Goal: Transaction & Acquisition: Purchase product/service

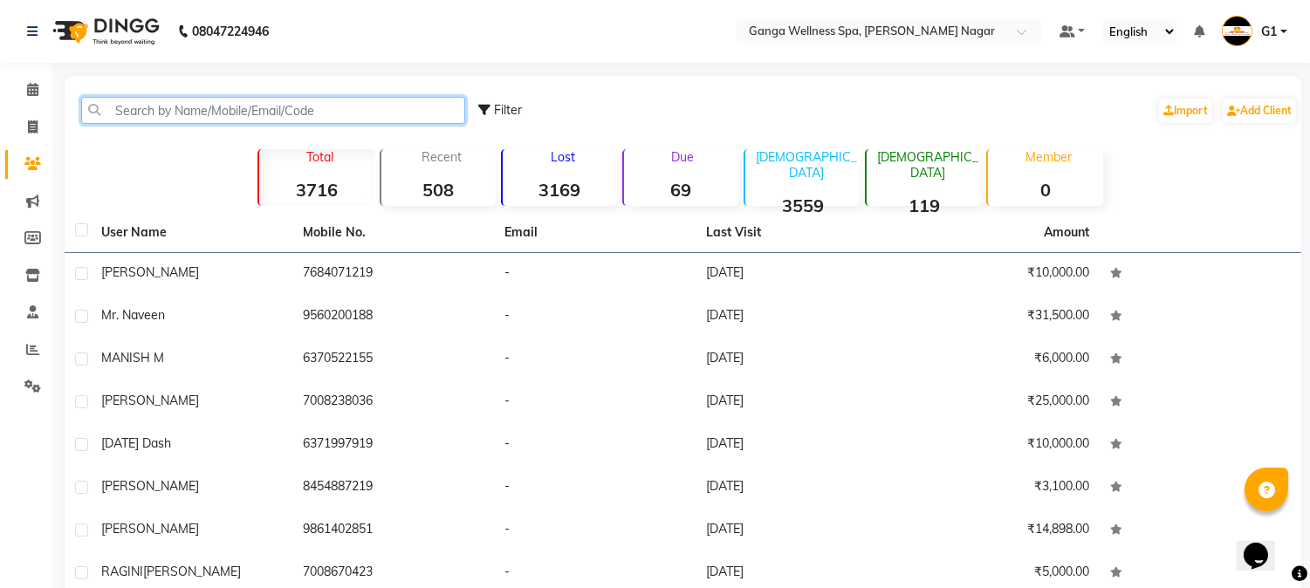
click at [288, 106] on input "text" at bounding box center [273, 110] width 384 height 27
click at [394, 117] on input "text" at bounding box center [273, 110] width 384 height 27
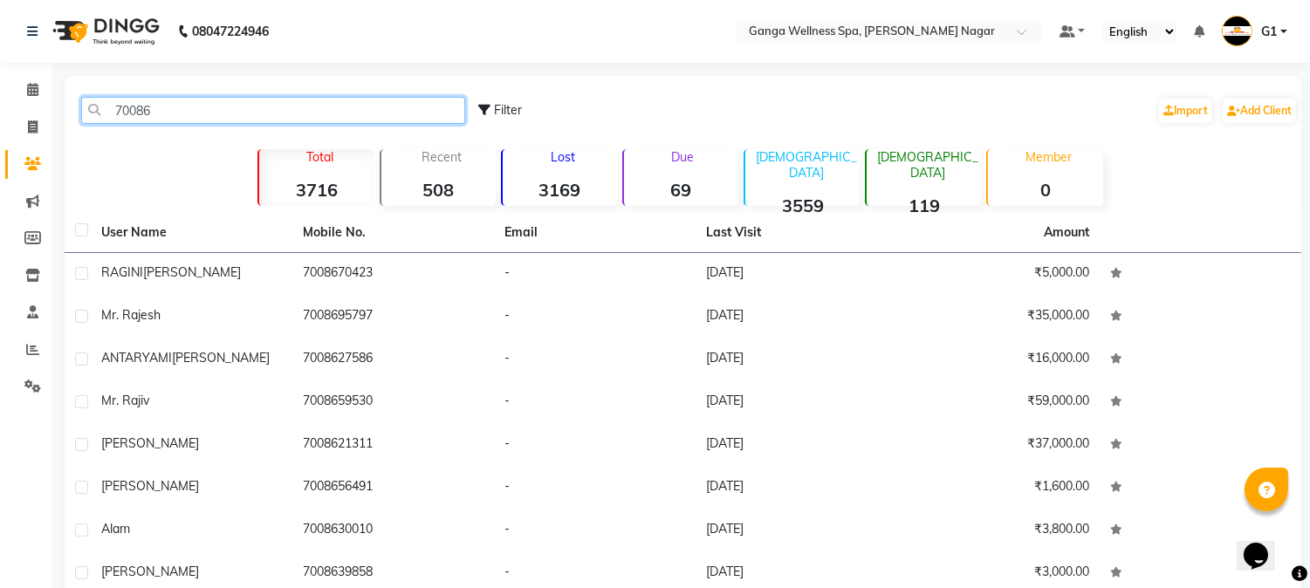
type input "700860"
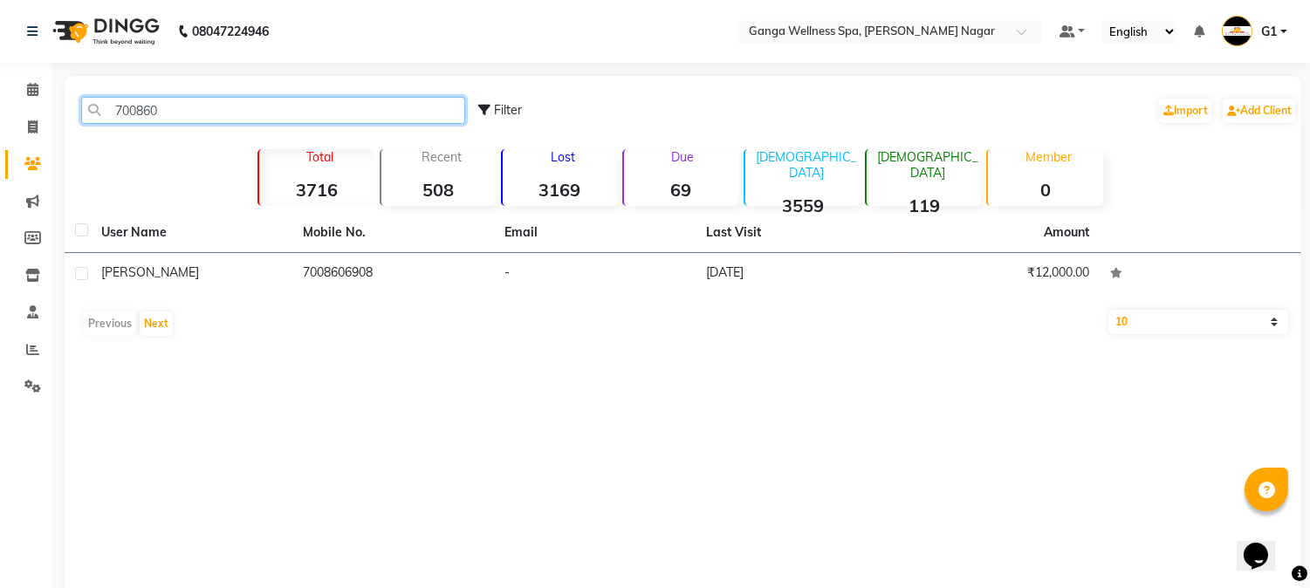
click at [233, 113] on input "700860" at bounding box center [273, 110] width 384 height 27
click at [208, 108] on input "700860" at bounding box center [273, 110] width 384 height 27
click at [209, 108] on input "700860" at bounding box center [273, 110] width 384 height 27
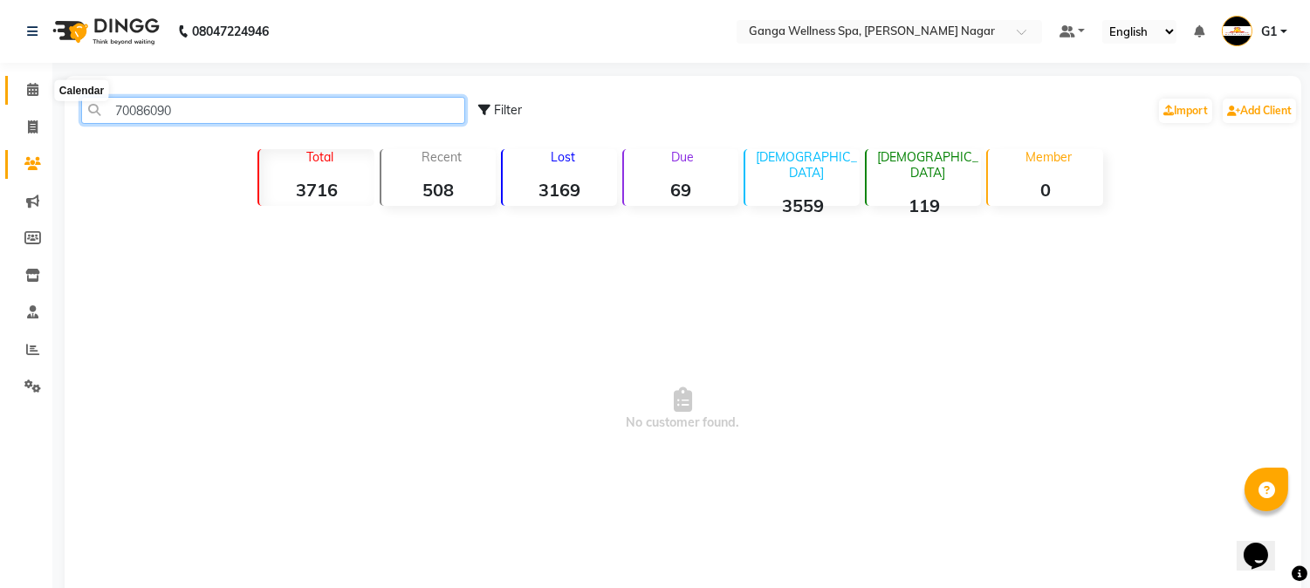
type input "70086090"
click at [35, 81] on span at bounding box center [32, 90] width 31 height 20
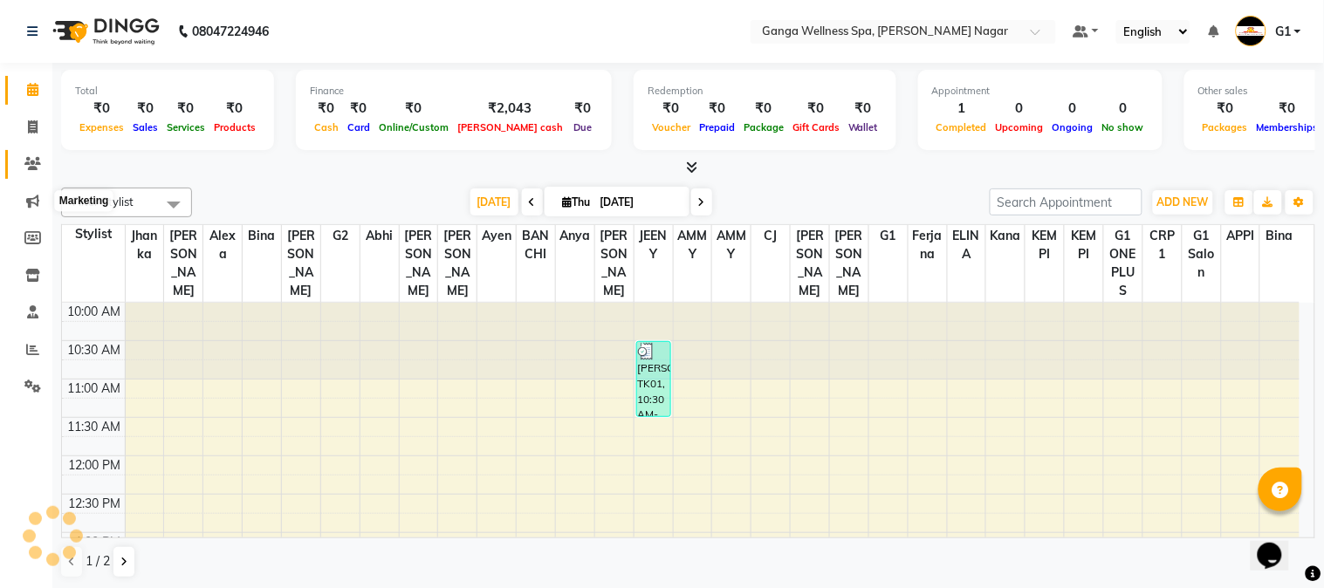
click at [31, 167] on icon at bounding box center [32, 163] width 17 height 13
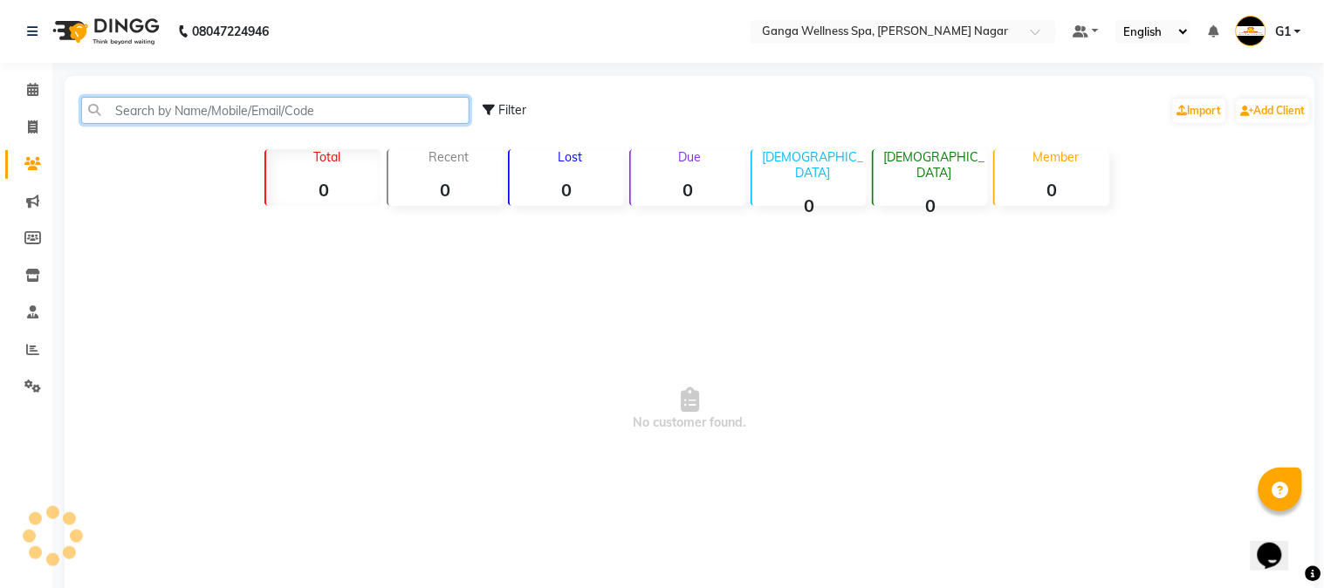
click at [264, 97] on input "text" at bounding box center [275, 110] width 388 height 27
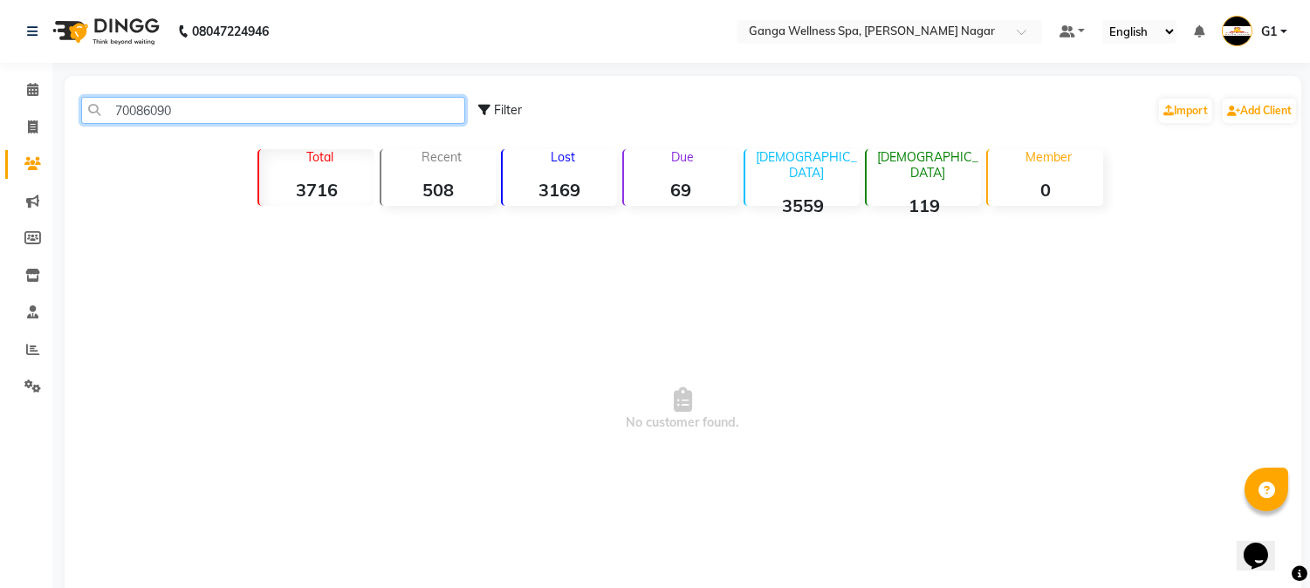
click at [242, 110] on input "70086090" at bounding box center [273, 110] width 384 height 27
click at [245, 111] on input "70086090" at bounding box center [273, 110] width 384 height 27
type input "70086090"
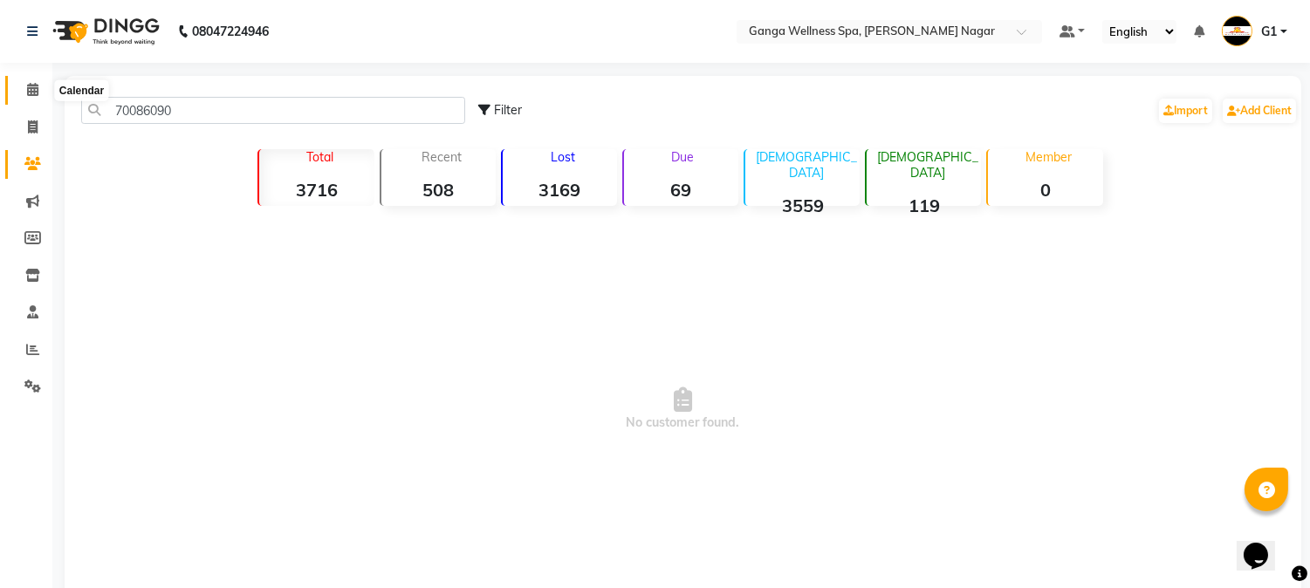
click at [29, 84] on icon at bounding box center [32, 89] width 11 height 13
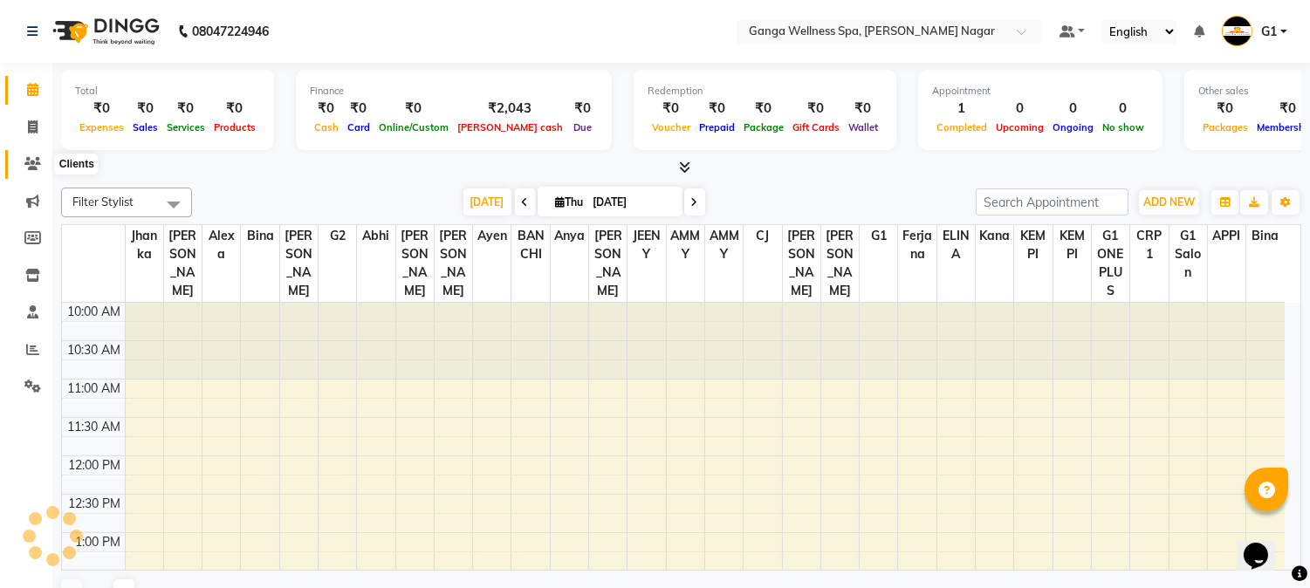
click at [32, 158] on icon at bounding box center [32, 163] width 17 height 13
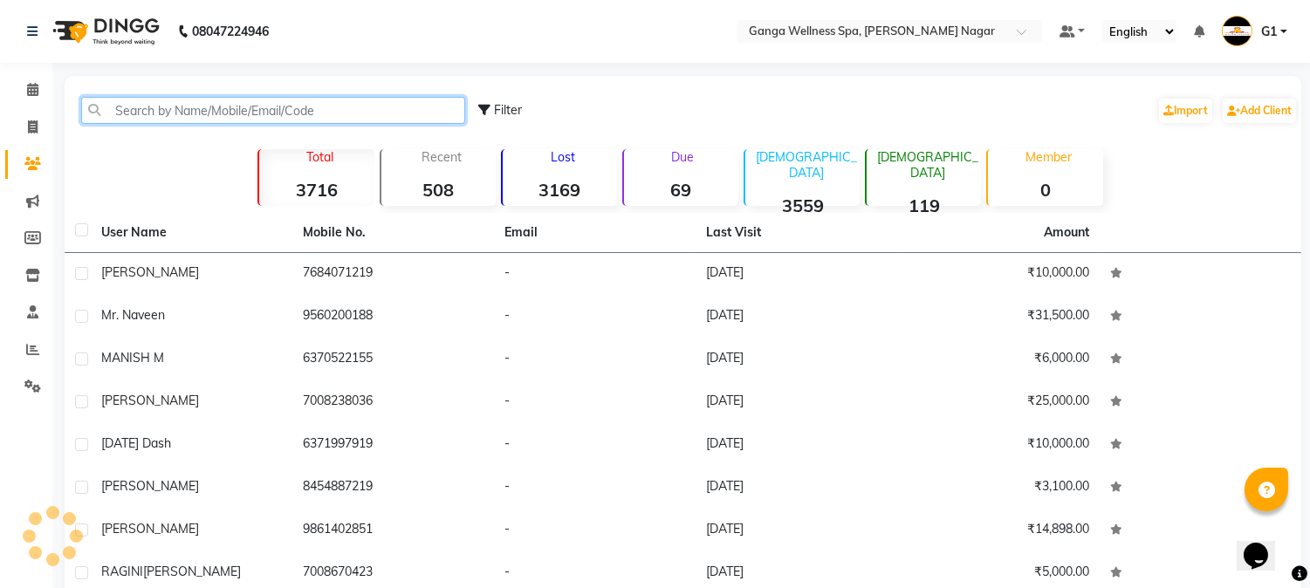
click at [168, 115] on input "text" at bounding box center [273, 110] width 384 height 27
click at [352, 113] on input "text" at bounding box center [273, 110] width 384 height 27
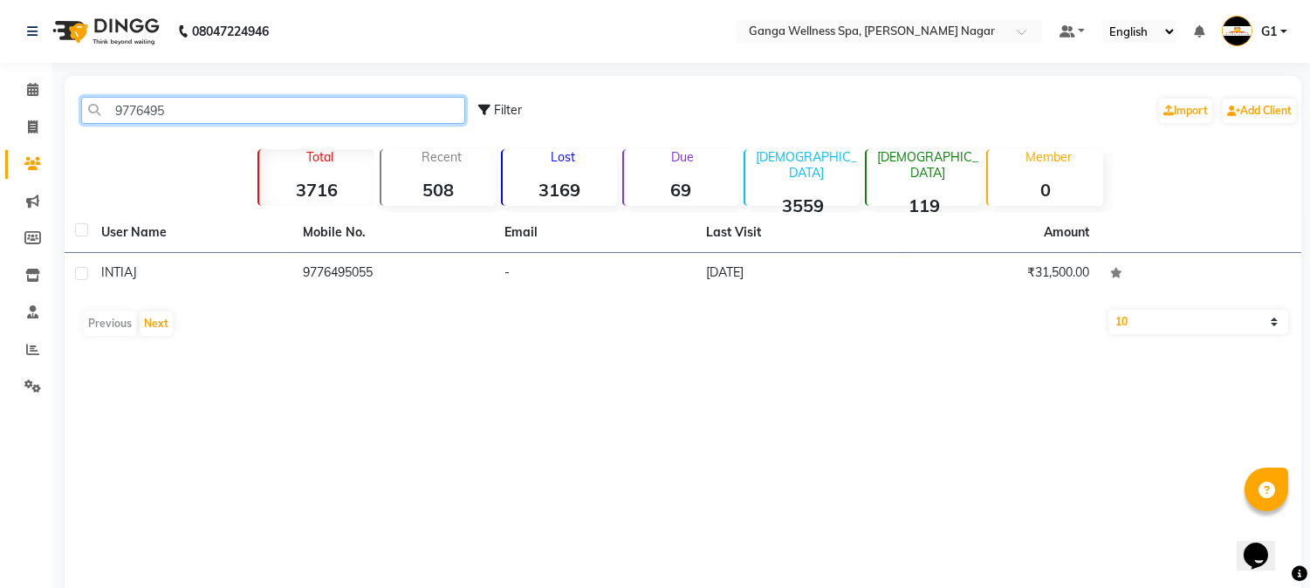
type input "9776495"
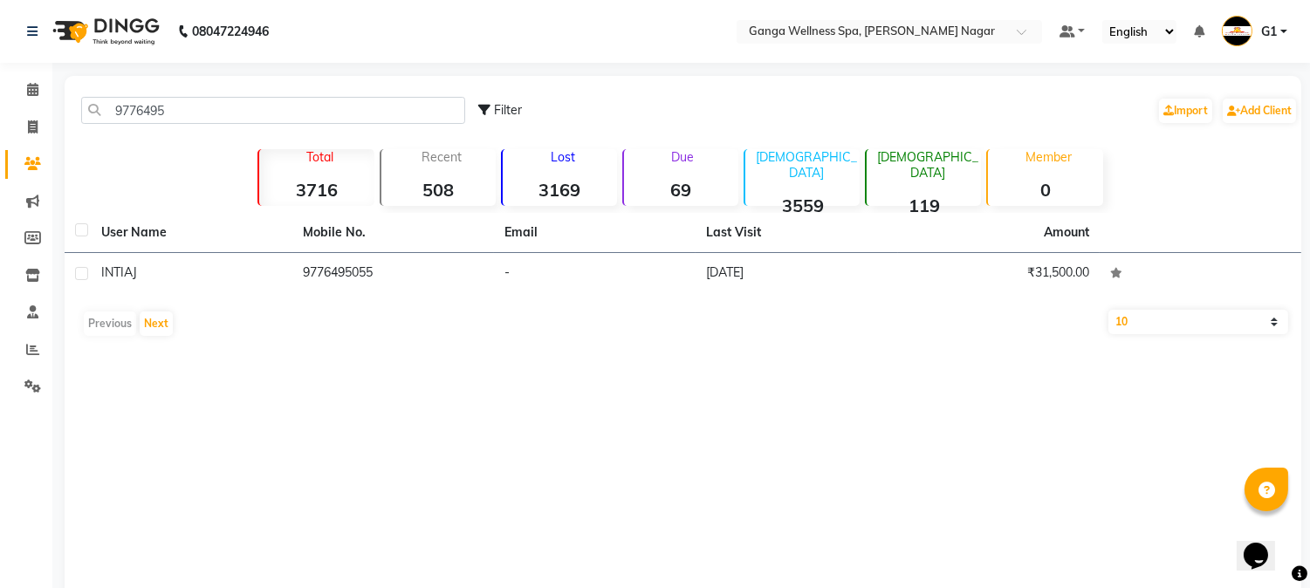
click at [1048, 300] on div "User Name Mobile No. Email Last Visit Amount INTIAJ 9776495055 - [DATE] ₹31,500…" at bounding box center [683, 279] width 1236 height 132
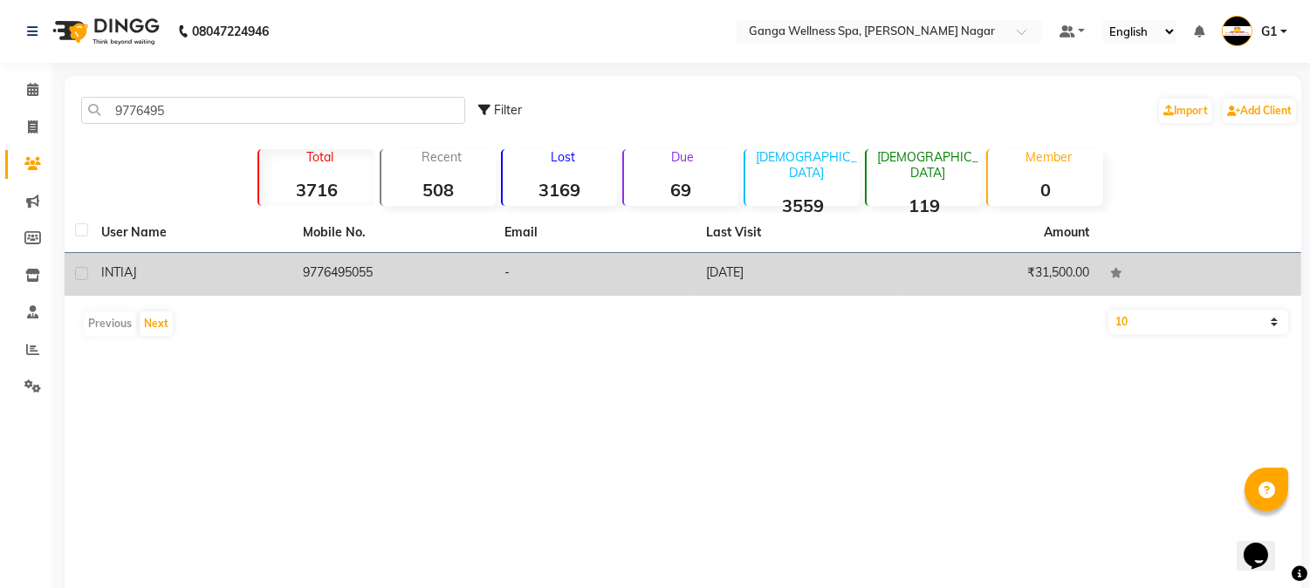
click at [1043, 281] on td "₹31,500.00" at bounding box center [999, 274] width 202 height 43
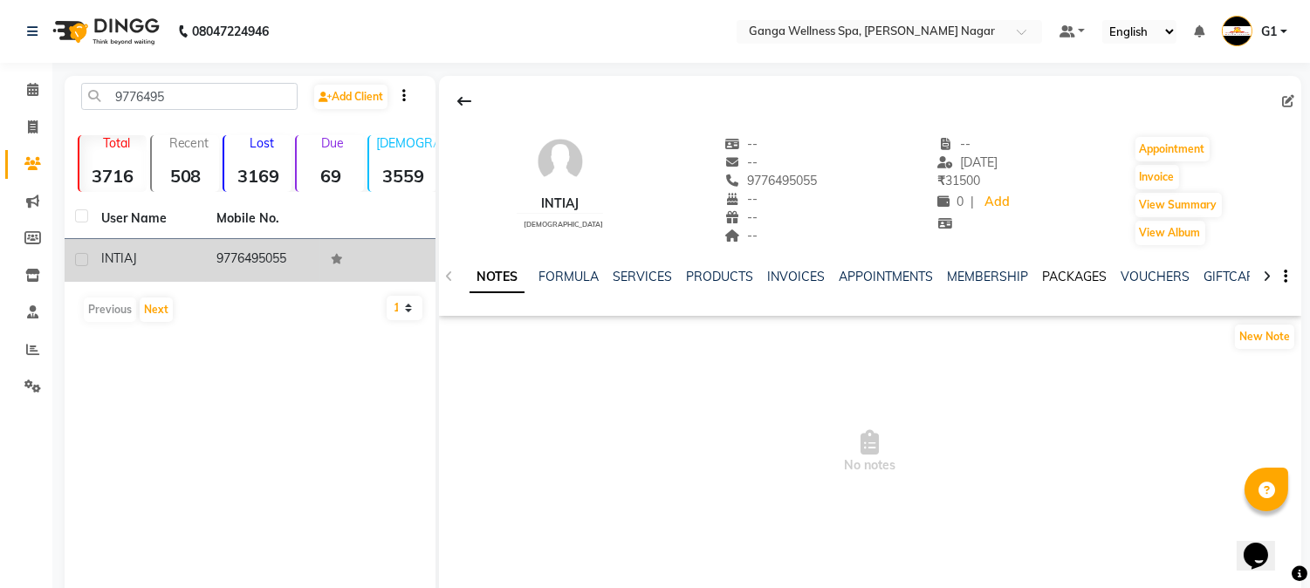
click at [1073, 271] on link "PACKAGES" at bounding box center [1074, 277] width 65 height 16
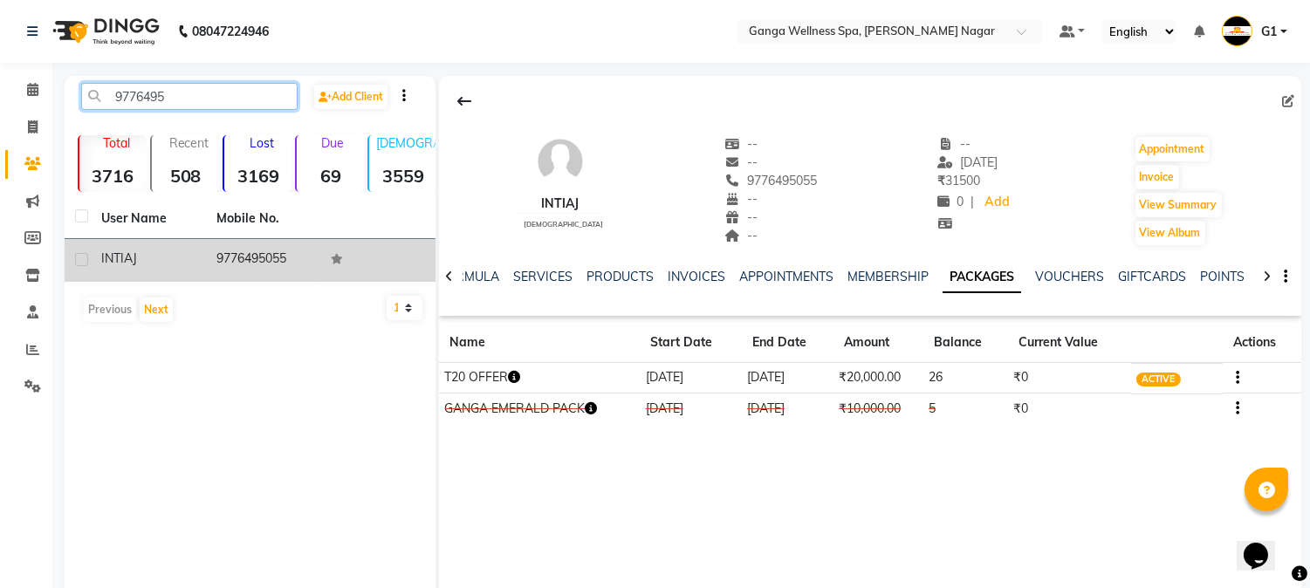
click at [230, 97] on input "9776495" at bounding box center [189, 96] width 216 height 27
click at [520, 373] on icon "button" at bounding box center [514, 377] width 12 height 12
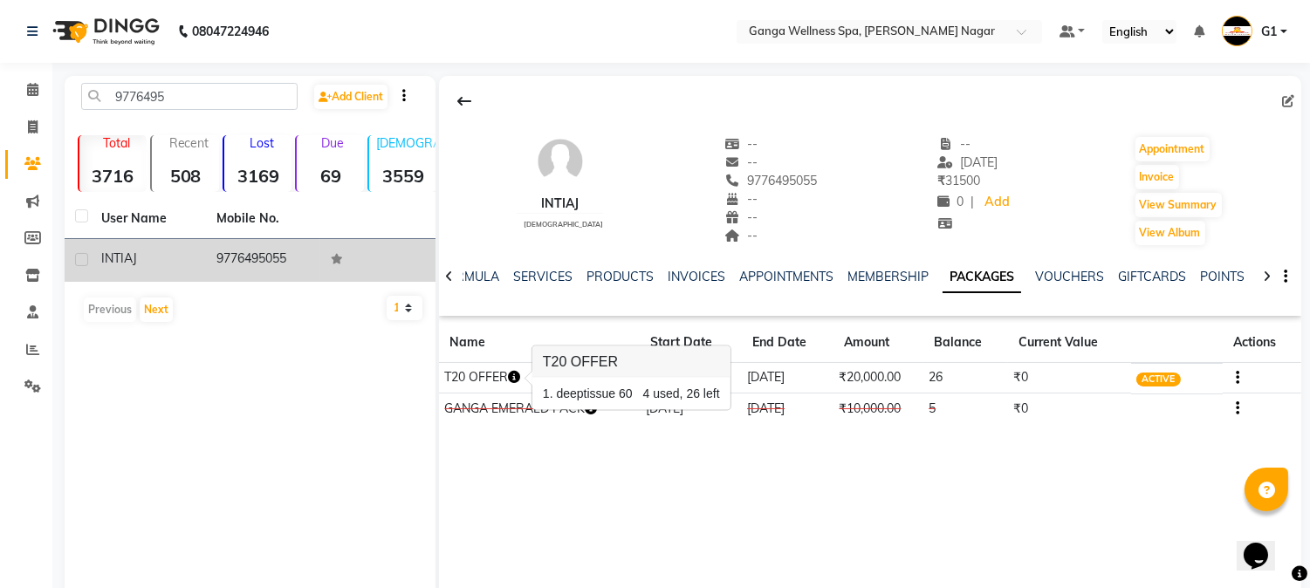
click at [634, 450] on div "INTIAJ [DEMOGRAPHIC_DATA] -- -- 9776495055 -- -- -- -- [DATE] ₹ 31500 0 | Add A…" at bounding box center [870, 338] width 862 height 524
click at [1150, 172] on button "Invoice" at bounding box center [1157, 177] width 44 height 24
select select "service"
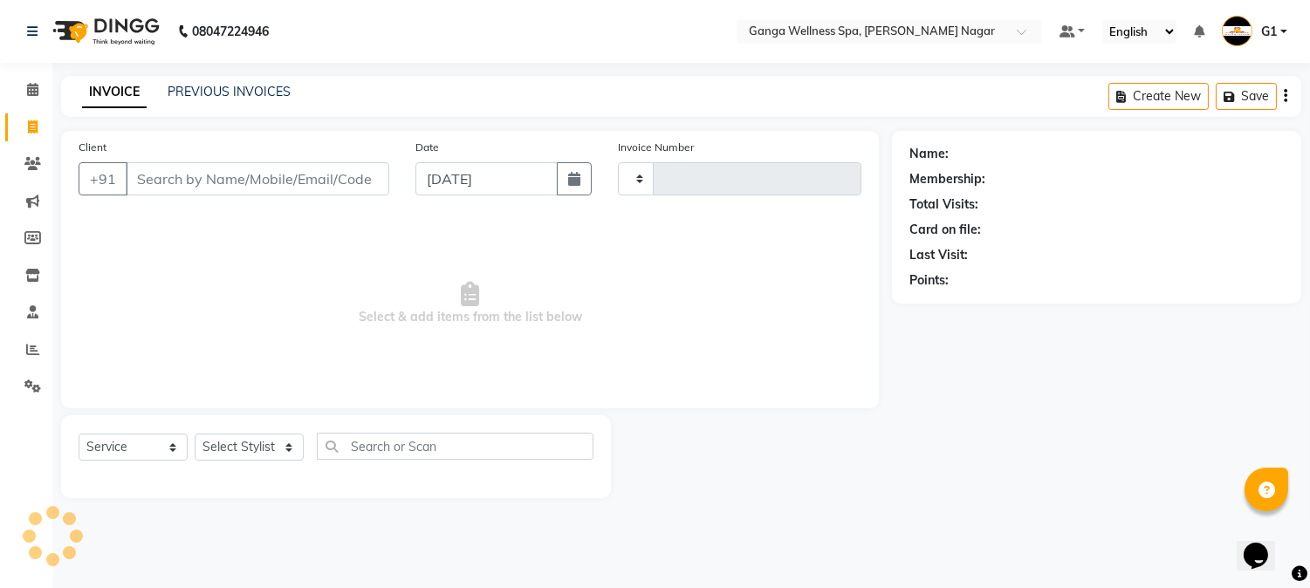
type input "2875"
select select "762"
drag, startPoint x: 230, startPoint y: 438, endPoint x: 234, endPoint y: 398, distance: 40.3
click at [230, 438] on select "Select Stylist" at bounding box center [249, 447] width 109 height 27
type input "9776495055"
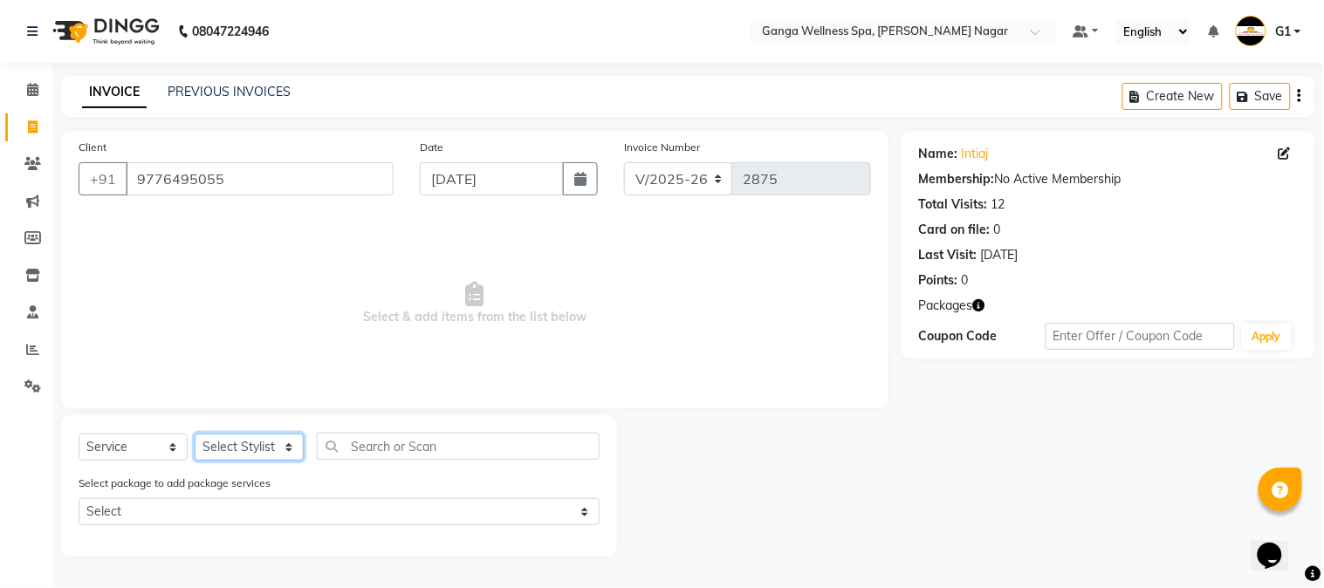
select select "40101"
click at [195, 435] on select "Select Stylist Abhi [PERSON_NAME] Alexa AMMY AMMY [PERSON_NAME] anya APPI [PERS…" at bounding box center [249, 447] width 109 height 27
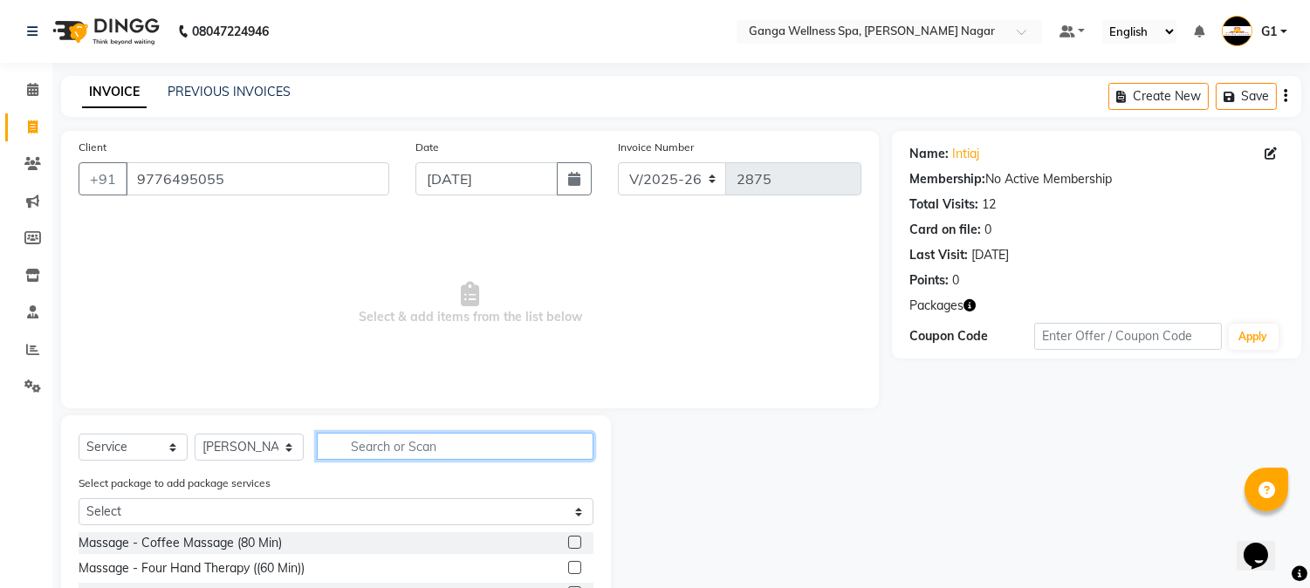
click at [389, 442] on input "text" at bounding box center [455, 446] width 277 height 27
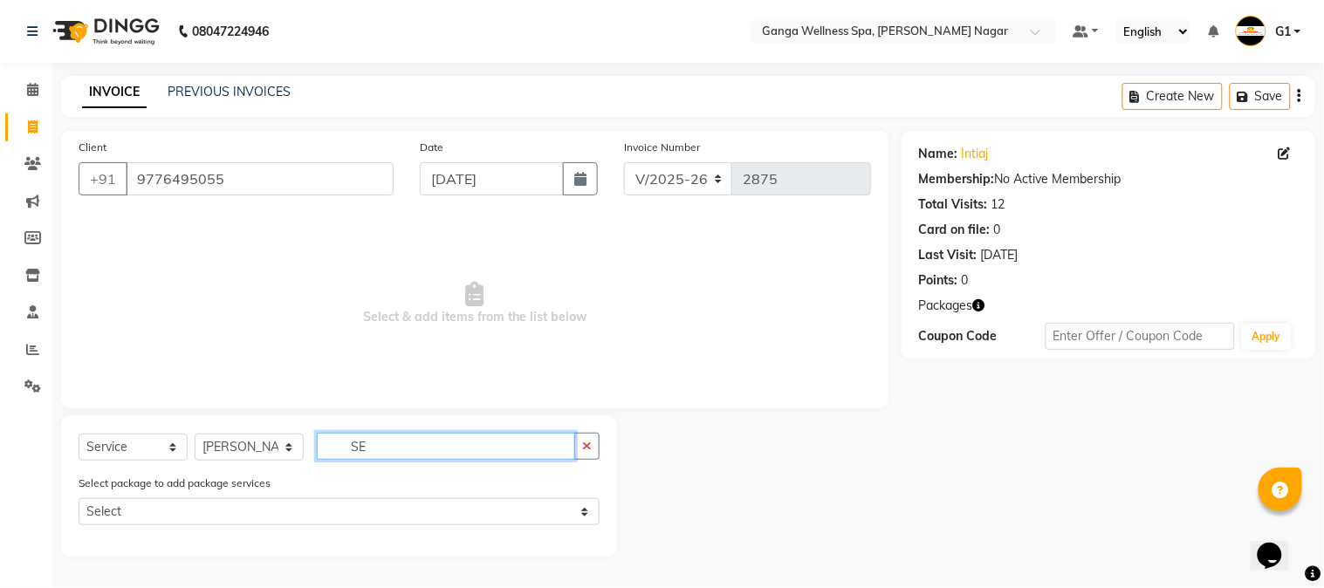
type input "S"
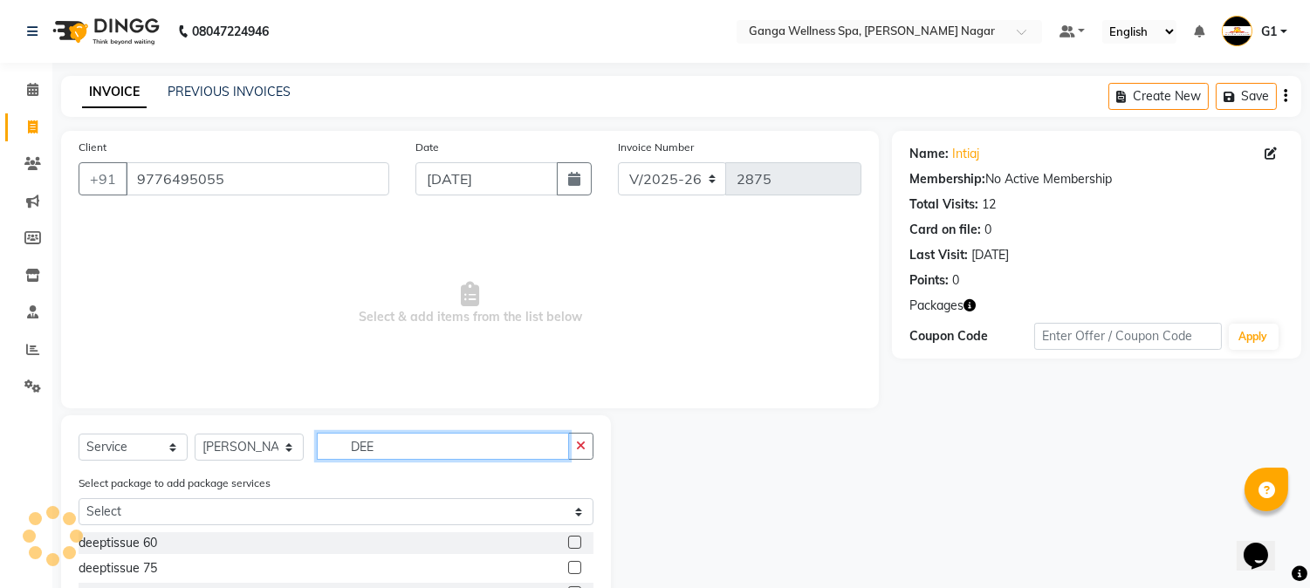
scroll to position [97, 0]
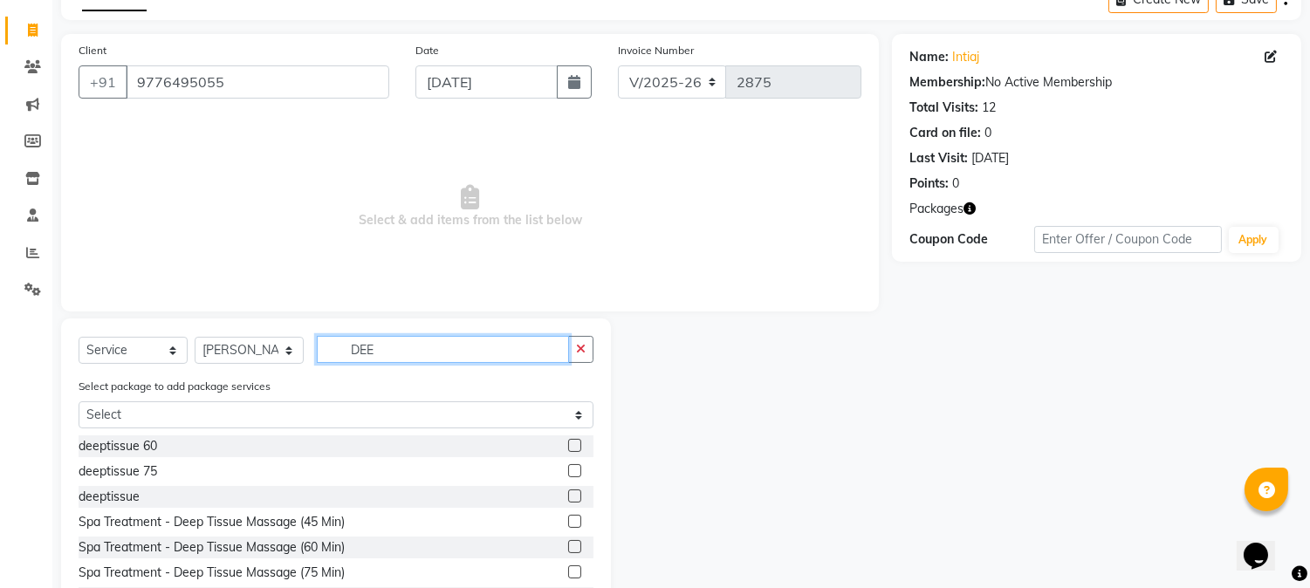
type input "DEE"
click at [568, 446] on label at bounding box center [574, 445] width 13 height 13
click at [568, 446] on input "checkbox" at bounding box center [573, 446] width 11 height 11
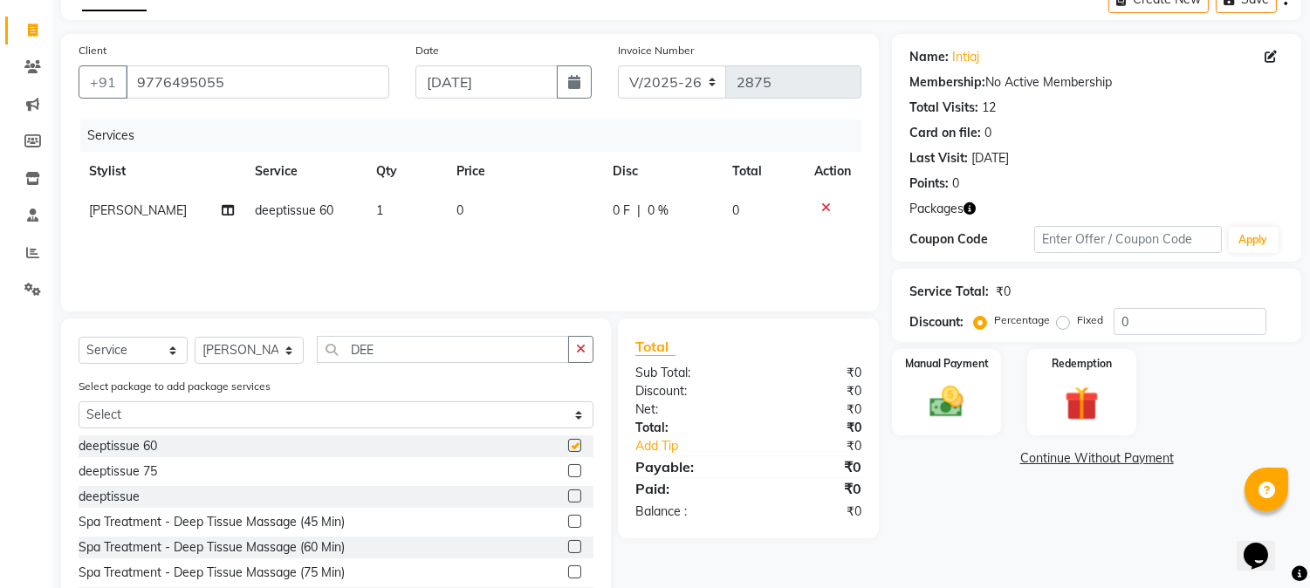
checkbox input "false"
click at [420, 264] on div "Services Stylist Service Qty Price Disc Total Action [PERSON_NAME] deeptissue 6…" at bounding box center [470, 207] width 783 height 175
click at [402, 221] on td "1" at bounding box center [406, 210] width 80 height 39
select select "40101"
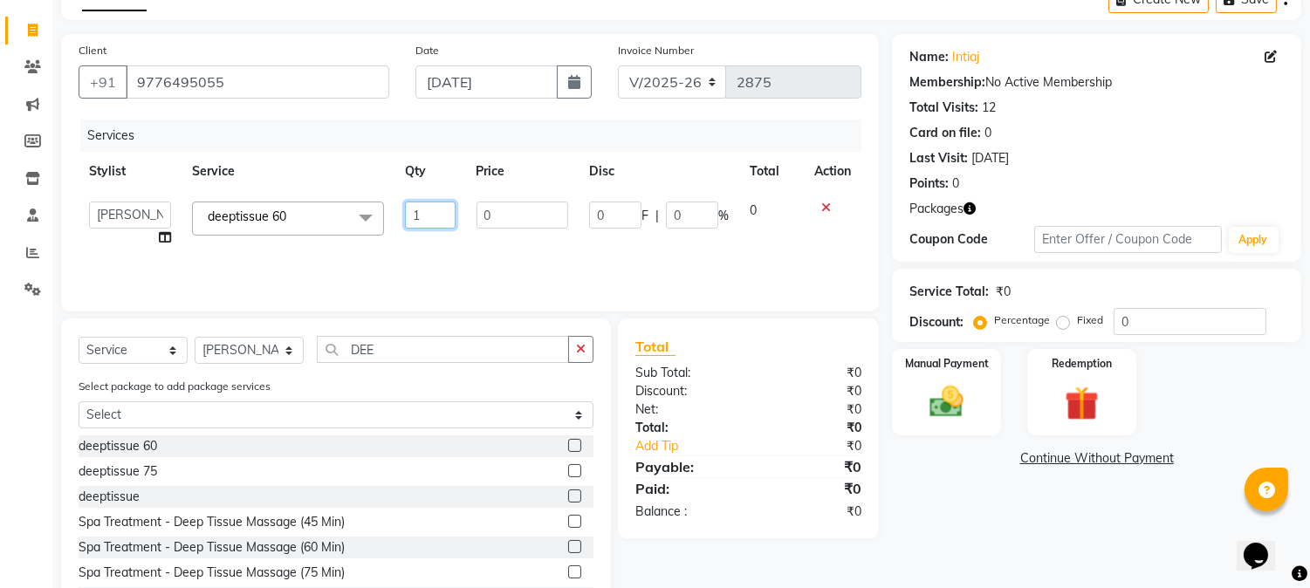
click at [426, 219] on input "1" at bounding box center [430, 215] width 50 height 27
type input "2"
click at [558, 242] on div "Services Stylist Service Qty Price Disc Total Action Abhi [PERSON_NAME] Alexa A…" at bounding box center [470, 207] width 783 height 175
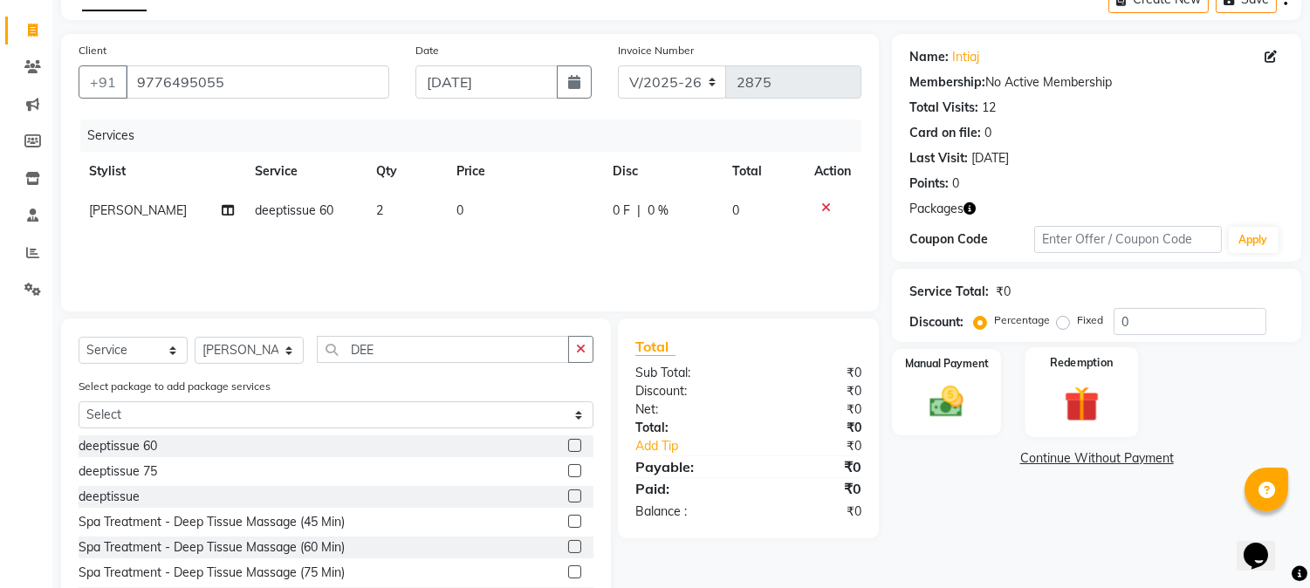
click at [1083, 386] on img at bounding box center [1081, 404] width 58 height 44
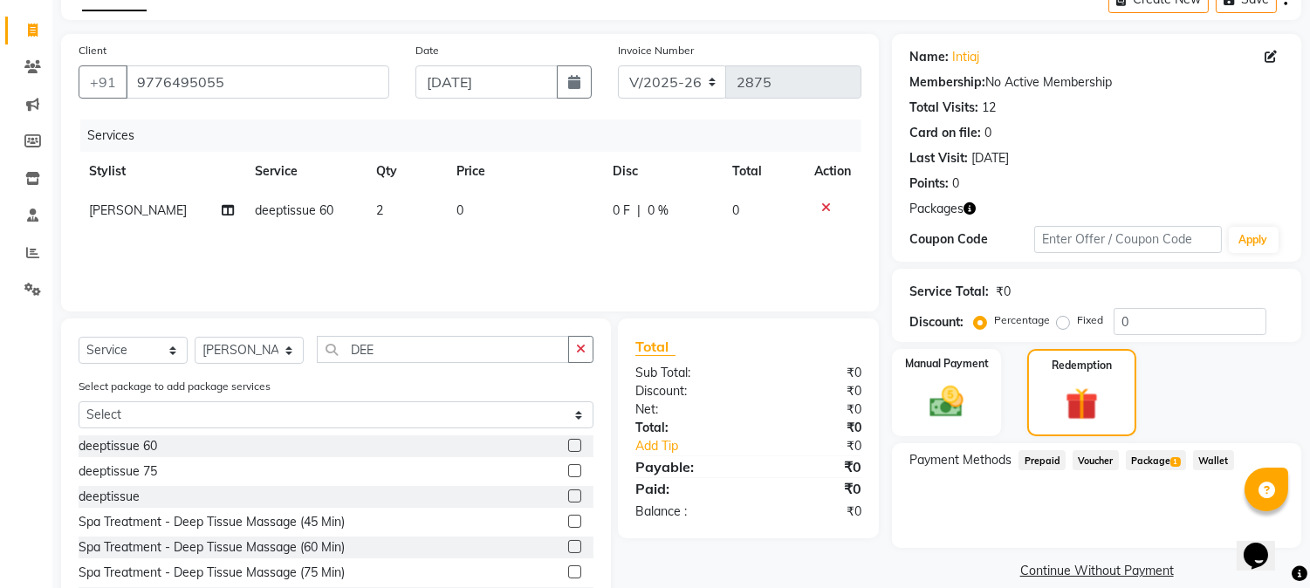
click at [1158, 464] on span "Package 1" at bounding box center [1156, 460] width 60 height 20
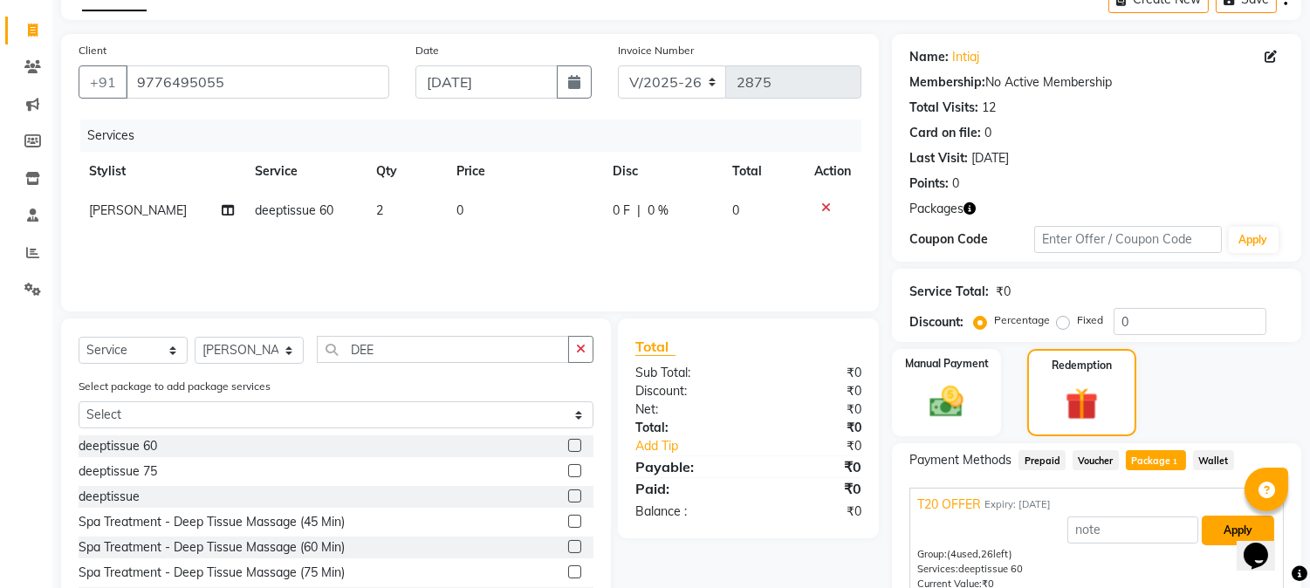
click at [1226, 528] on button "Apply" at bounding box center [1238, 531] width 72 height 30
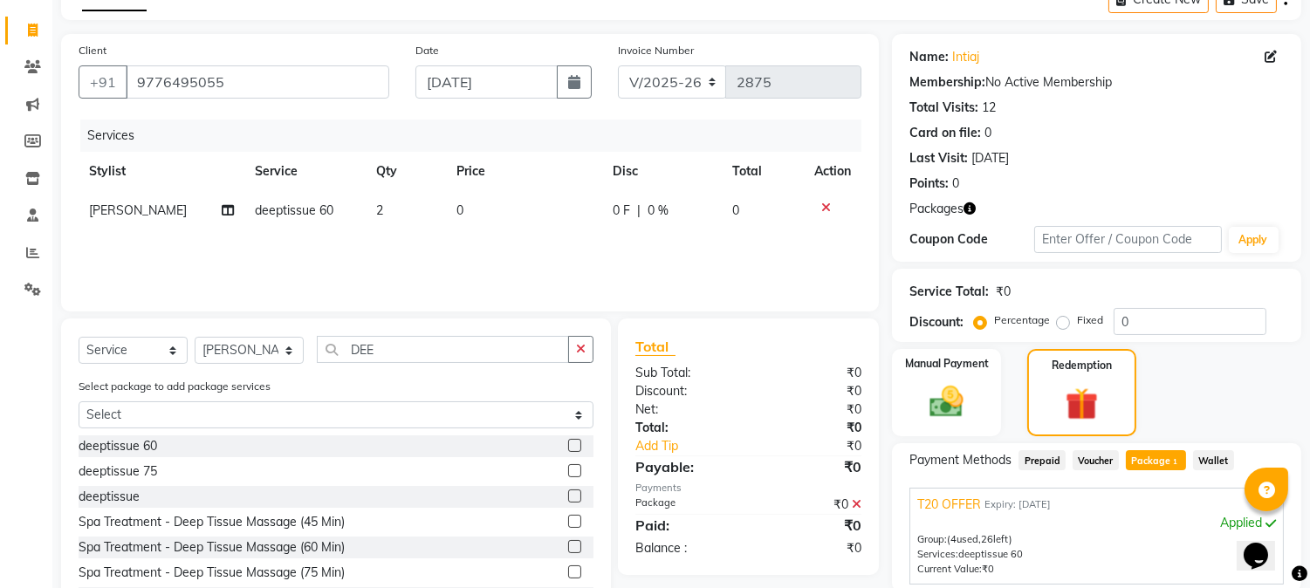
scroll to position [259, 0]
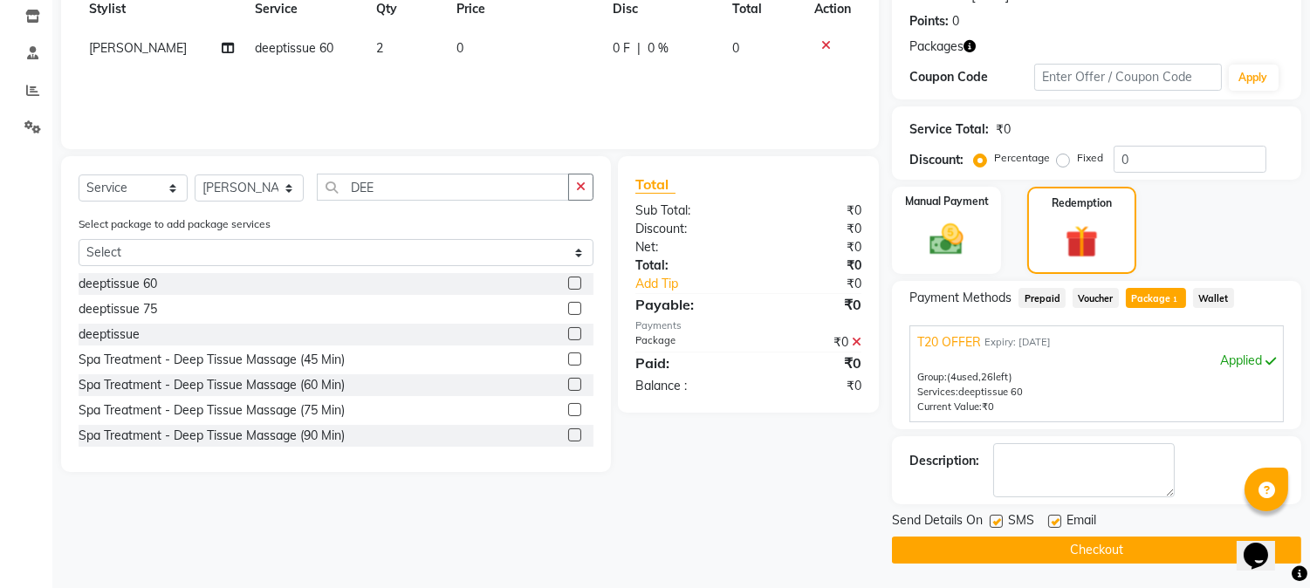
click at [1204, 553] on button "Checkout" at bounding box center [1096, 550] width 409 height 27
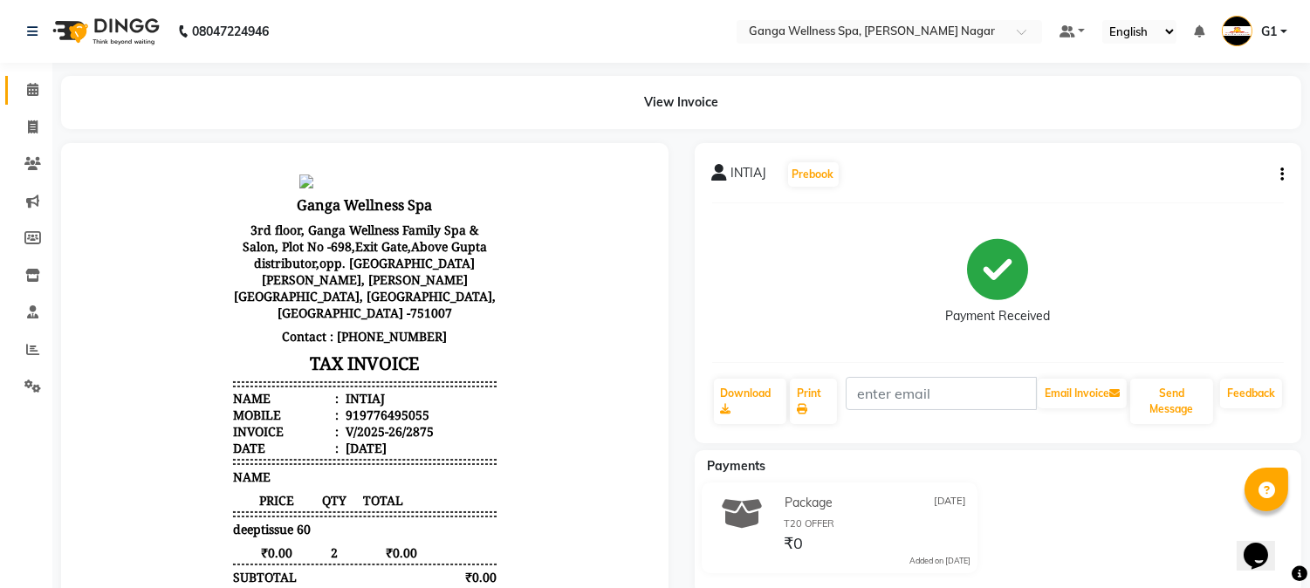
click at [30, 93] on icon at bounding box center [32, 89] width 11 height 13
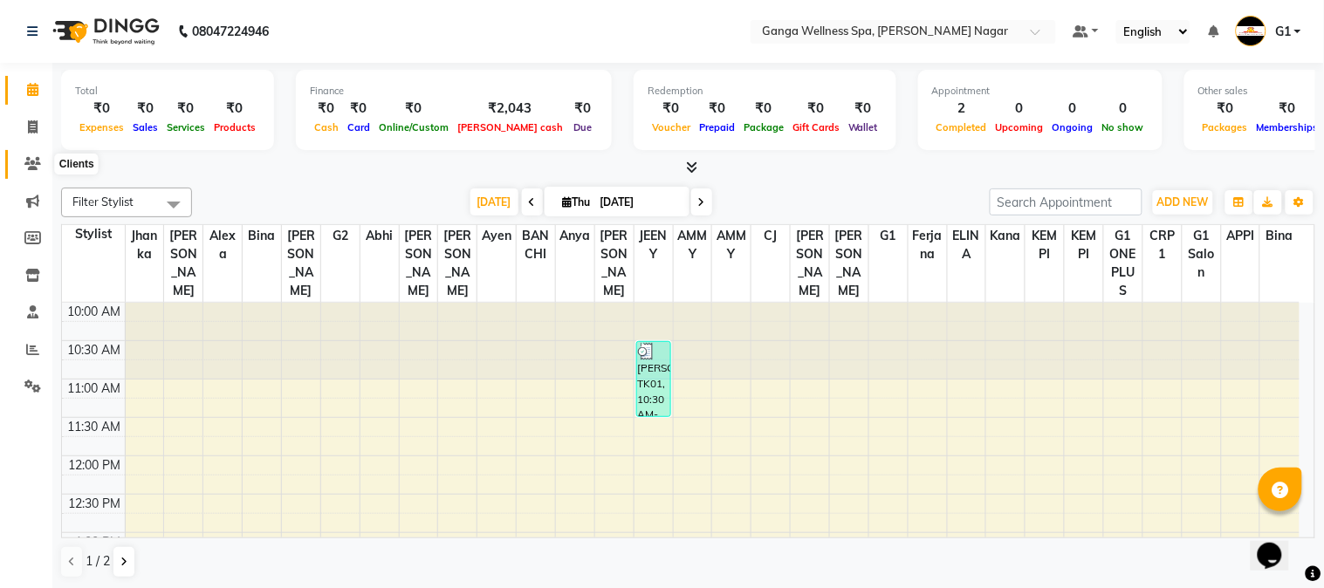
click at [31, 155] on span at bounding box center [32, 164] width 31 height 20
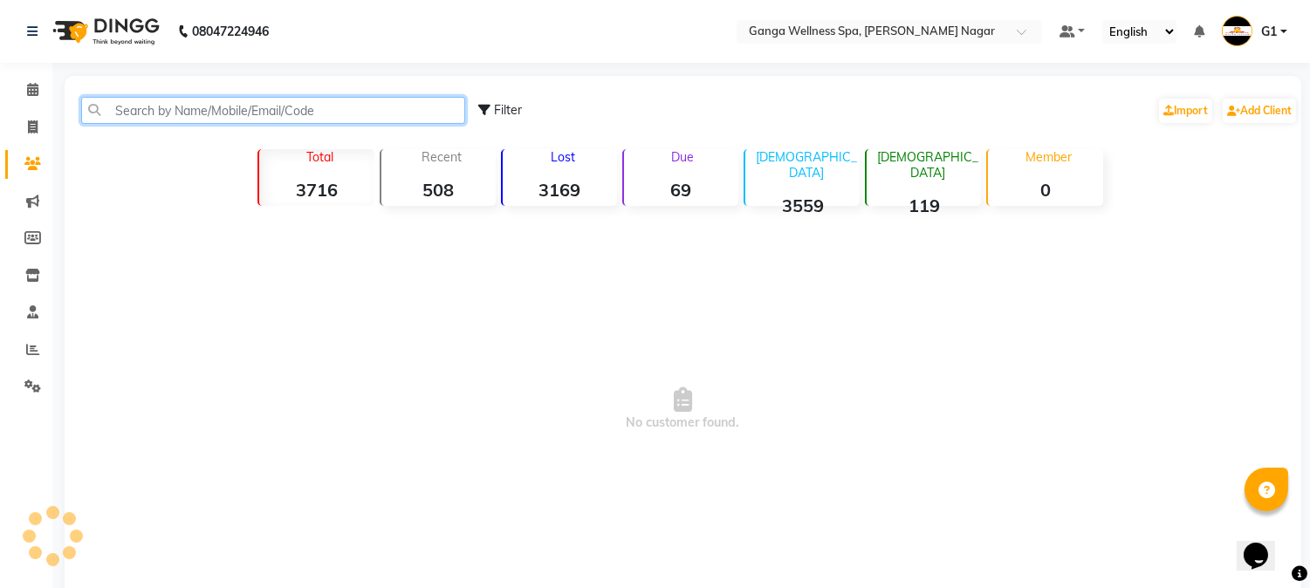
click at [247, 109] on input "text" at bounding box center [273, 110] width 384 height 27
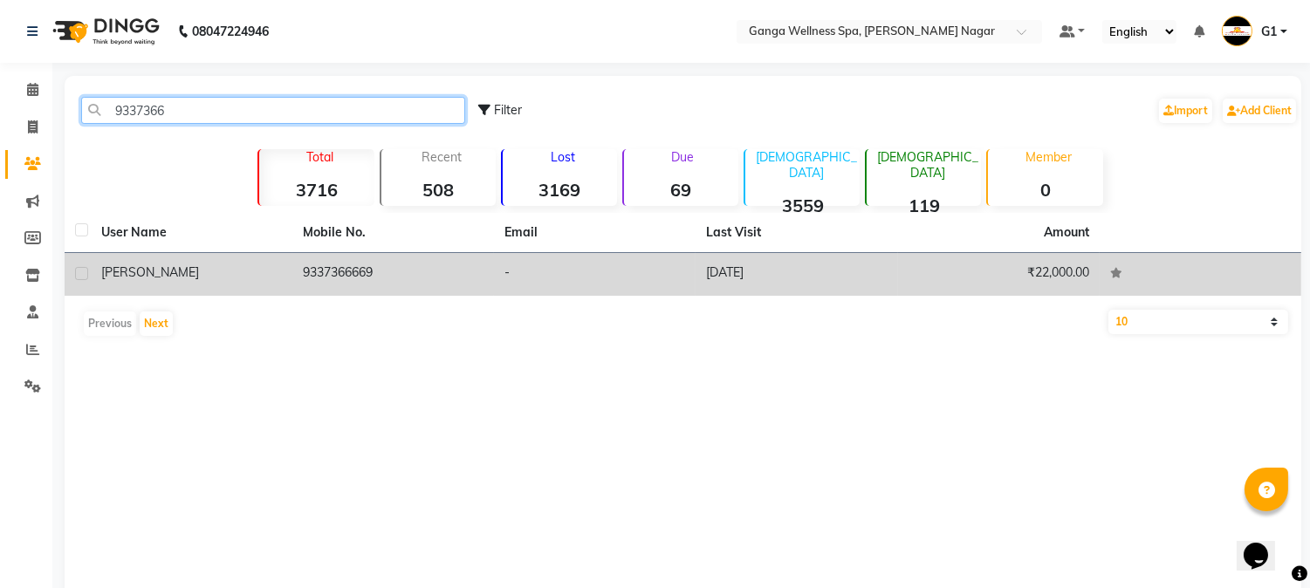
type input "9337366"
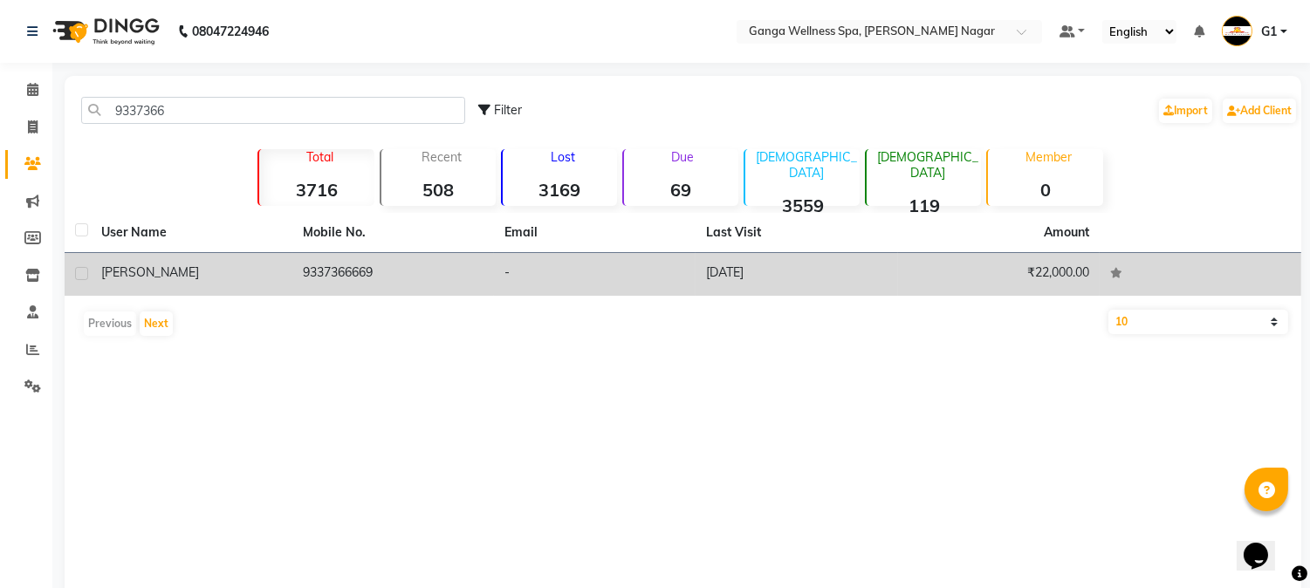
click at [483, 290] on td "9337366669" at bounding box center [393, 274] width 202 height 43
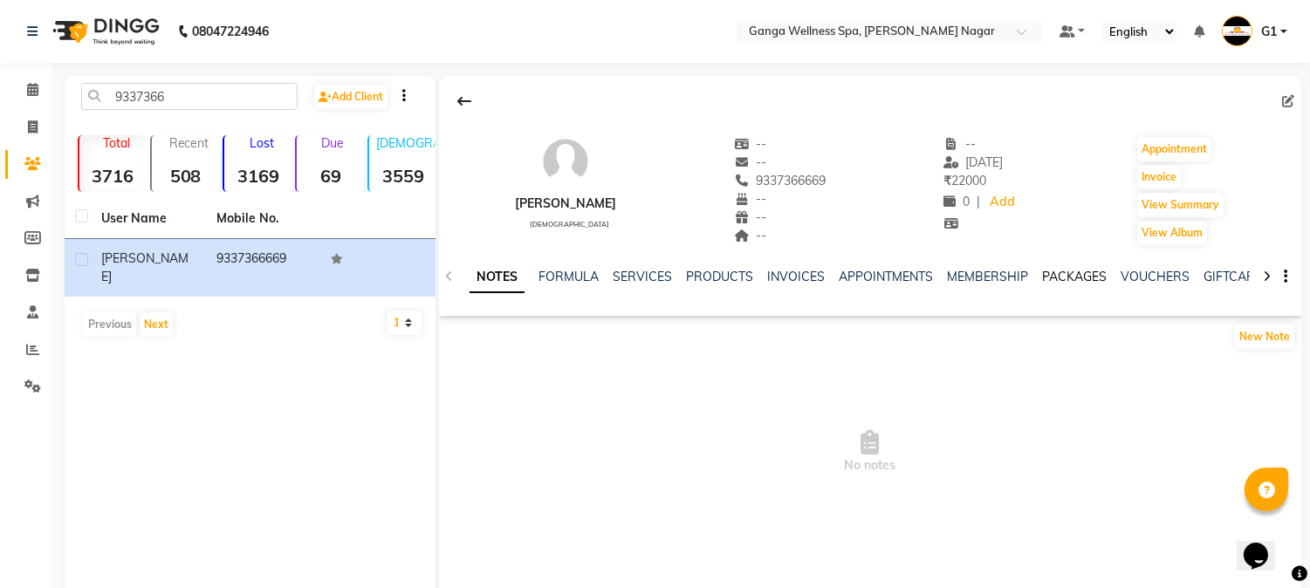
click at [1080, 271] on link "PACKAGES" at bounding box center [1074, 277] width 65 height 16
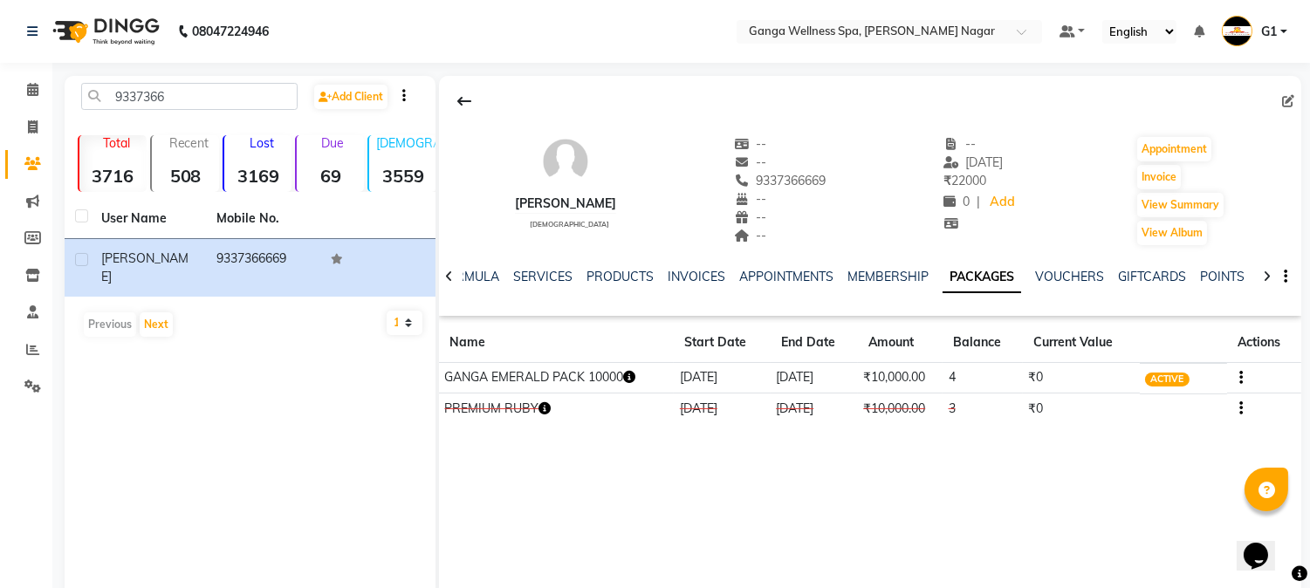
click at [631, 378] on icon "button" at bounding box center [629, 377] width 12 height 12
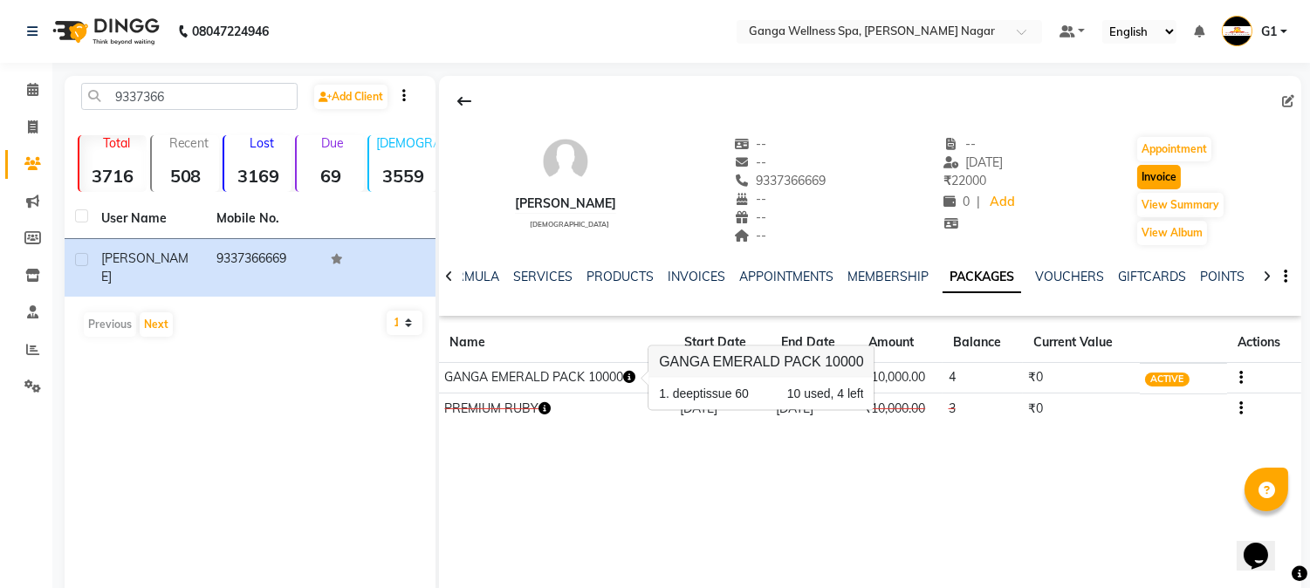
click at [1156, 181] on button "Invoice" at bounding box center [1159, 177] width 44 height 24
select select "service"
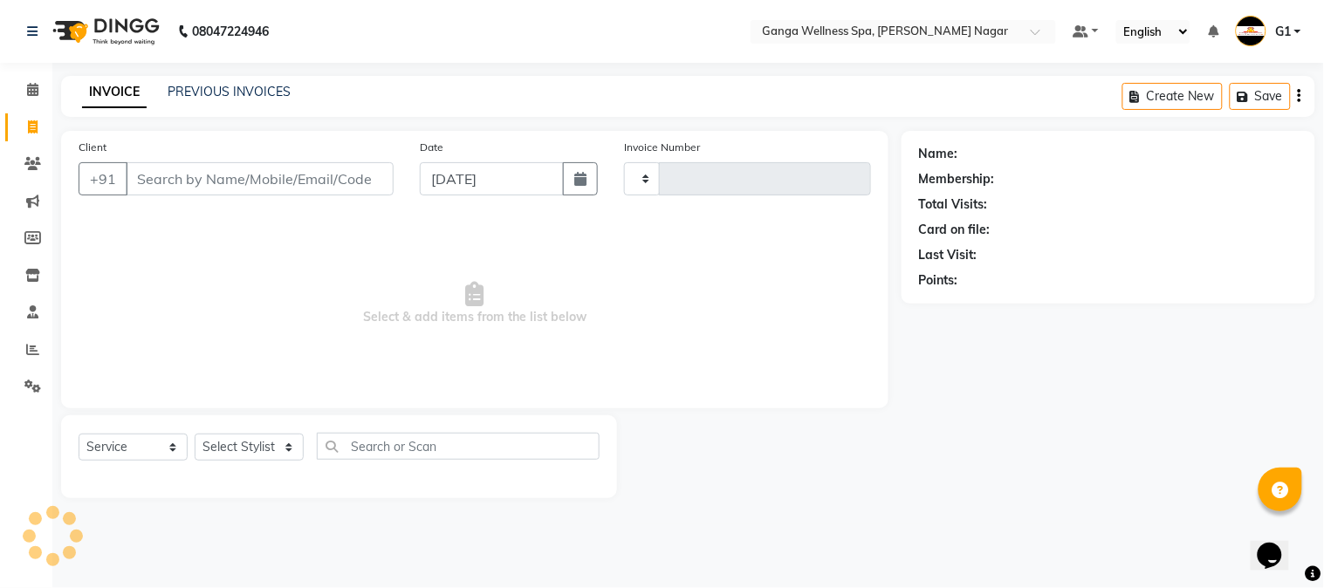
type input "2876"
select select "762"
drag, startPoint x: 232, startPoint y: 452, endPoint x: 239, endPoint y: 414, distance: 39.0
click at [232, 452] on select "Select Stylist" at bounding box center [249, 447] width 109 height 27
type input "9337366669"
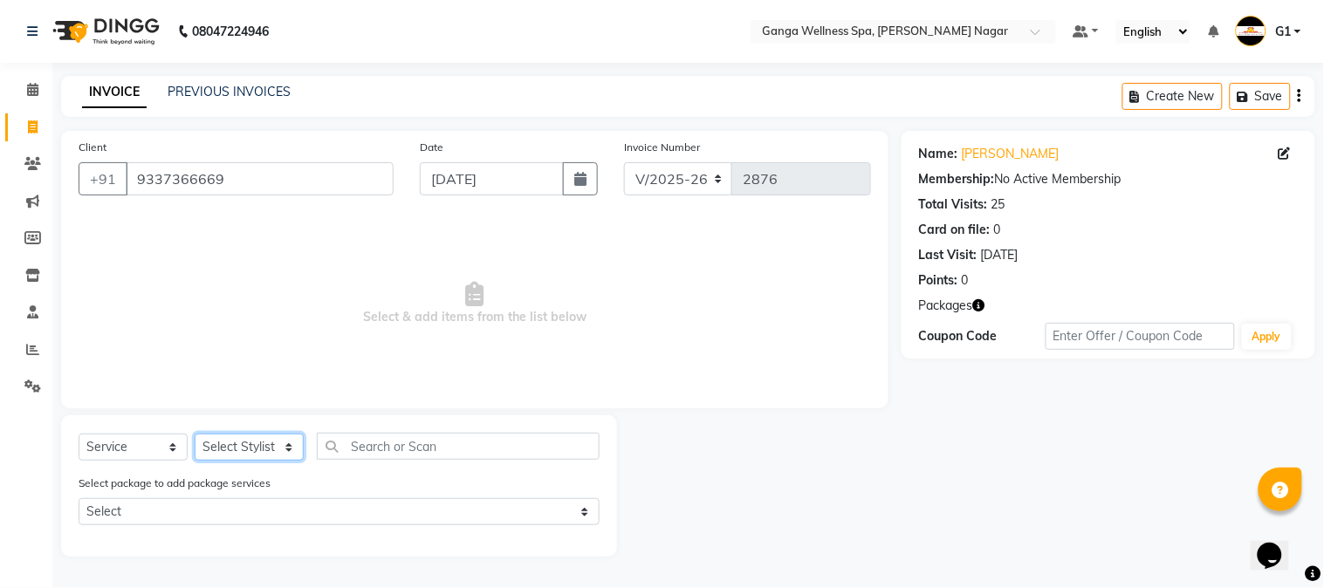
select select "90761"
click at [195, 435] on select "Select Stylist Abhi [PERSON_NAME] Alexa AMMY AMMY [PERSON_NAME] anya APPI [PERS…" at bounding box center [249, 447] width 109 height 27
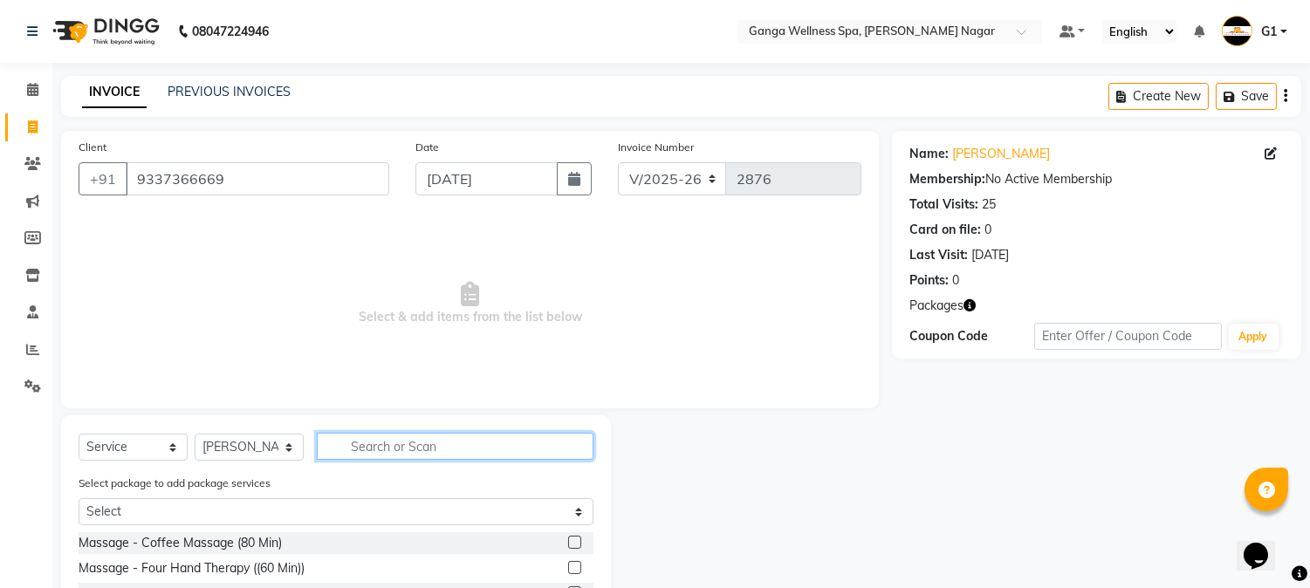
click at [422, 445] on input "text" at bounding box center [455, 446] width 277 height 27
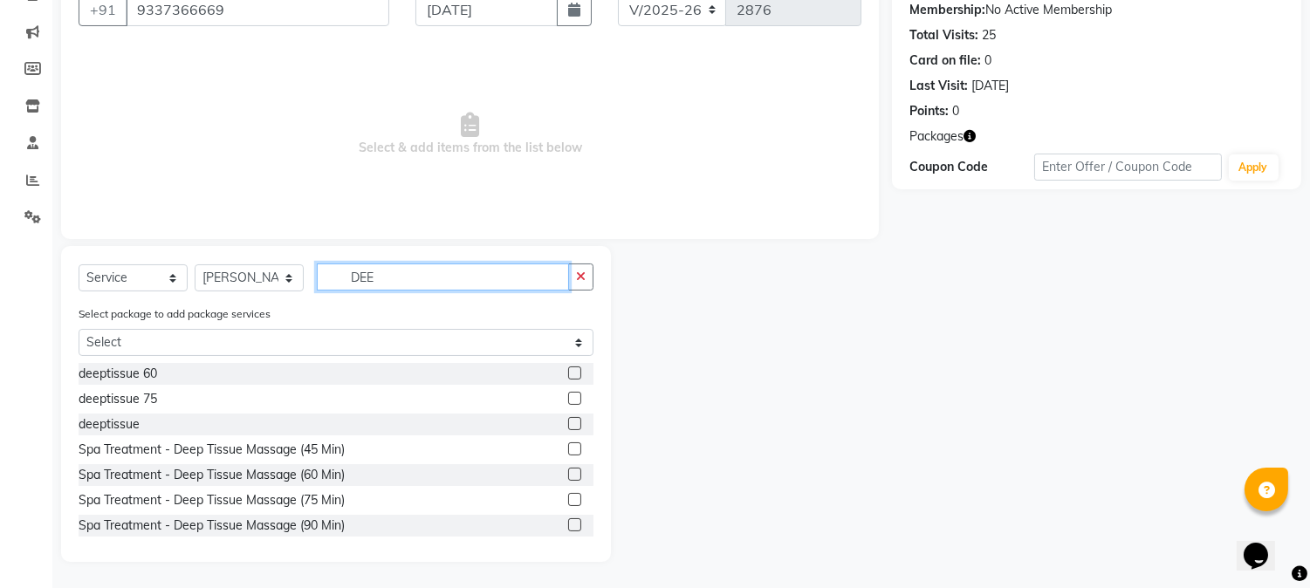
type input "DEE"
click at [568, 378] on label at bounding box center [574, 372] width 13 height 13
click at [568, 378] on input "checkbox" at bounding box center [573, 373] width 11 height 11
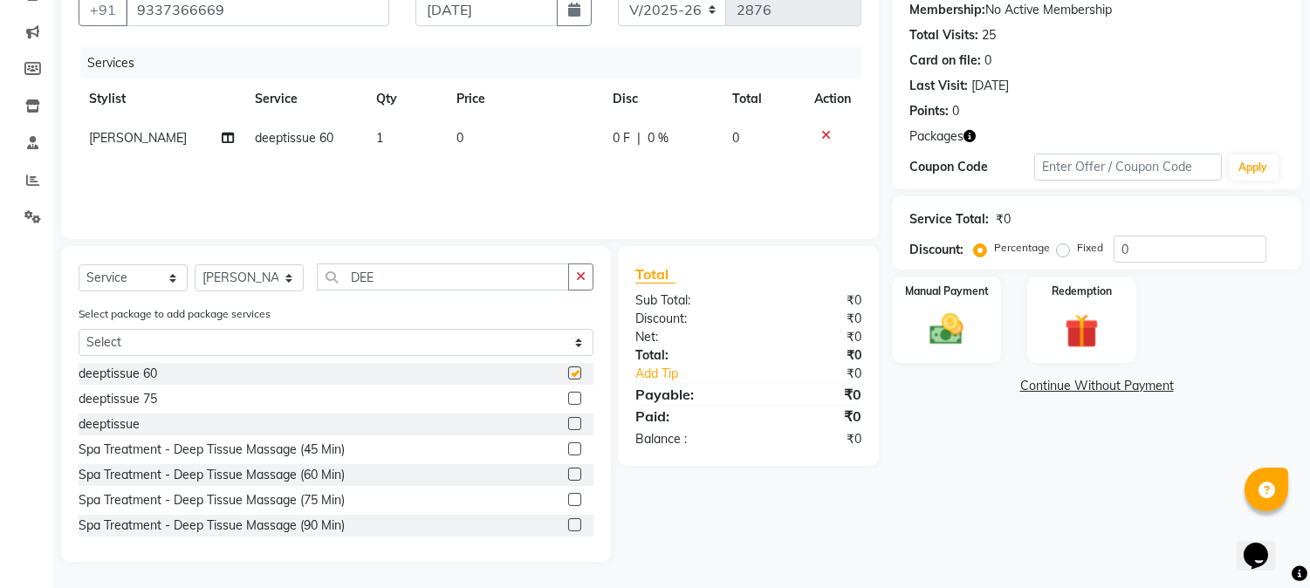
checkbox input "false"
click at [1037, 346] on div "Redemption" at bounding box center [1080, 319] width 113 height 89
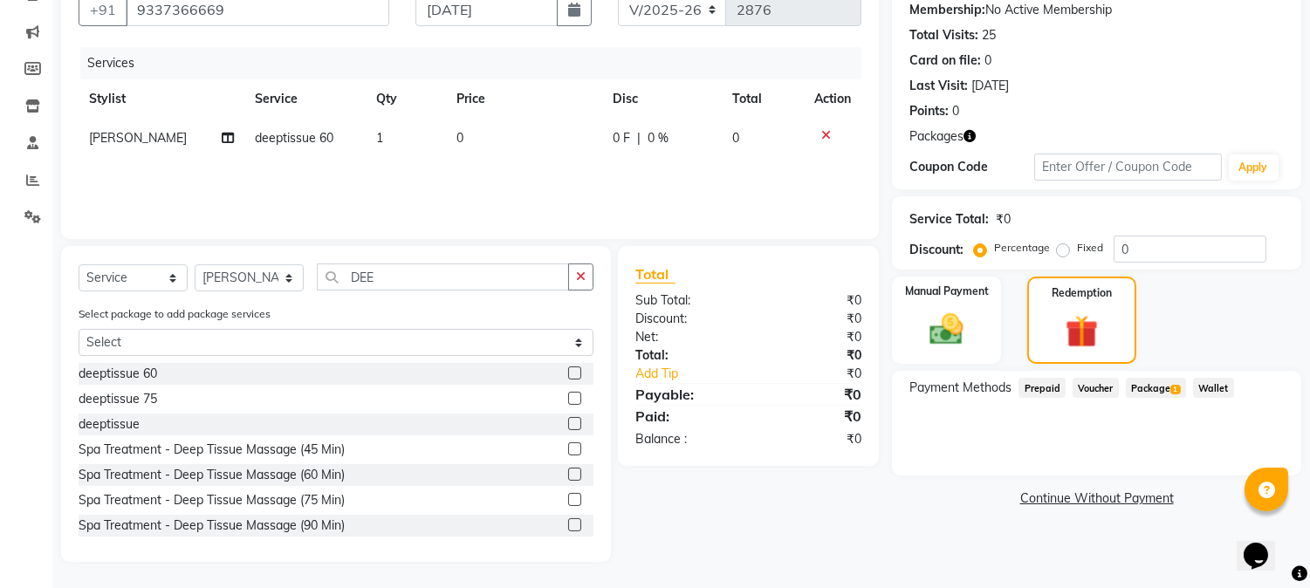
click at [1146, 381] on span "Package 1" at bounding box center [1156, 388] width 60 height 20
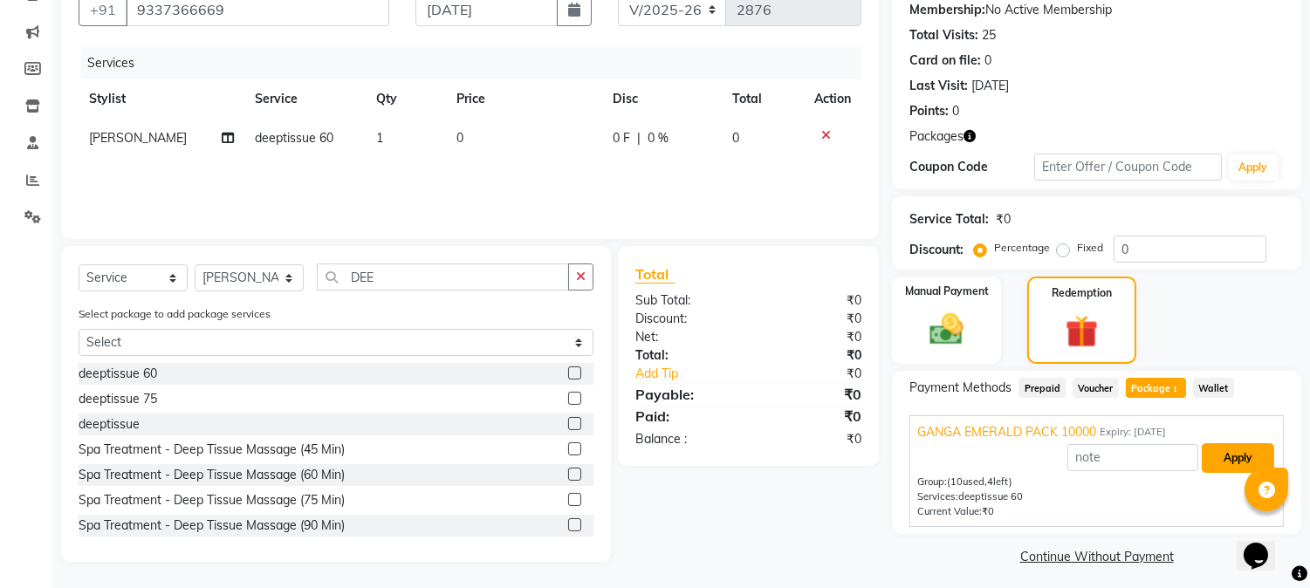
click at [1225, 451] on button "Apply" at bounding box center [1238, 458] width 72 height 30
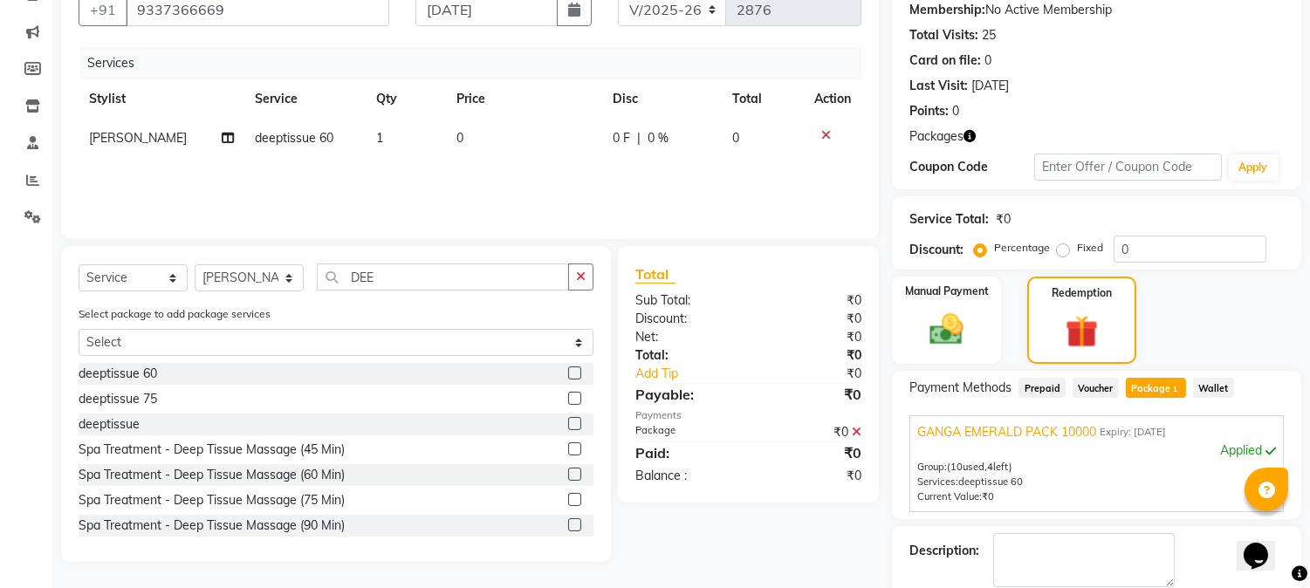
scroll to position [259, 0]
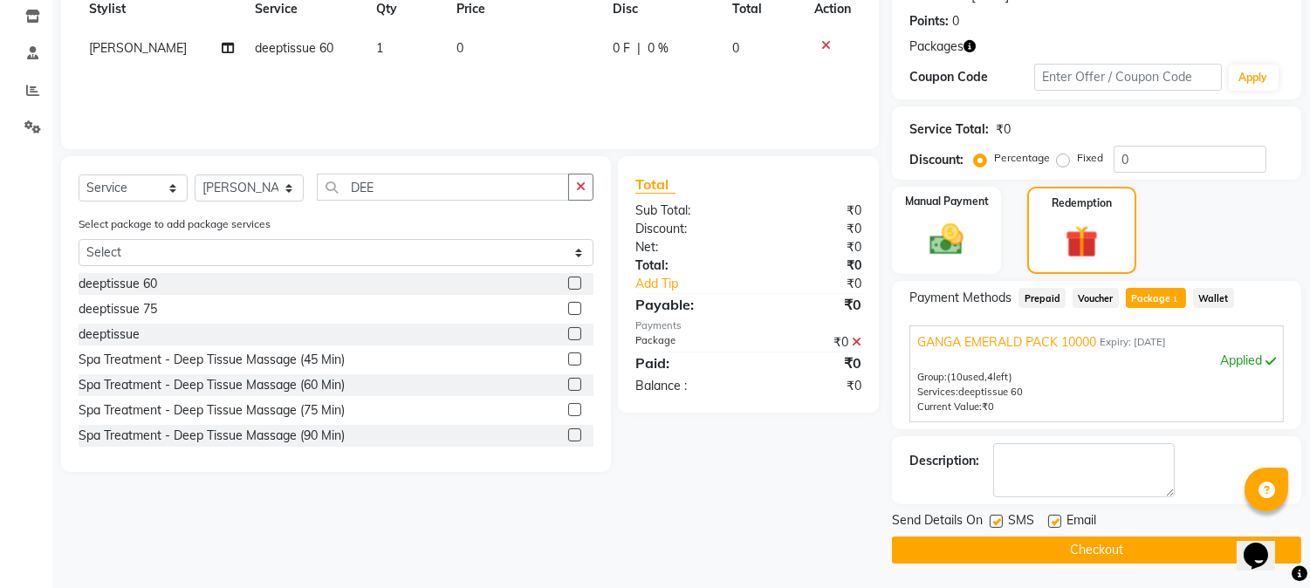
click at [1110, 554] on button "Checkout" at bounding box center [1096, 550] width 409 height 27
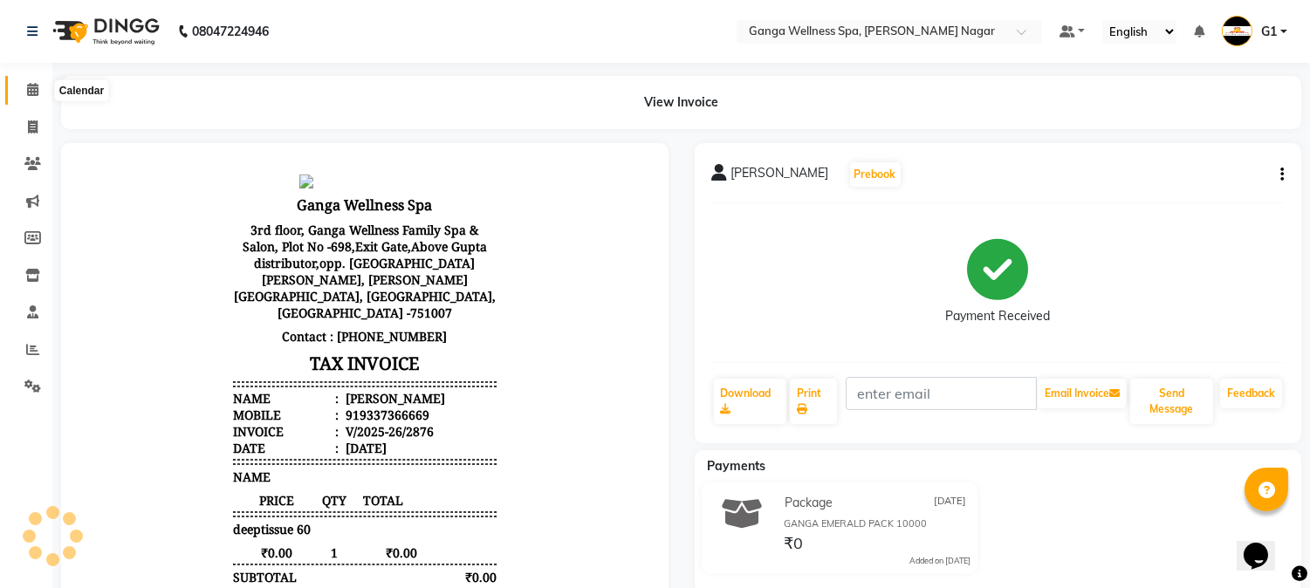
click at [31, 98] on span at bounding box center [32, 90] width 31 height 20
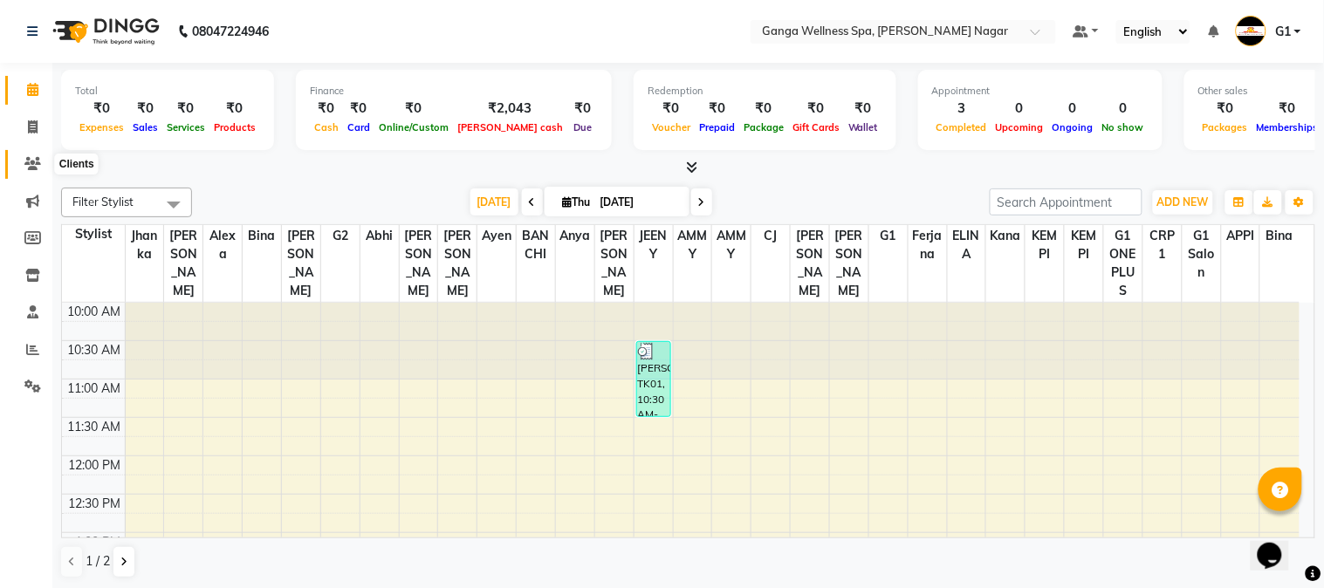
click at [24, 168] on icon at bounding box center [32, 163] width 17 height 13
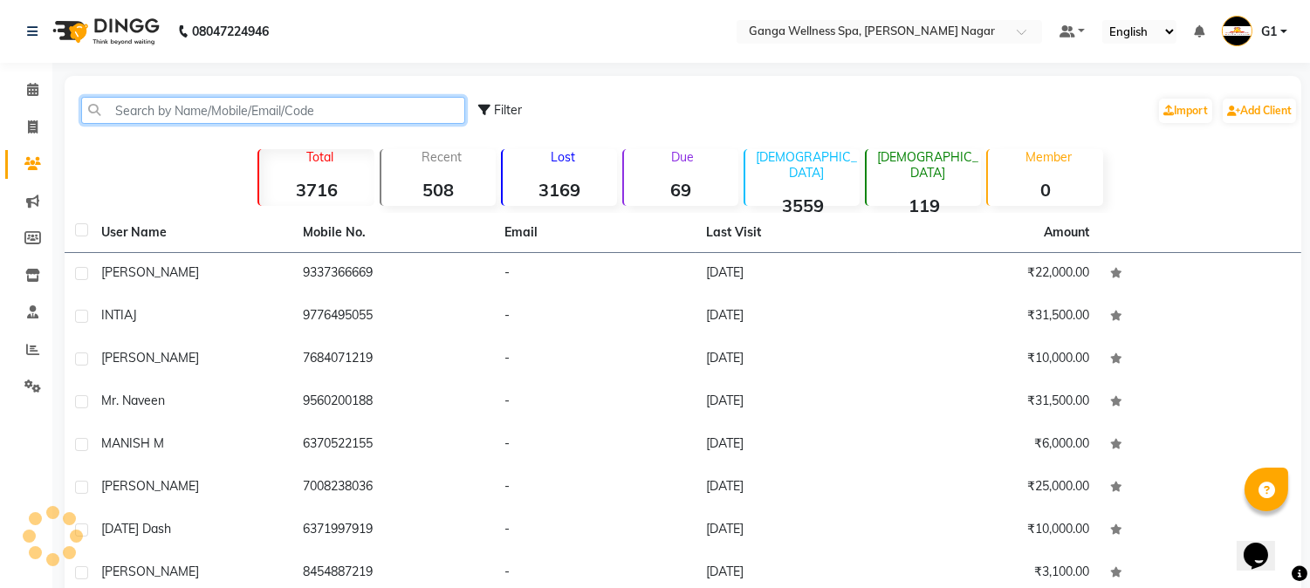
click at [243, 116] on input "text" at bounding box center [273, 110] width 384 height 27
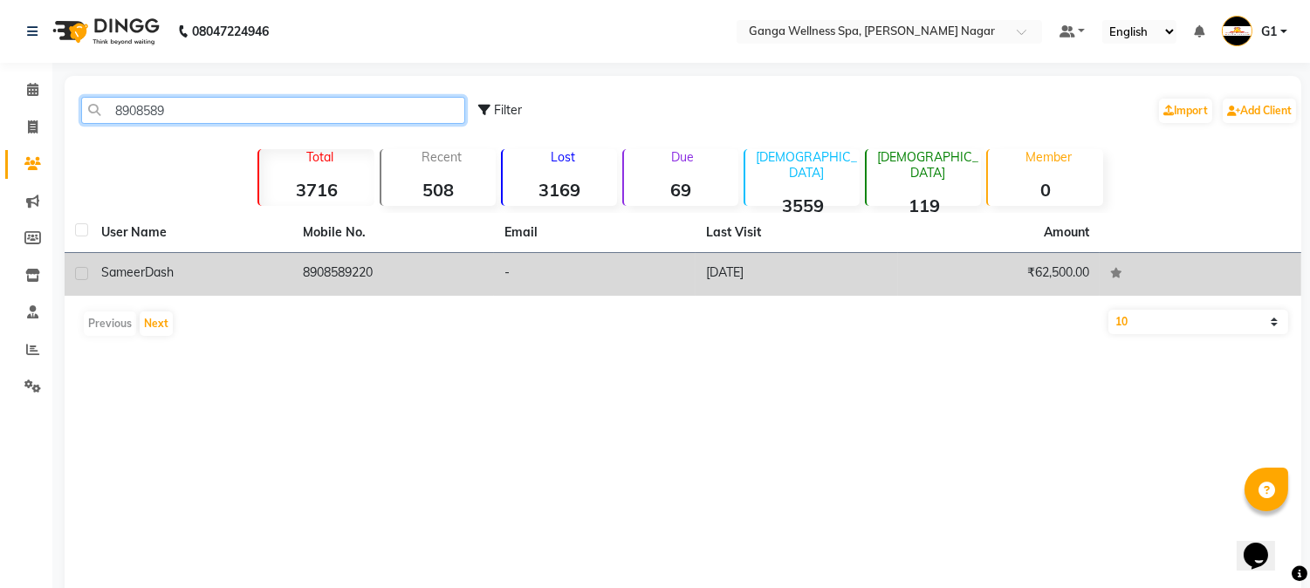
type input "8908589"
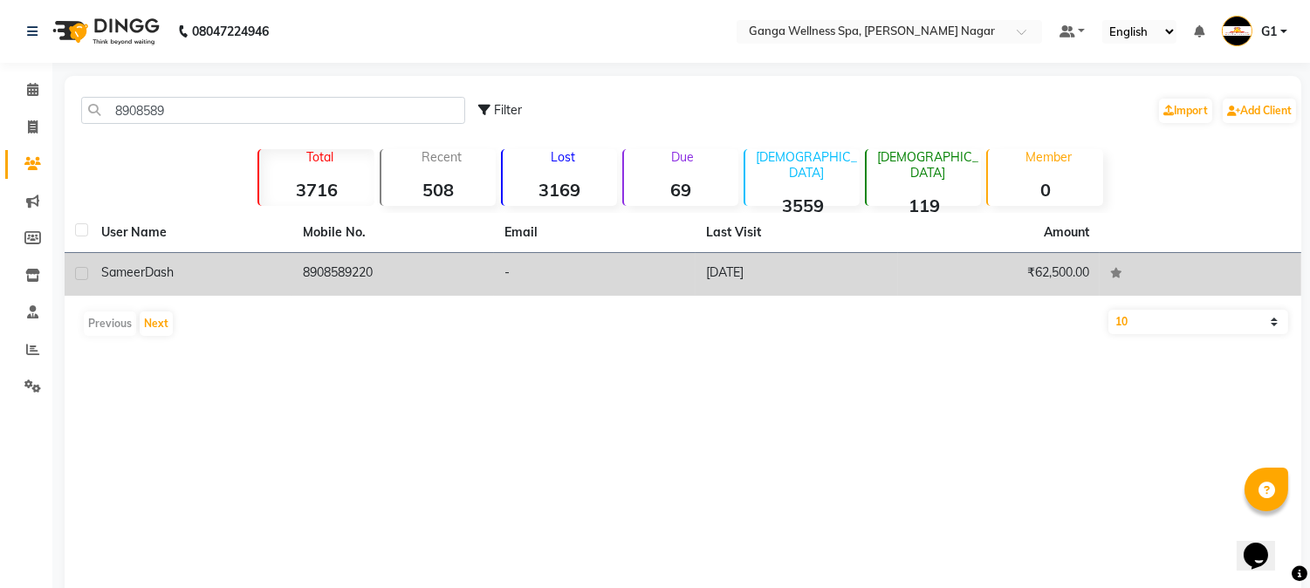
click at [743, 283] on td "[DATE]" at bounding box center [796, 274] width 202 height 43
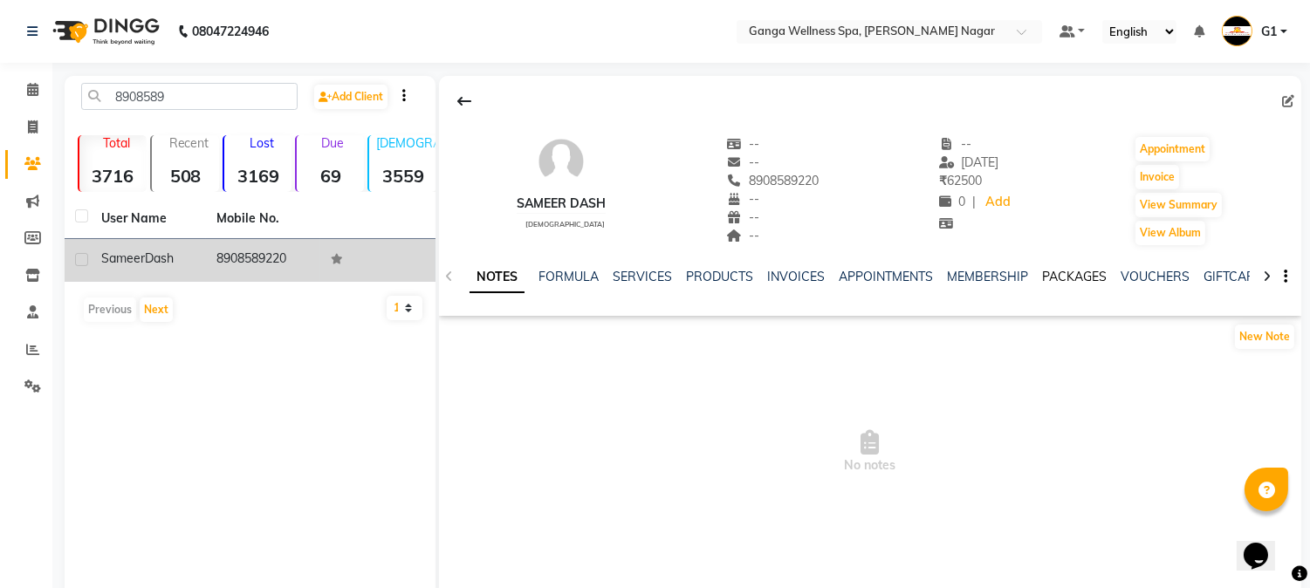
click at [1068, 279] on link "PACKAGES" at bounding box center [1074, 277] width 65 height 16
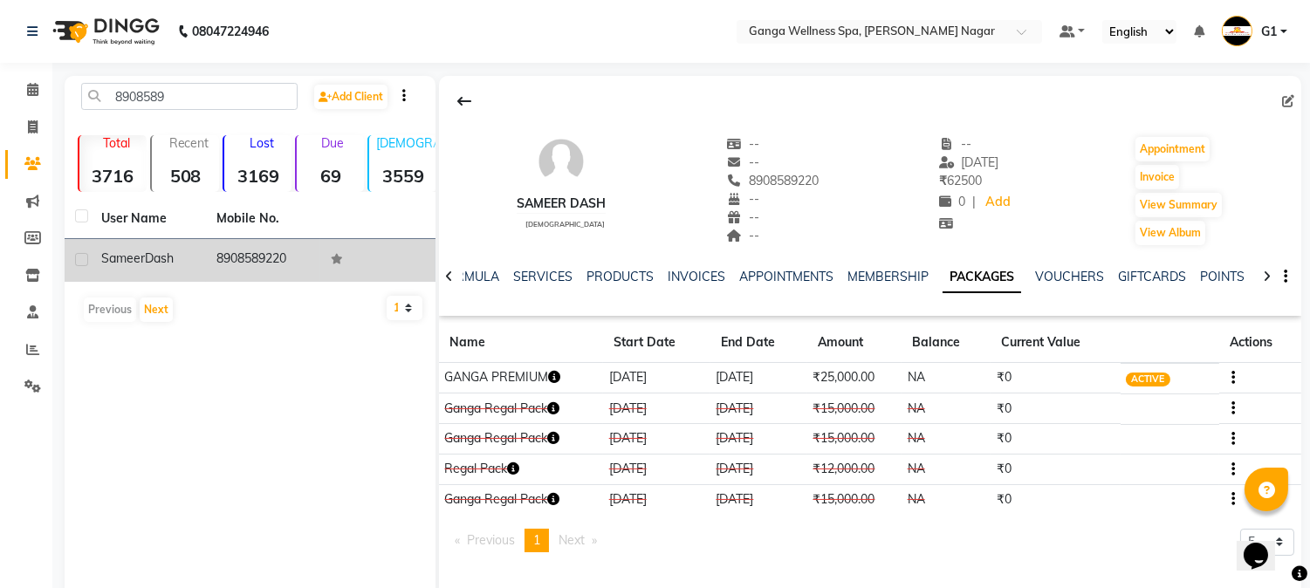
click at [556, 377] on icon "button" at bounding box center [554, 377] width 12 height 12
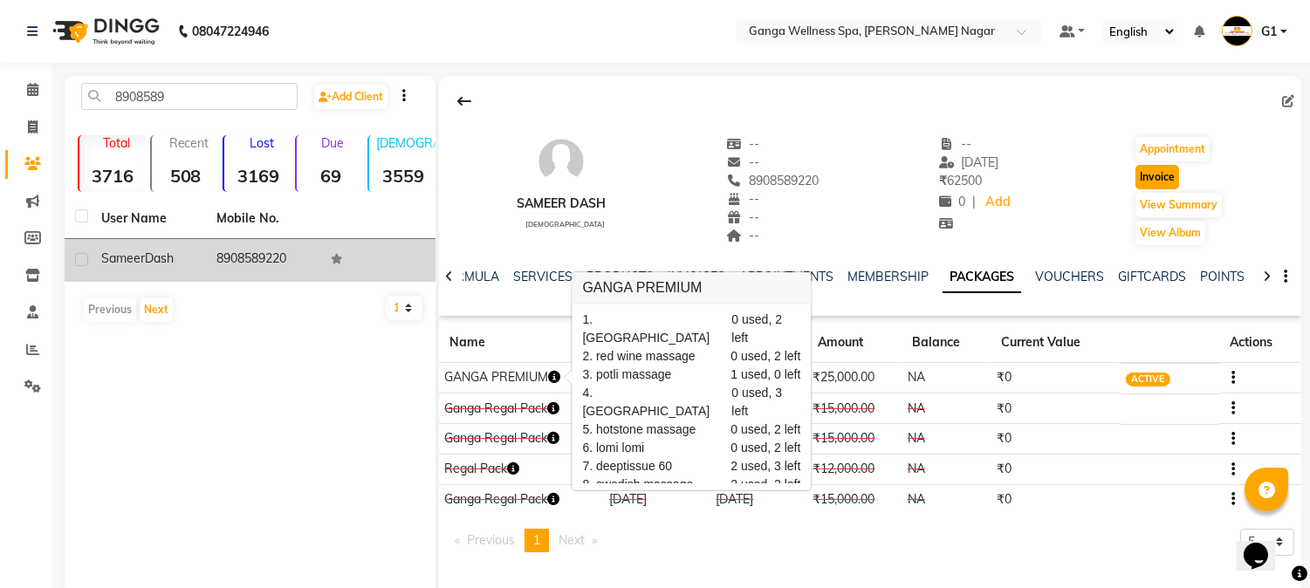
click at [1147, 178] on button "Invoice" at bounding box center [1157, 177] width 44 height 24
select select "service"
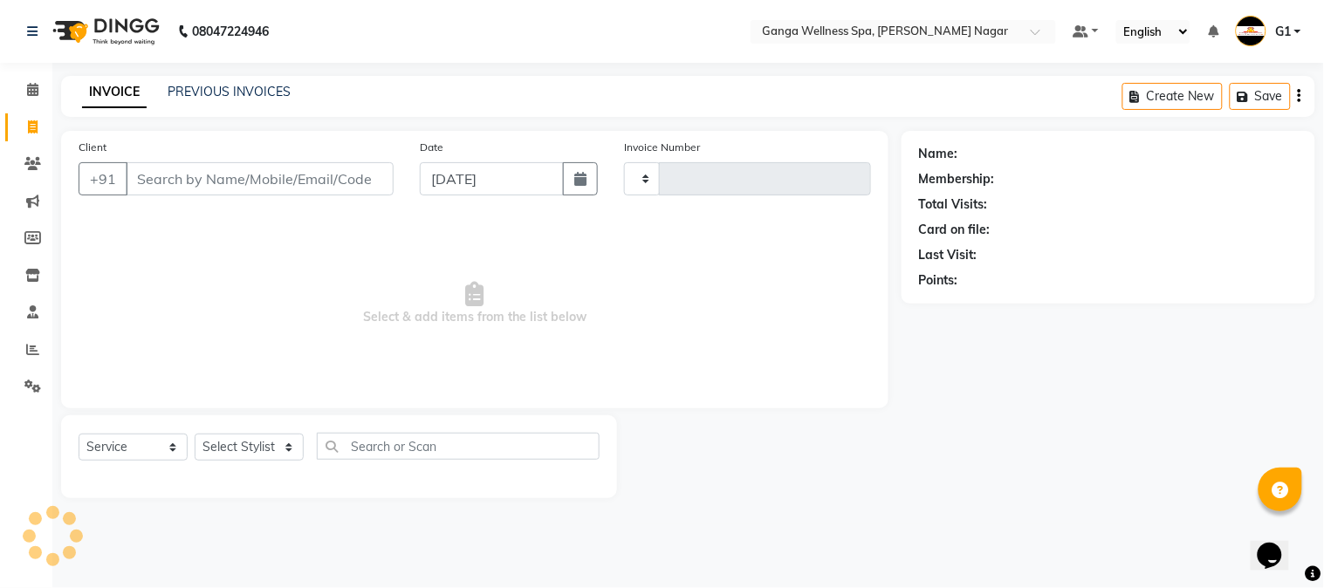
type input "2877"
select select "762"
click at [231, 440] on select "Select Stylist" at bounding box center [249, 447] width 109 height 27
type input "8908589220"
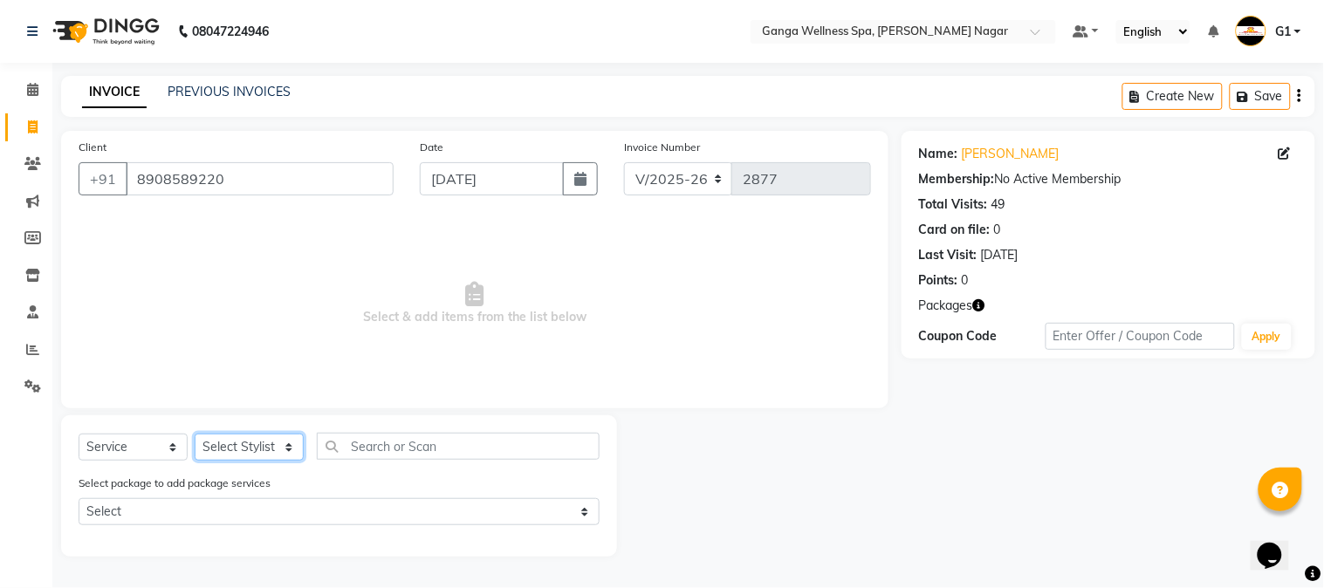
select select "38483"
click at [195, 435] on select "Select Stylist Abhi [PERSON_NAME] Alexa AMMY AMMY [PERSON_NAME] anya APPI [PERS…" at bounding box center [249, 447] width 109 height 27
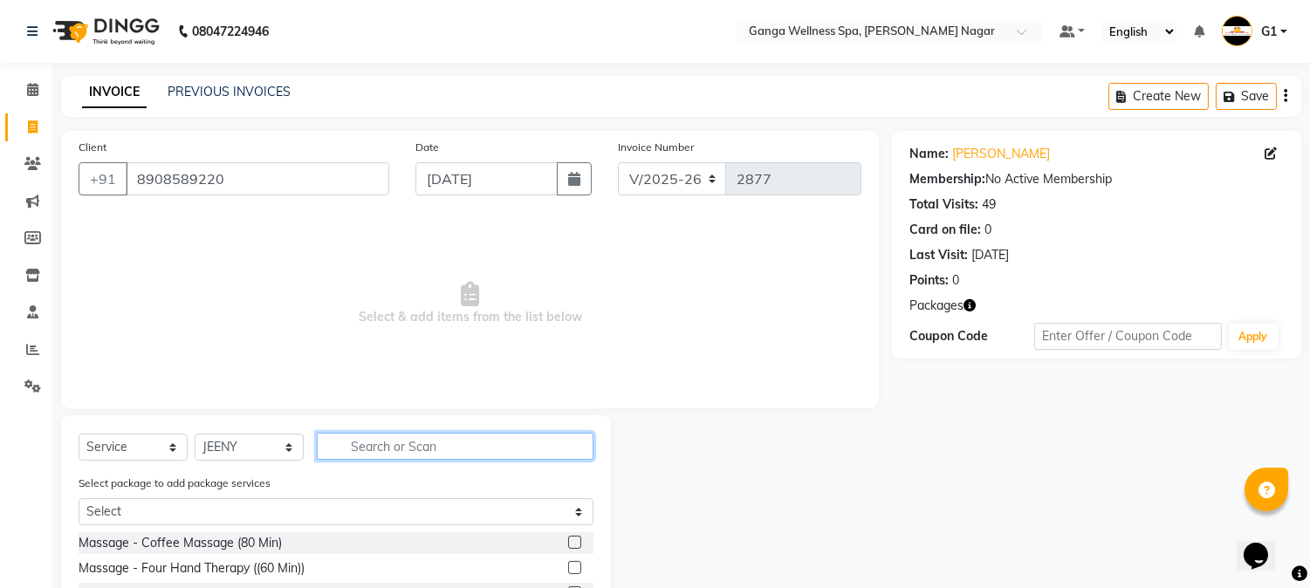
click at [352, 433] on input "text" at bounding box center [455, 446] width 277 height 27
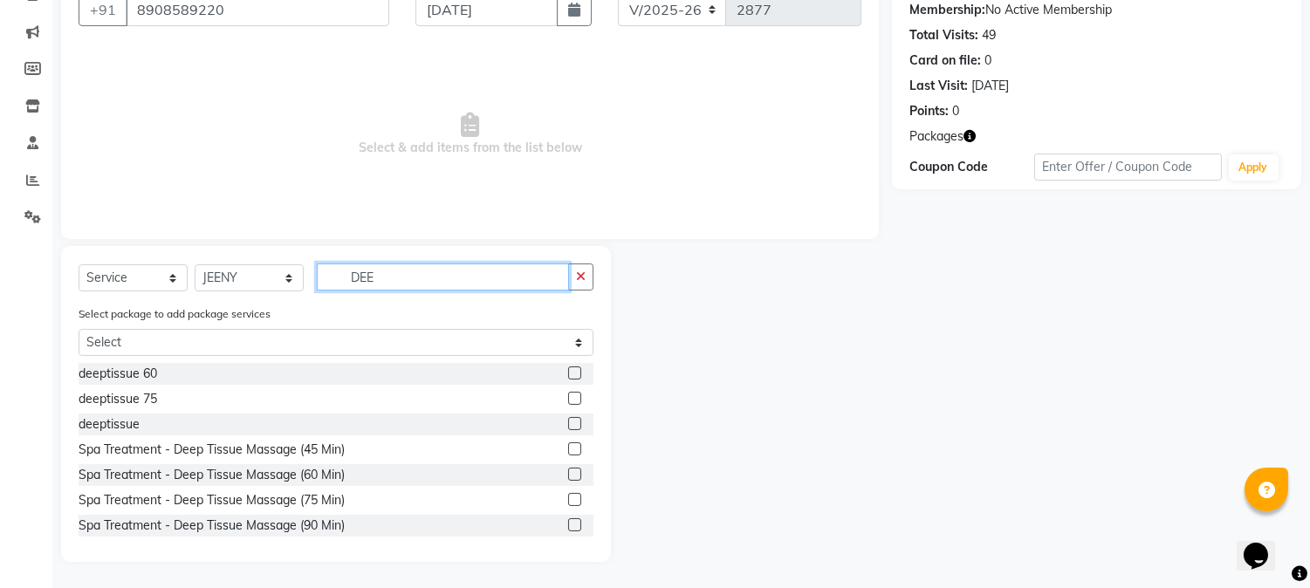
type input "DEE"
click at [568, 373] on label at bounding box center [574, 372] width 13 height 13
click at [568, 373] on input "checkbox" at bounding box center [573, 373] width 11 height 11
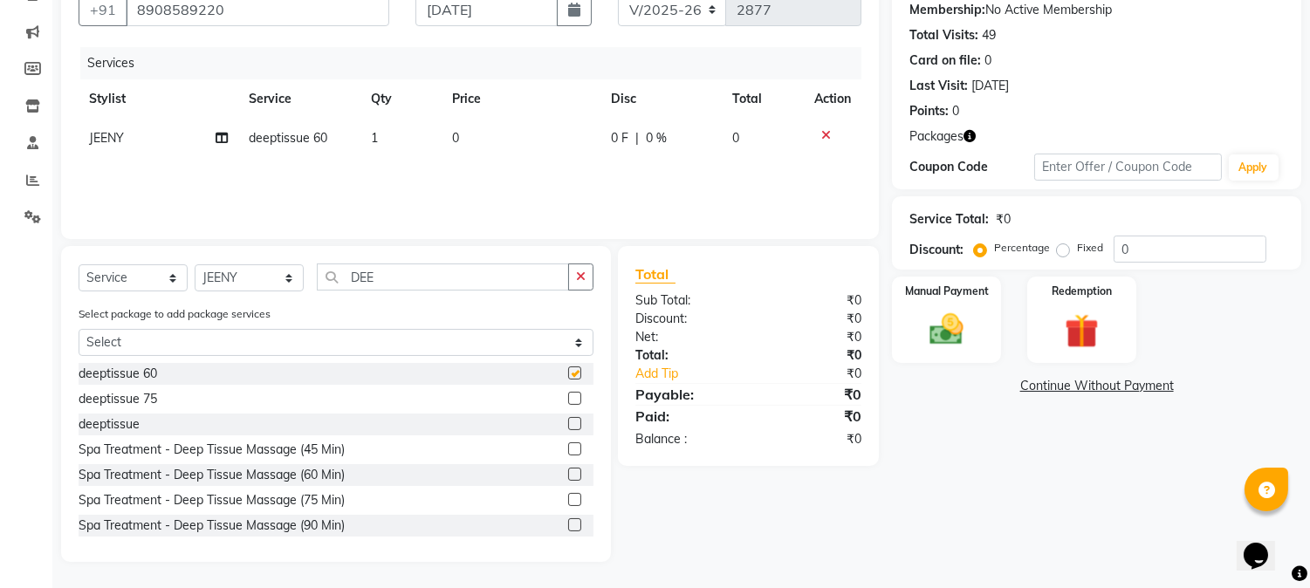
checkbox input "false"
click at [1062, 316] on img at bounding box center [1081, 332] width 58 height 44
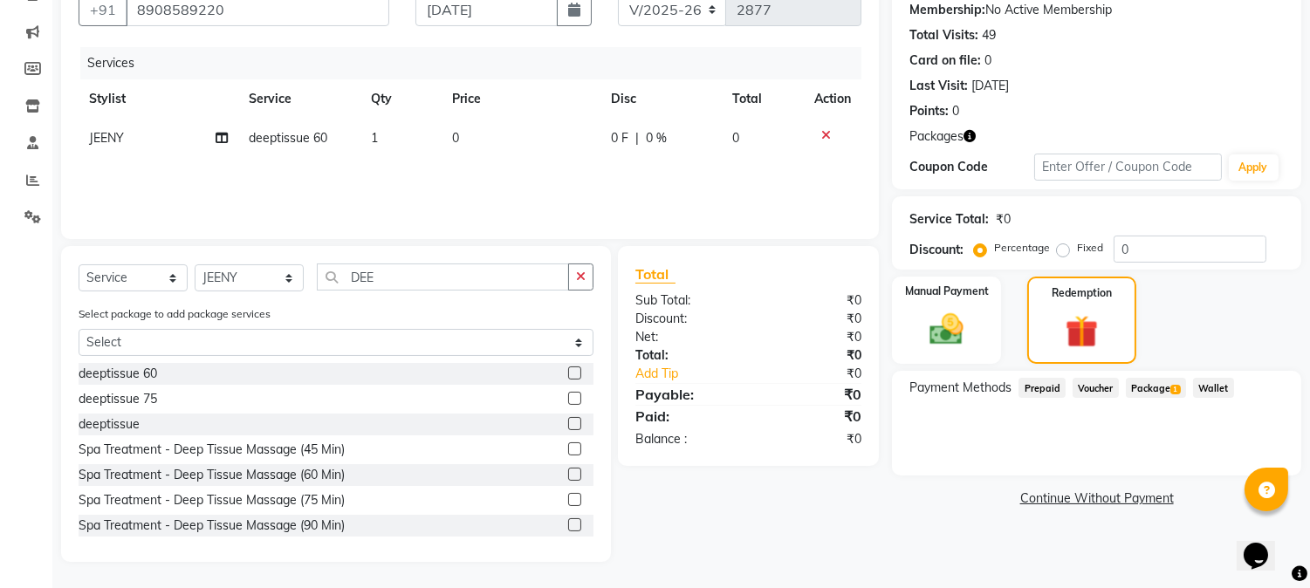
click at [1170, 387] on span "1" at bounding box center [1175, 390] width 10 height 10
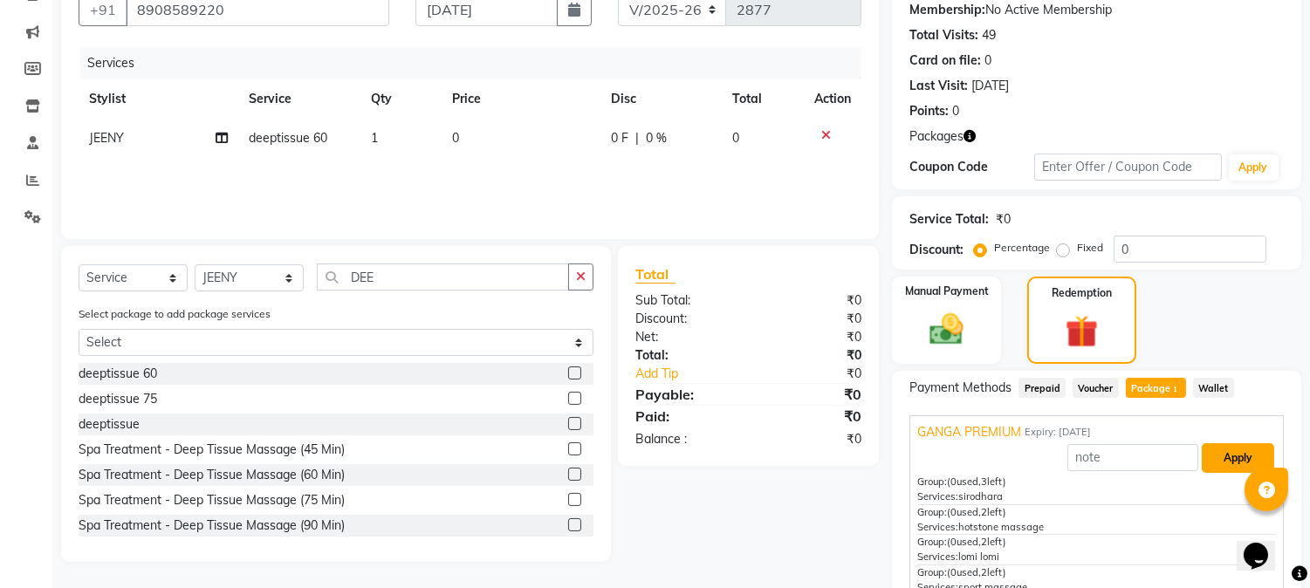
click at [1216, 443] on button "Apply" at bounding box center [1238, 458] width 72 height 30
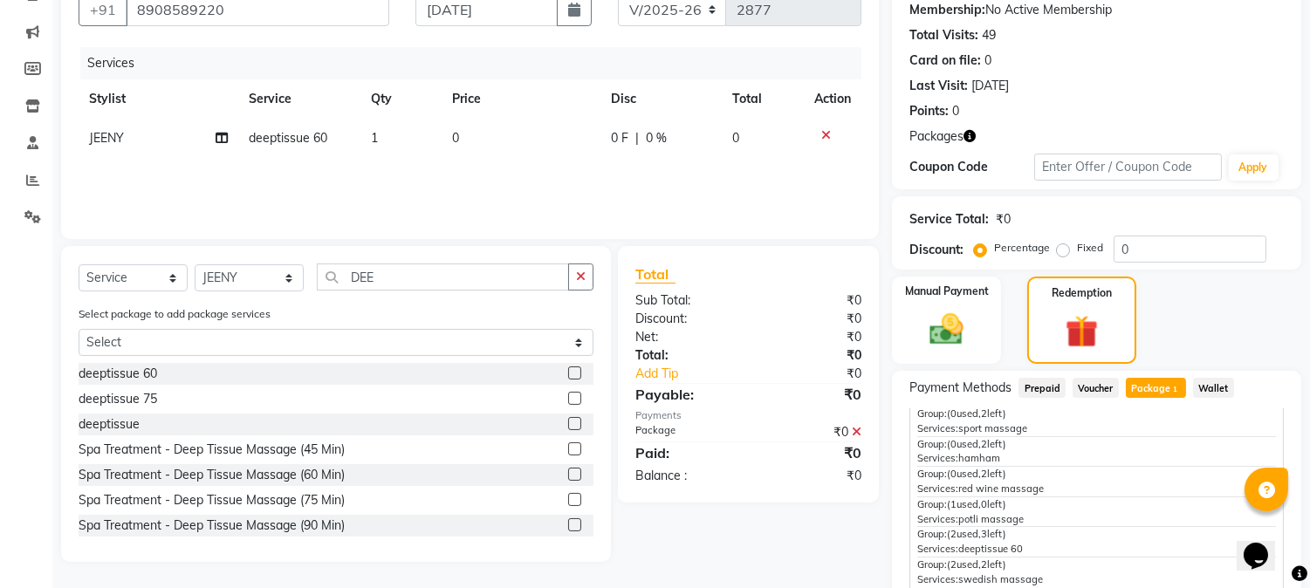
scroll to position [356, 0]
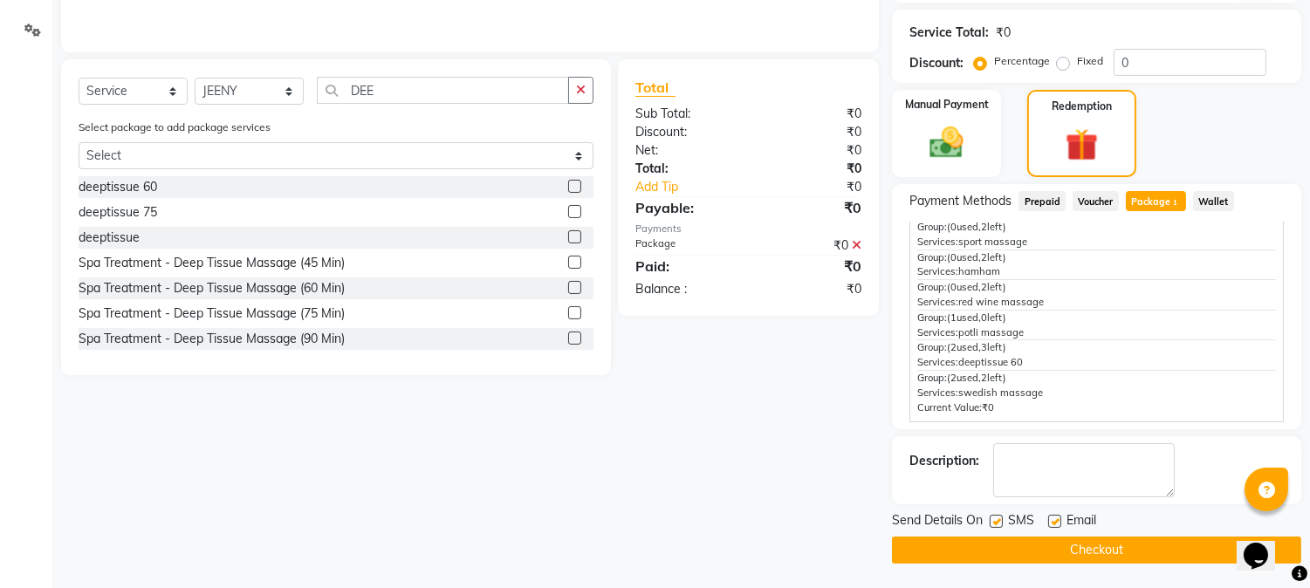
click at [1157, 545] on button "Checkout" at bounding box center [1096, 550] width 409 height 27
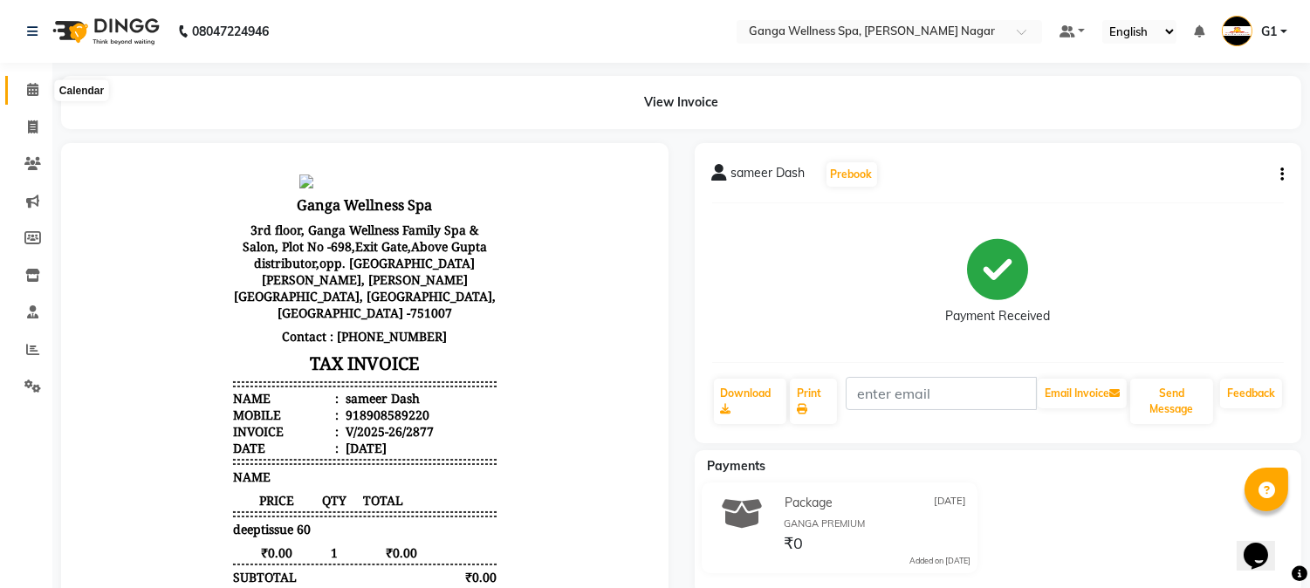
drag, startPoint x: 31, startPoint y: 94, endPoint x: 242, endPoint y: 3, distance: 229.4
click at [31, 94] on icon at bounding box center [32, 89] width 11 height 13
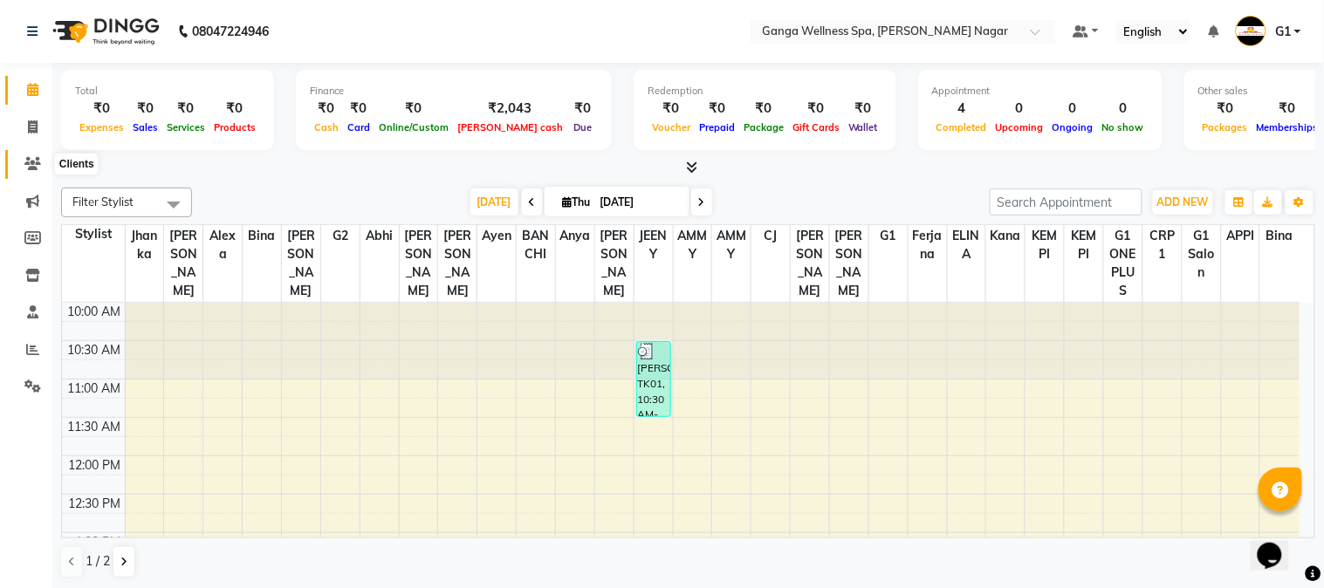
click at [36, 163] on icon at bounding box center [32, 163] width 17 height 13
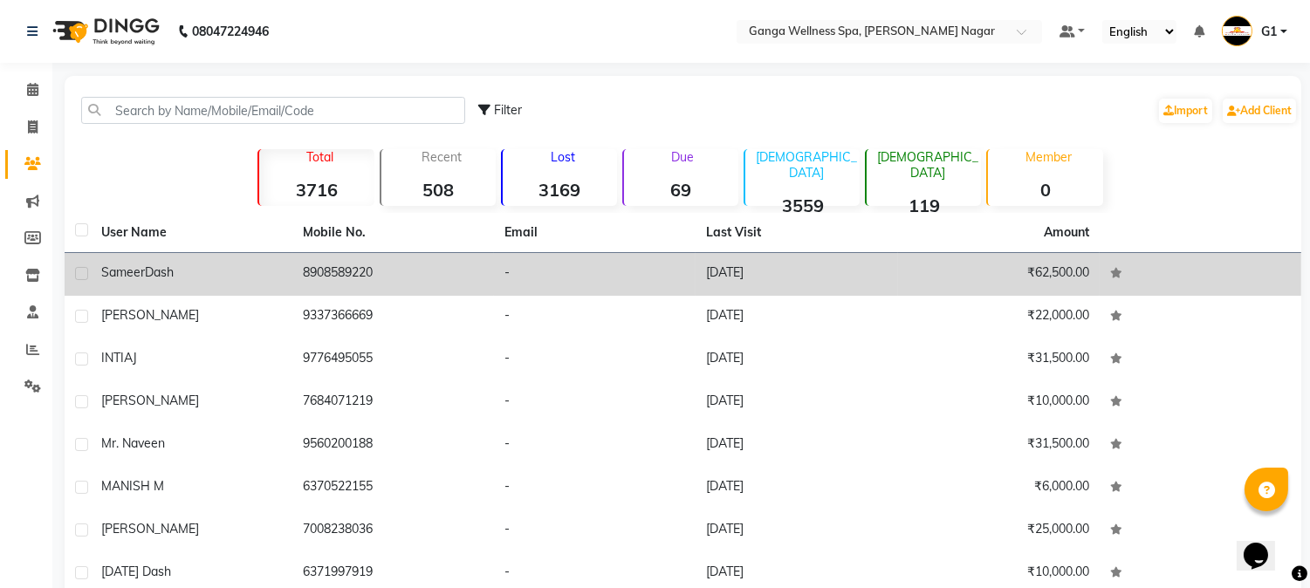
click at [471, 283] on td "8908589220" at bounding box center [393, 274] width 202 height 43
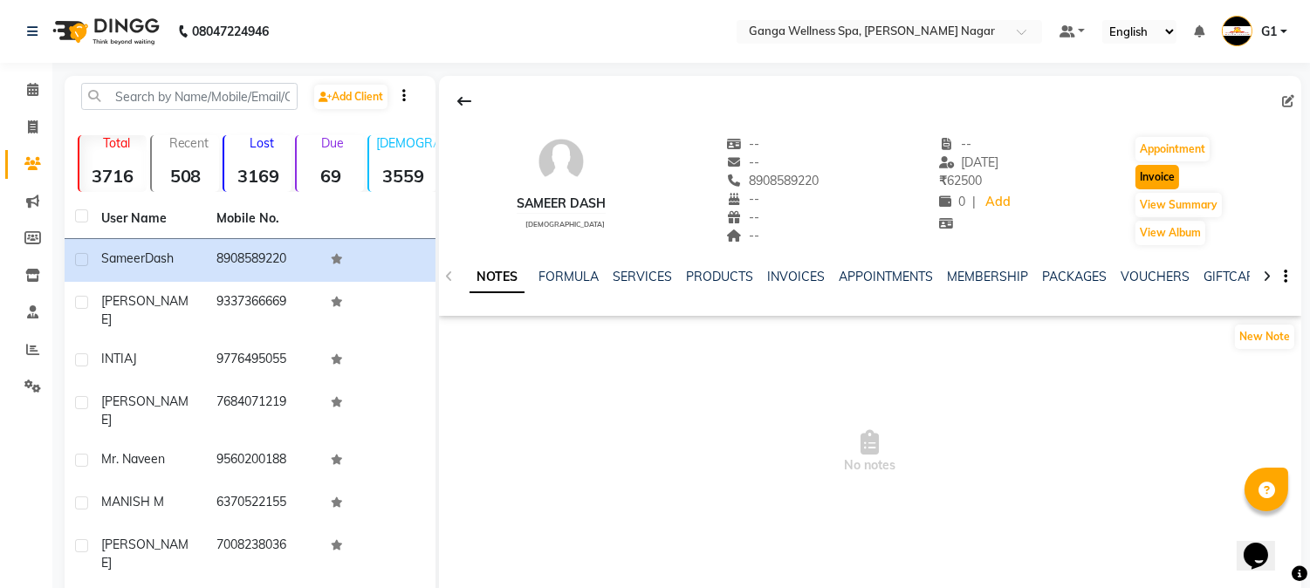
click at [1143, 180] on button "Invoice" at bounding box center [1157, 177] width 44 height 24
select select "service"
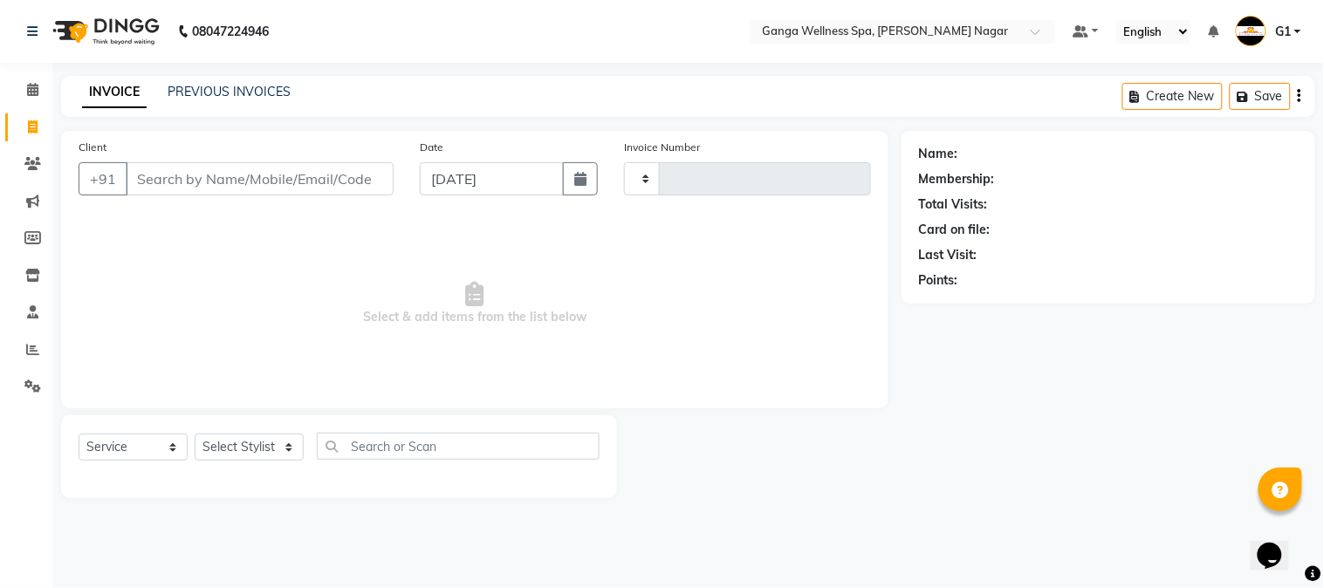
type input "2878"
select select "762"
drag, startPoint x: 301, startPoint y: 439, endPoint x: 291, endPoint y: 433, distance: 11.4
click at [301, 439] on select "Select Stylist" at bounding box center [249, 447] width 109 height 27
type input "8908589220"
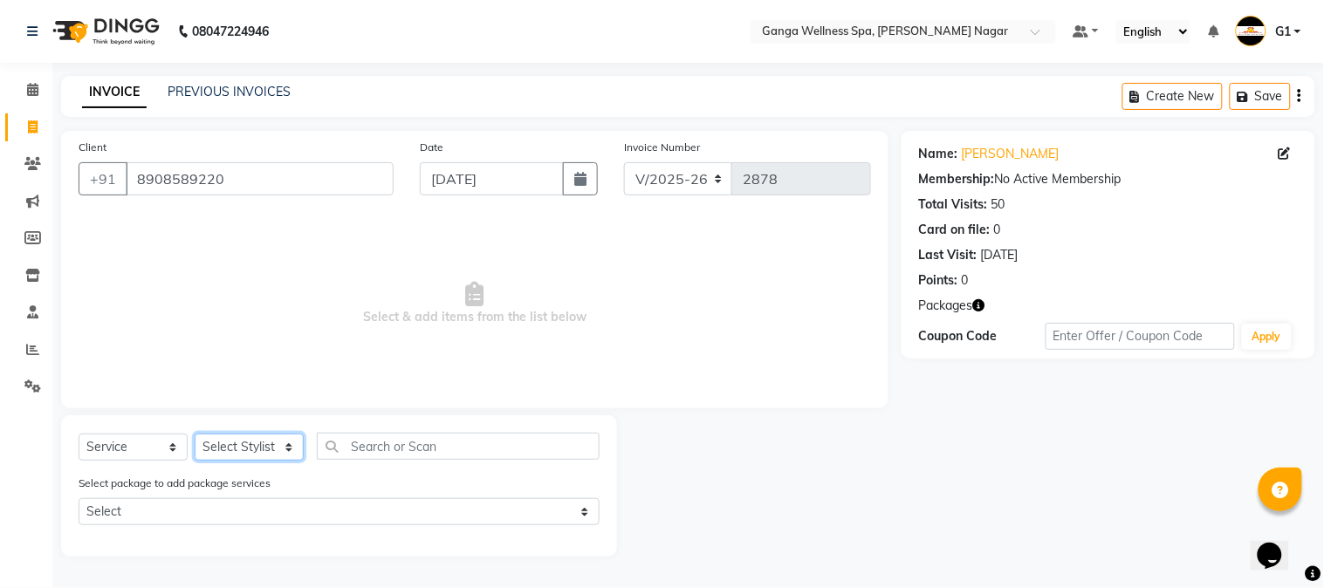
select select "70872"
click at [195, 435] on select "Select Stylist Abhi [PERSON_NAME] Alexa AMMY AMMY [PERSON_NAME] anya APPI [PERS…" at bounding box center [249, 447] width 109 height 27
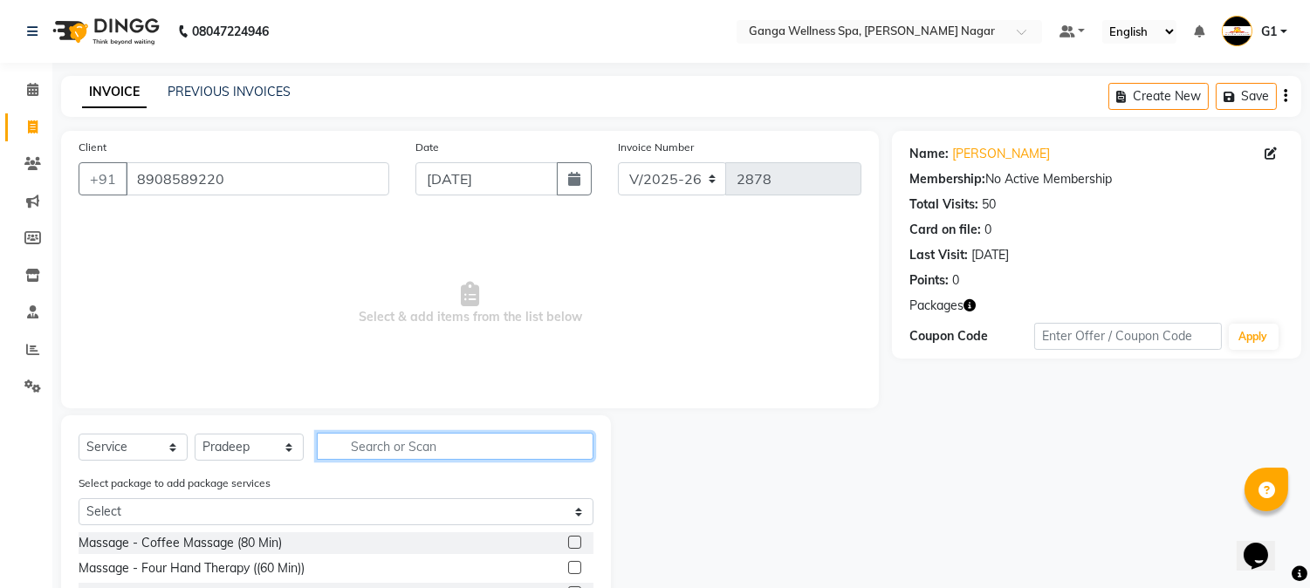
click at [449, 459] on input "text" at bounding box center [455, 446] width 277 height 27
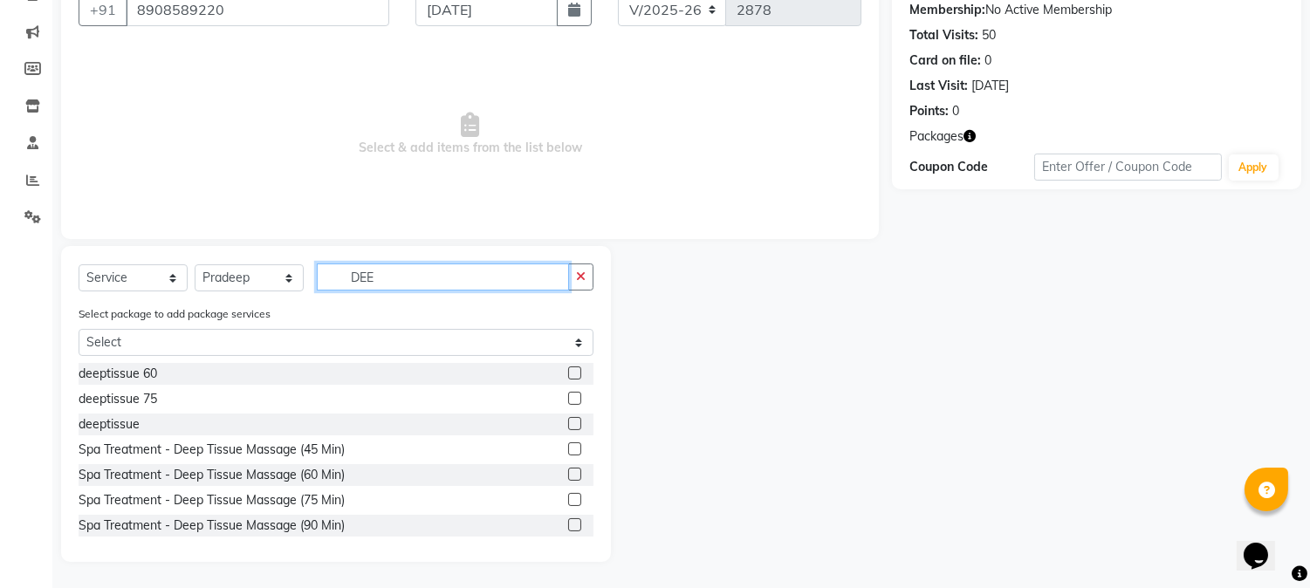
type input "DEE"
click at [568, 380] on div at bounding box center [573, 375] width 11 height 18
click at [570, 378] on div at bounding box center [580, 374] width 25 height 22
click at [568, 369] on label at bounding box center [574, 372] width 13 height 13
click at [568, 369] on input "checkbox" at bounding box center [573, 373] width 11 height 11
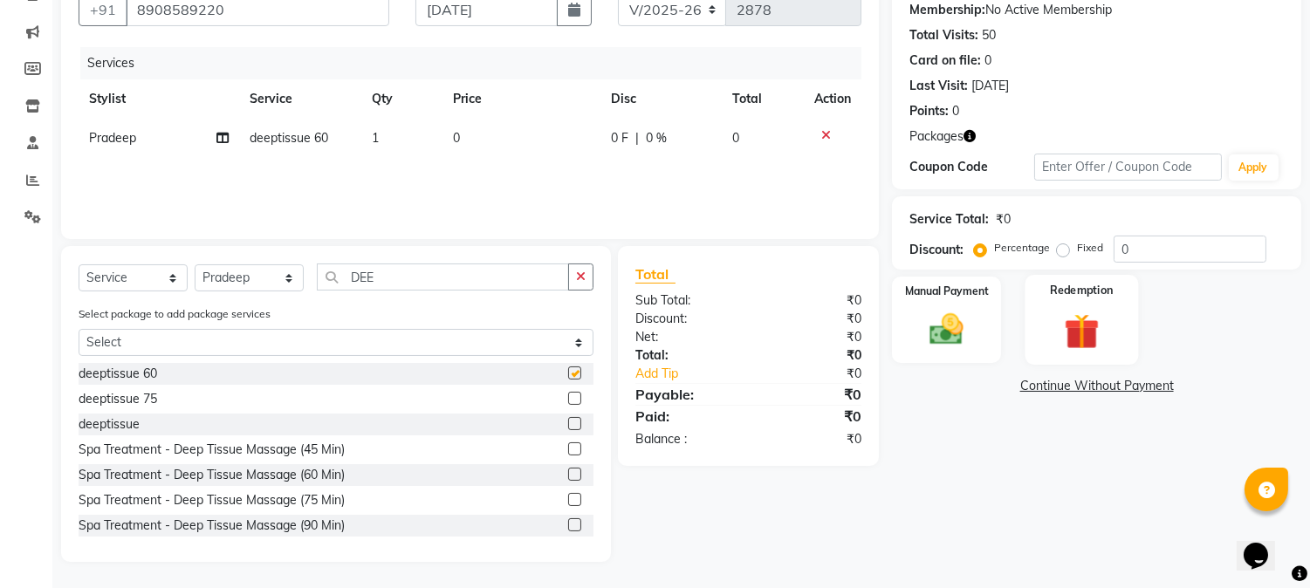
checkbox input "false"
click at [1114, 316] on div "Redemption" at bounding box center [1080, 319] width 113 height 89
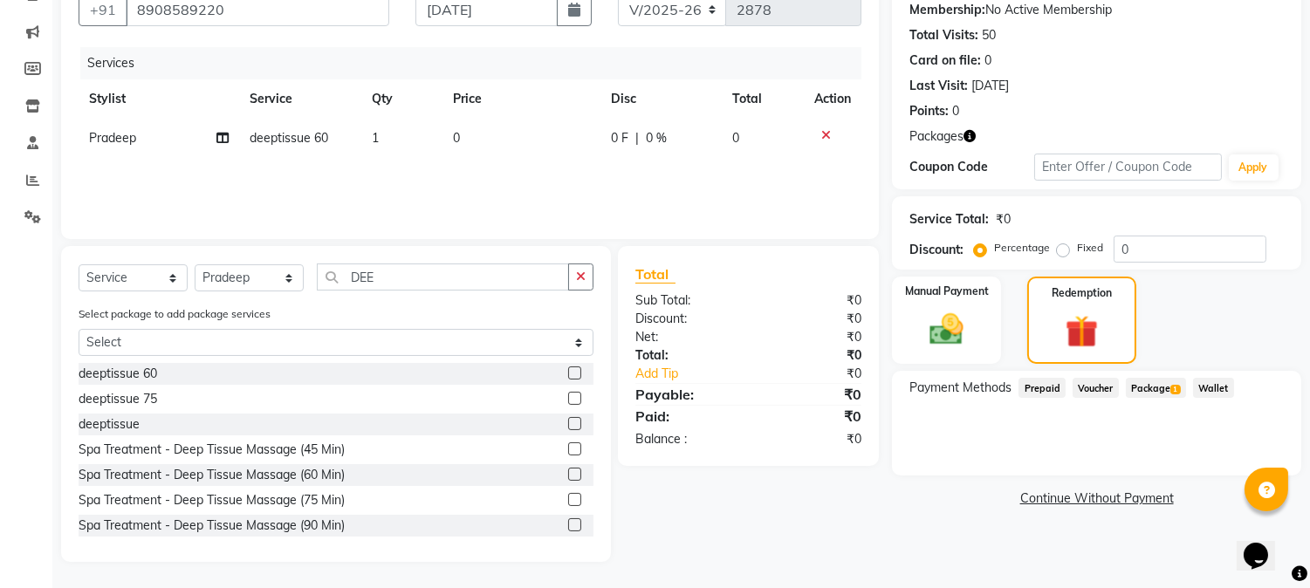
click at [1149, 386] on span "Package 1" at bounding box center [1156, 388] width 60 height 20
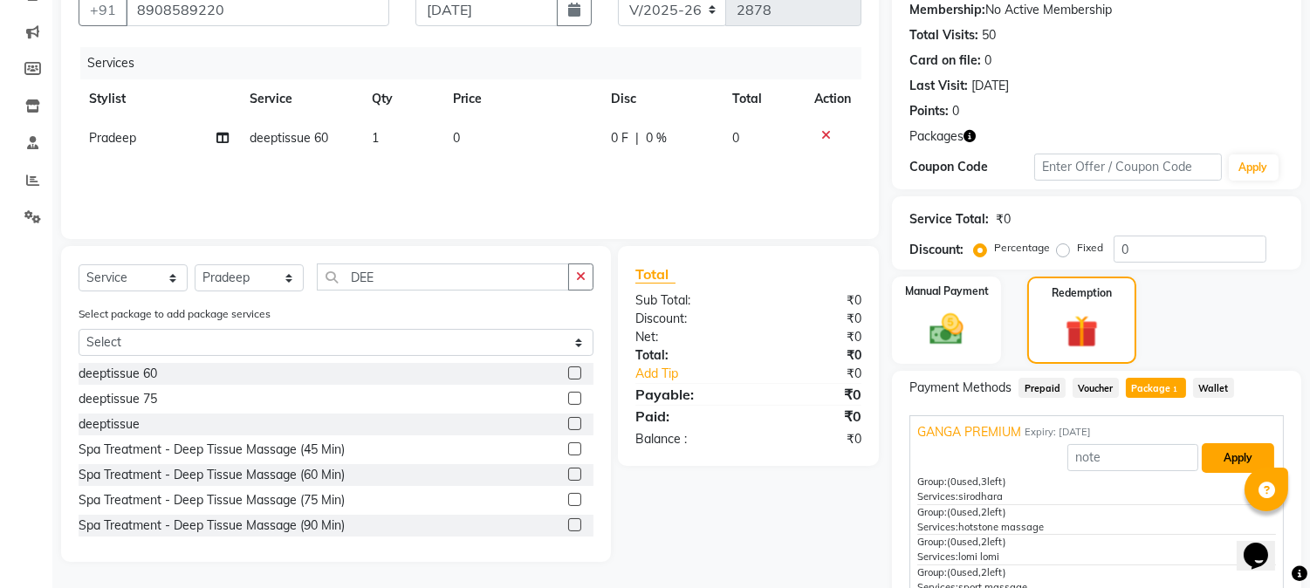
click at [1211, 454] on button "Apply" at bounding box center [1238, 458] width 72 height 30
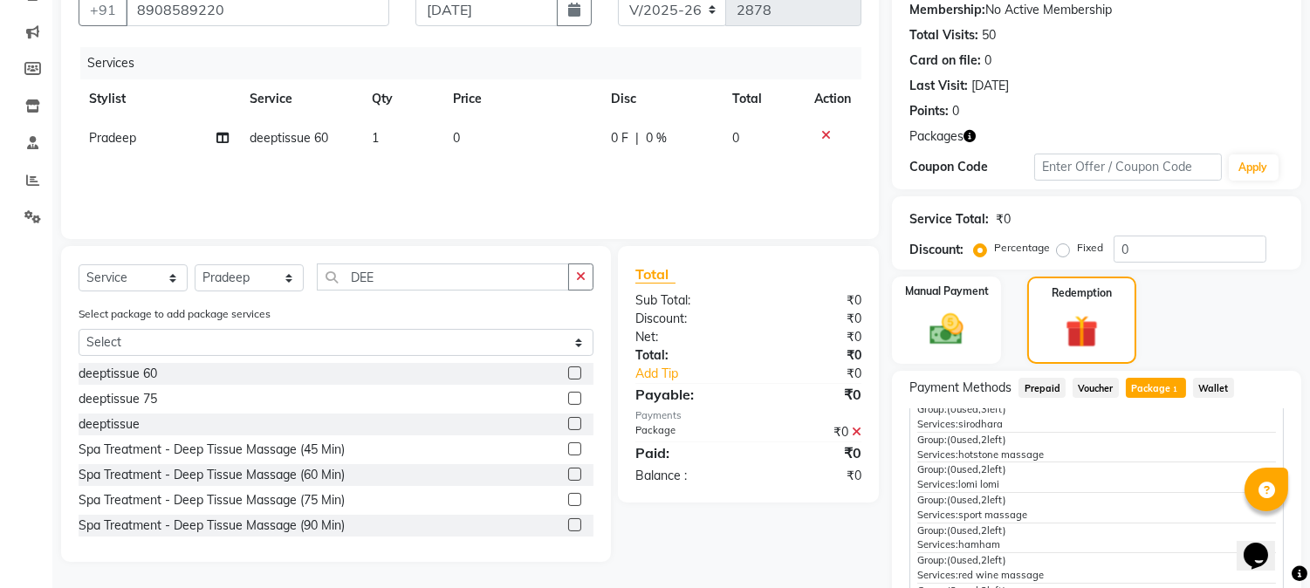
scroll to position [144, 0]
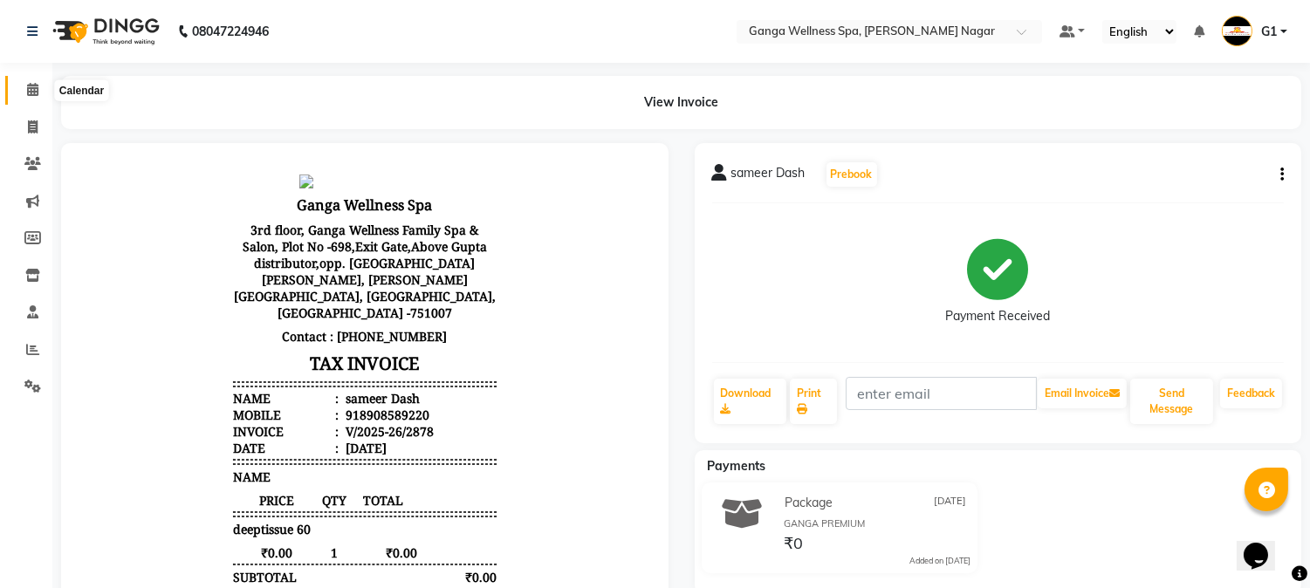
click at [37, 80] on span at bounding box center [32, 90] width 31 height 20
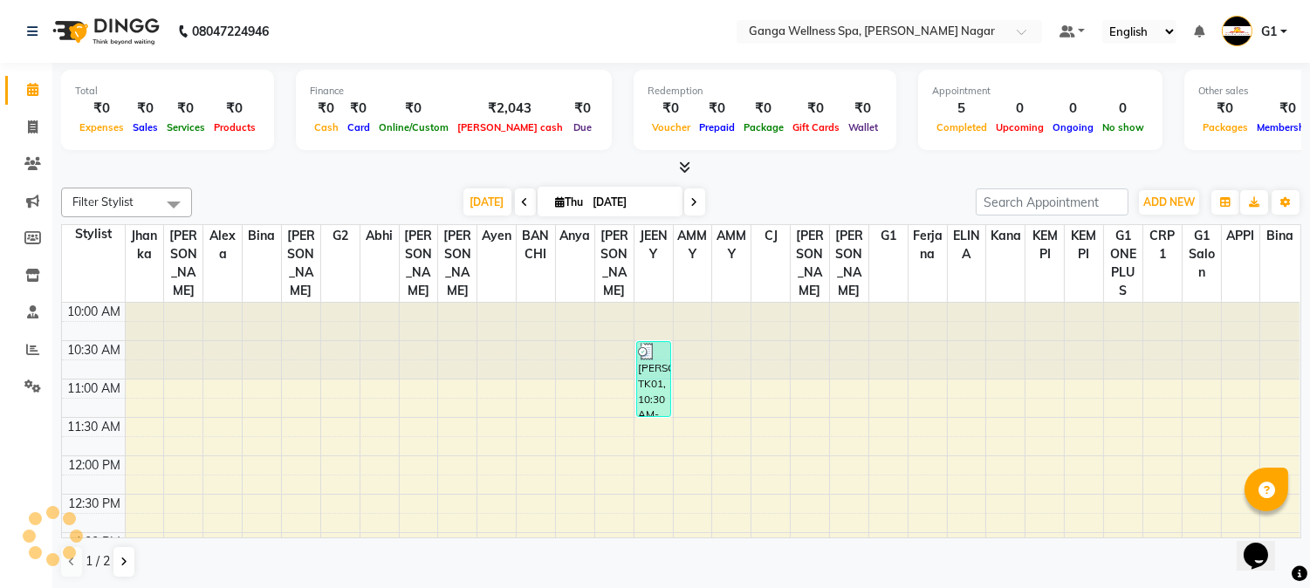
scroll to position [387, 0]
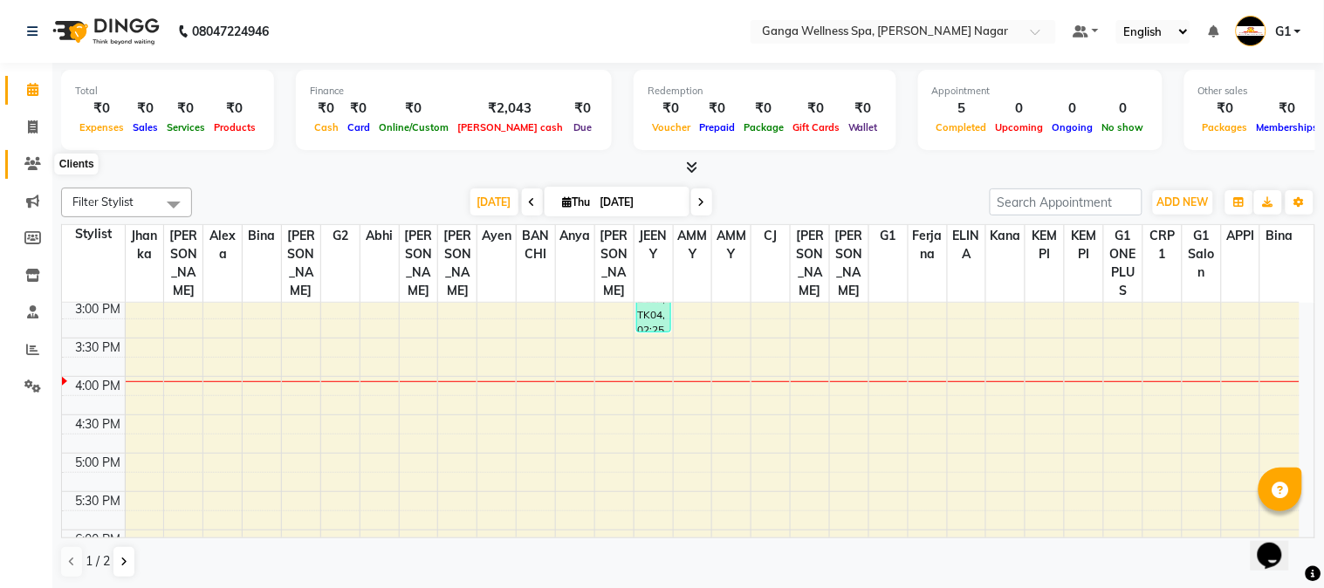
click at [39, 160] on icon at bounding box center [32, 163] width 17 height 13
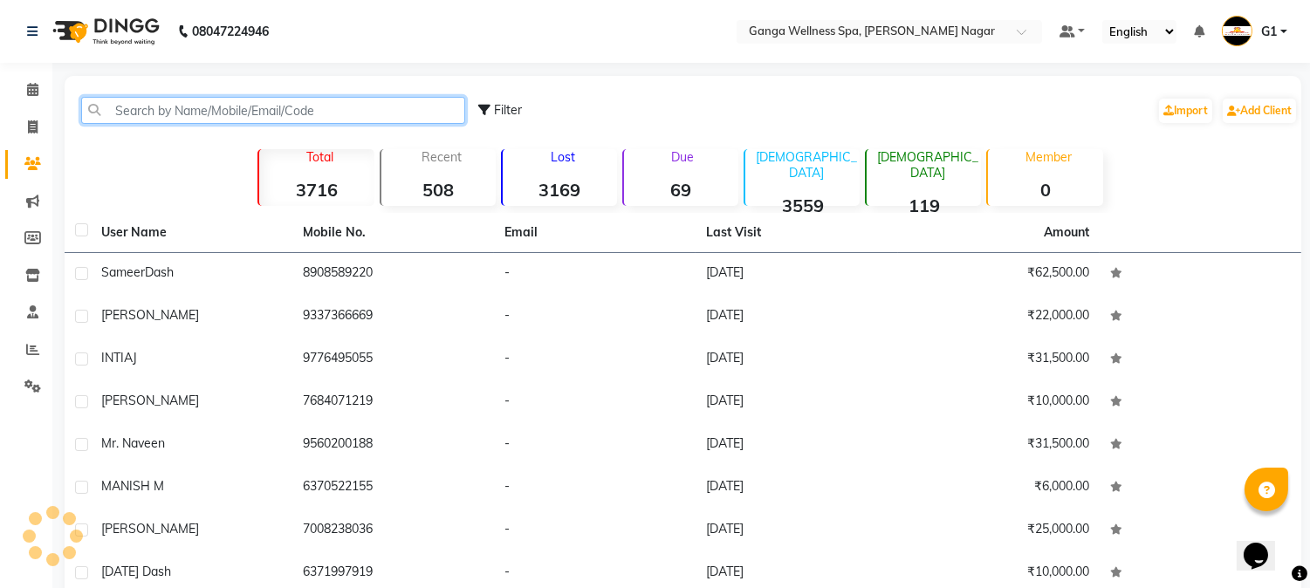
click at [389, 112] on input "text" at bounding box center [273, 110] width 384 height 27
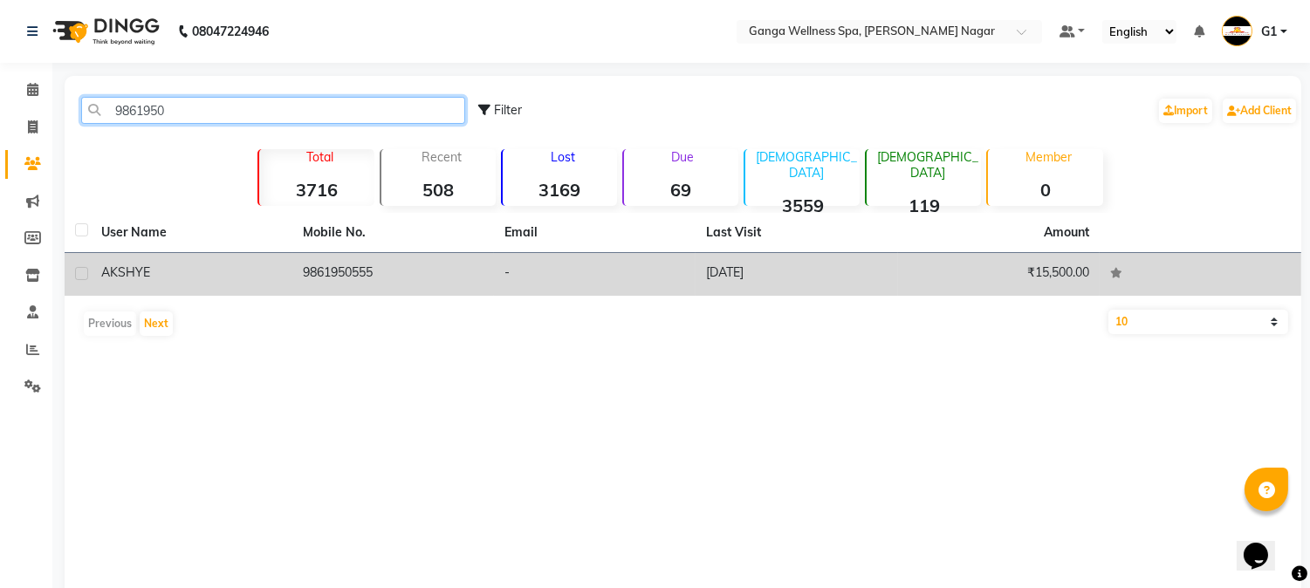
type input "9861950"
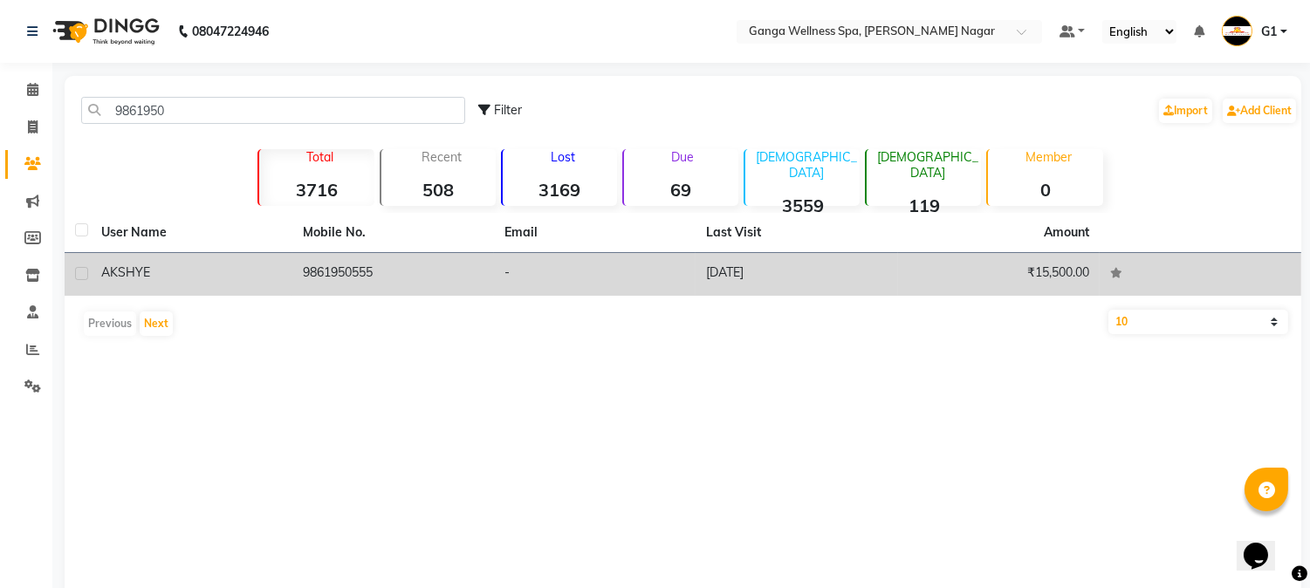
click at [367, 267] on td "9861950555" at bounding box center [393, 274] width 202 height 43
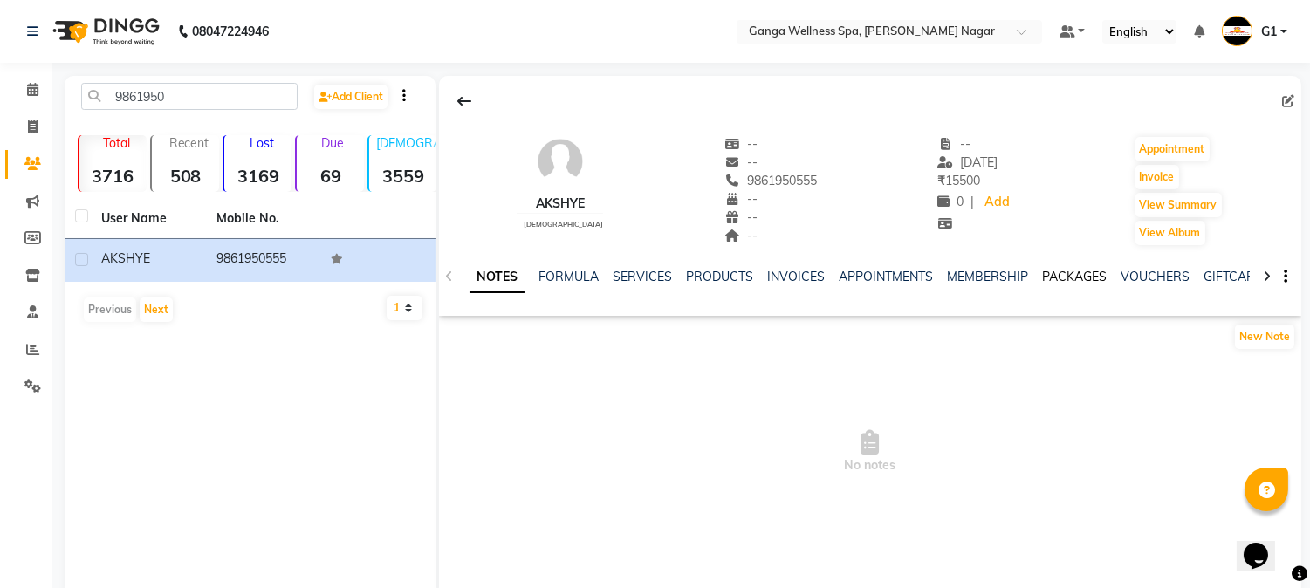
click at [1062, 277] on link "PACKAGES" at bounding box center [1074, 277] width 65 height 16
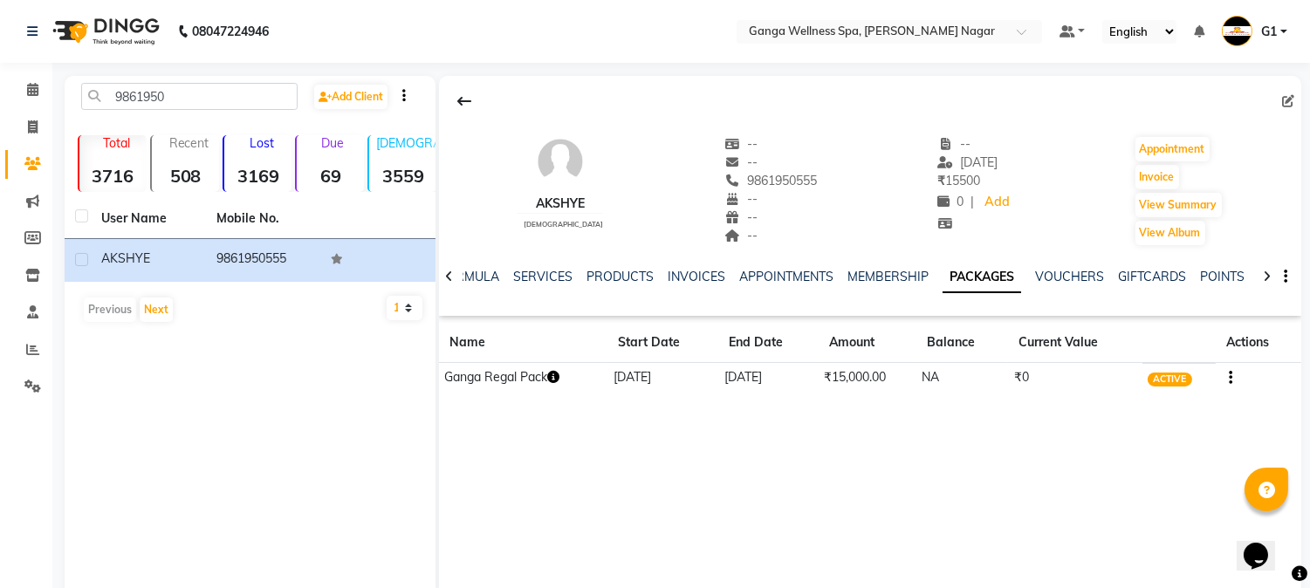
click at [559, 371] on icon "button" at bounding box center [553, 377] width 12 height 12
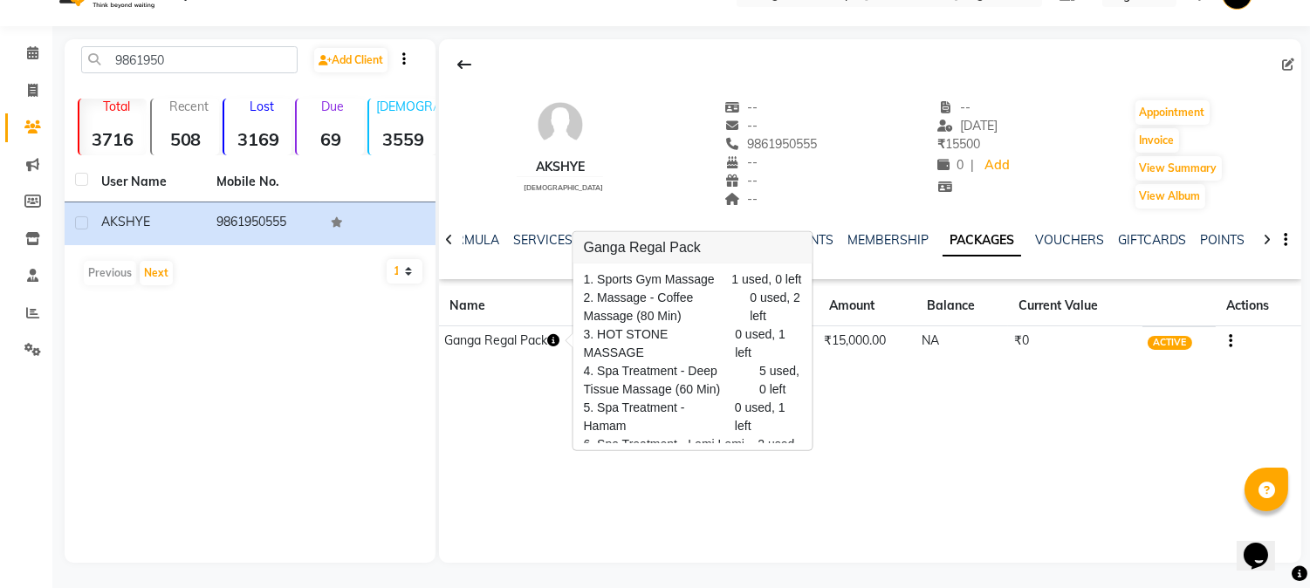
click at [820, 459] on div "AKSHYE [DEMOGRAPHIC_DATA] -- -- 9861950555 -- -- -- -- [DATE] ₹ 15500 0 | Add A…" at bounding box center [870, 301] width 862 height 524
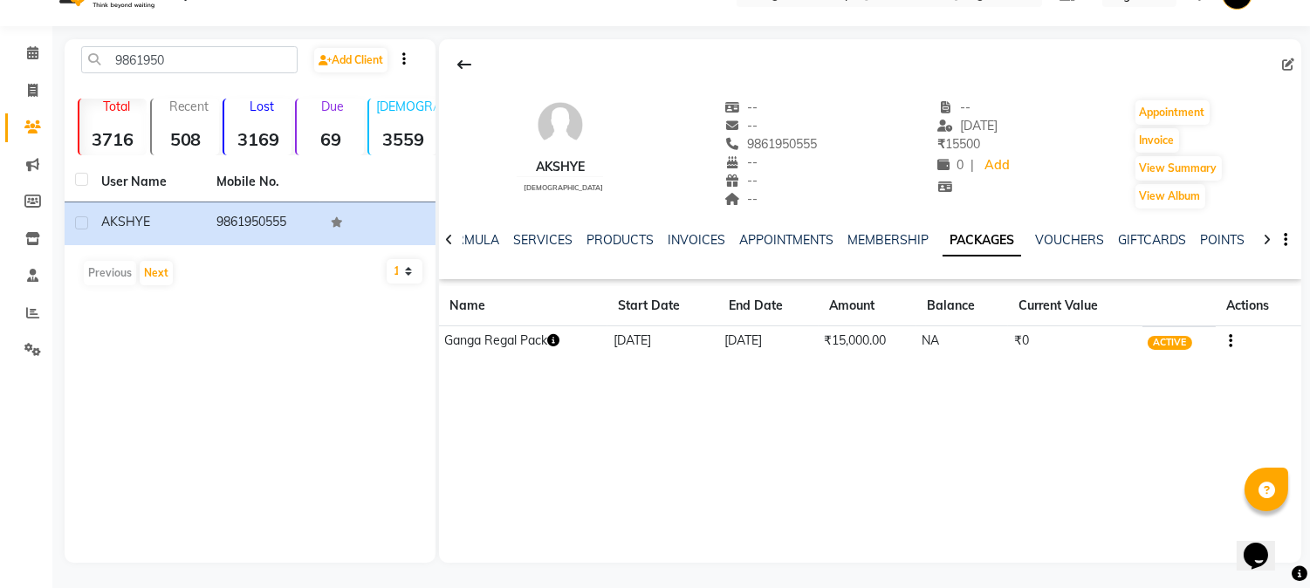
click at [559, 339] on icon "button" at bounding box center [553, 340] width 12 height 12
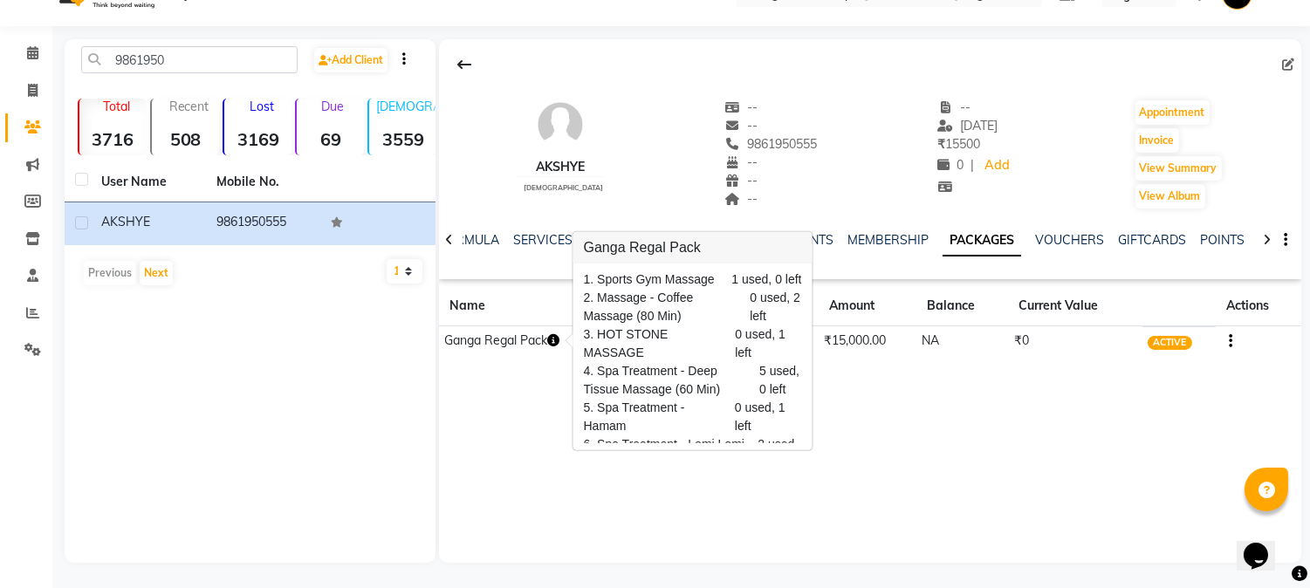
click at [967, 422] on div "AKSHYE [DEMOGRAPHIC_DATA] -- -- 9861950555 -- -- -- -- [DATE] ₹ 15500 0 | Add A…" at bounding box center [870, 301] width 862 height 524
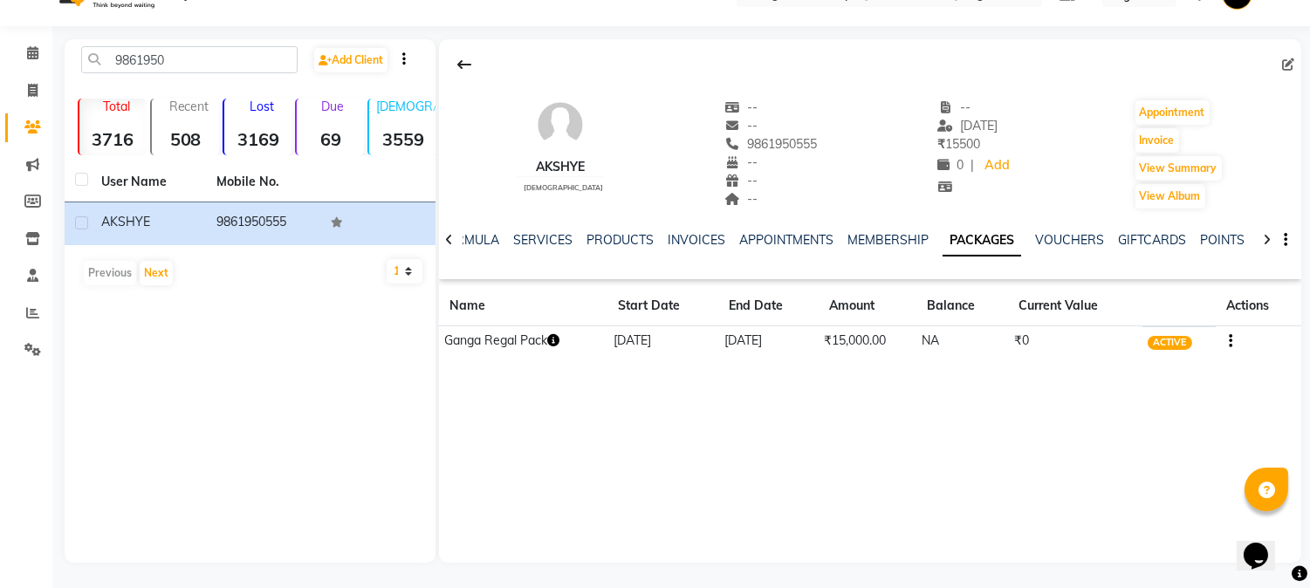
click at [559, 342] on icon "button" at bounding box center [553, 340] width 12 height 12
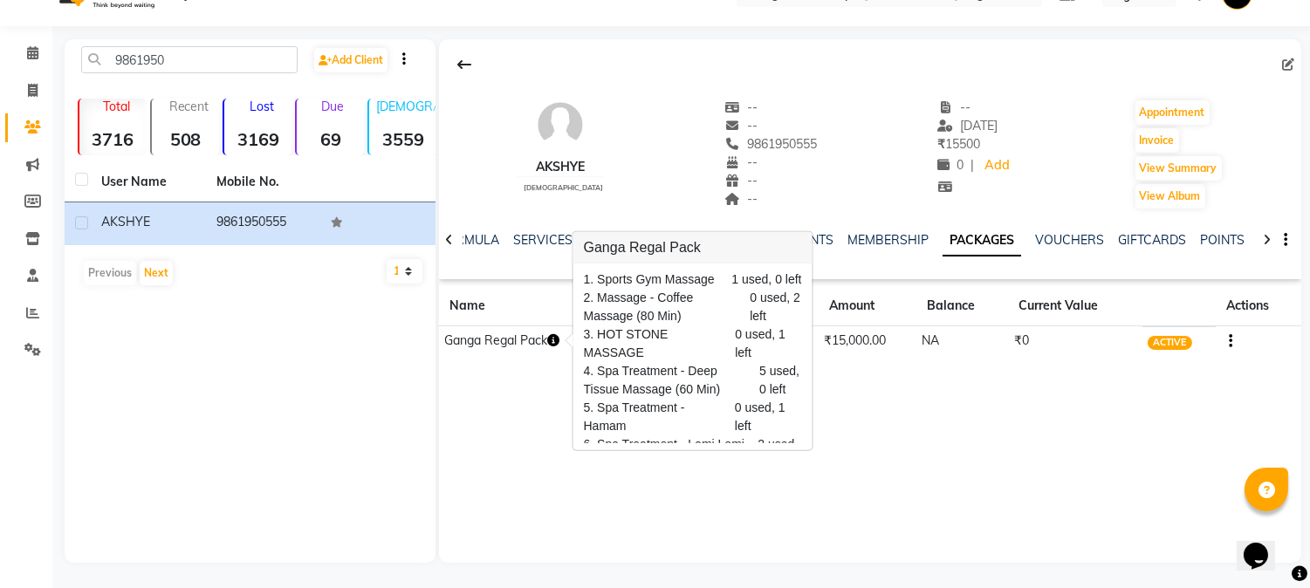
drag, startPoint x: 773, startPoint y: 473, endPoint x: 784, endPoint y: 472, distance: 10.5
click at [774, 473] on div "AKSHYE [DEMOGRAPHIC_DATA] -- -- 9861950555 -- -- -- -- [DATE] ₹ 15500 0 | Add A…" at bounding box center [870, 301] width 862 height 524
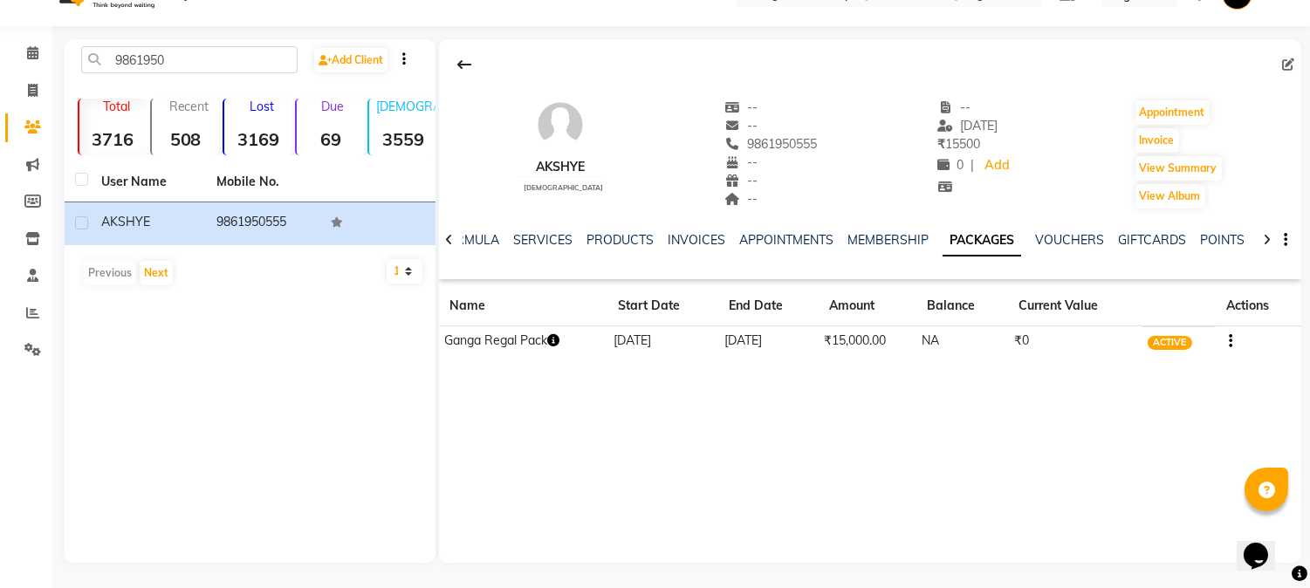
click at [553, 334] on icon "button" at bounding box center [553, 340] width 12 height 12
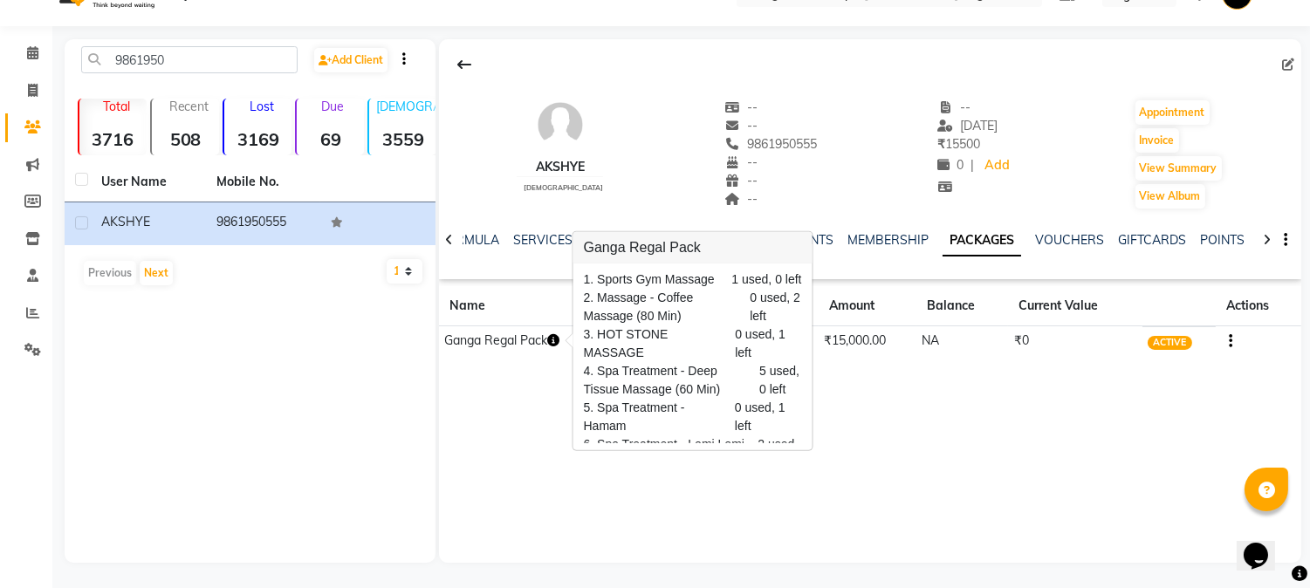
click at [684, 512] on div "AKSHYE [DEMOGRAPHIC_DATA] -- -- 9861950555 -- -- -- -- [DATE] ₹ 15500 0 | Add A…" at bounding box center [870, 301] width 862 height 524
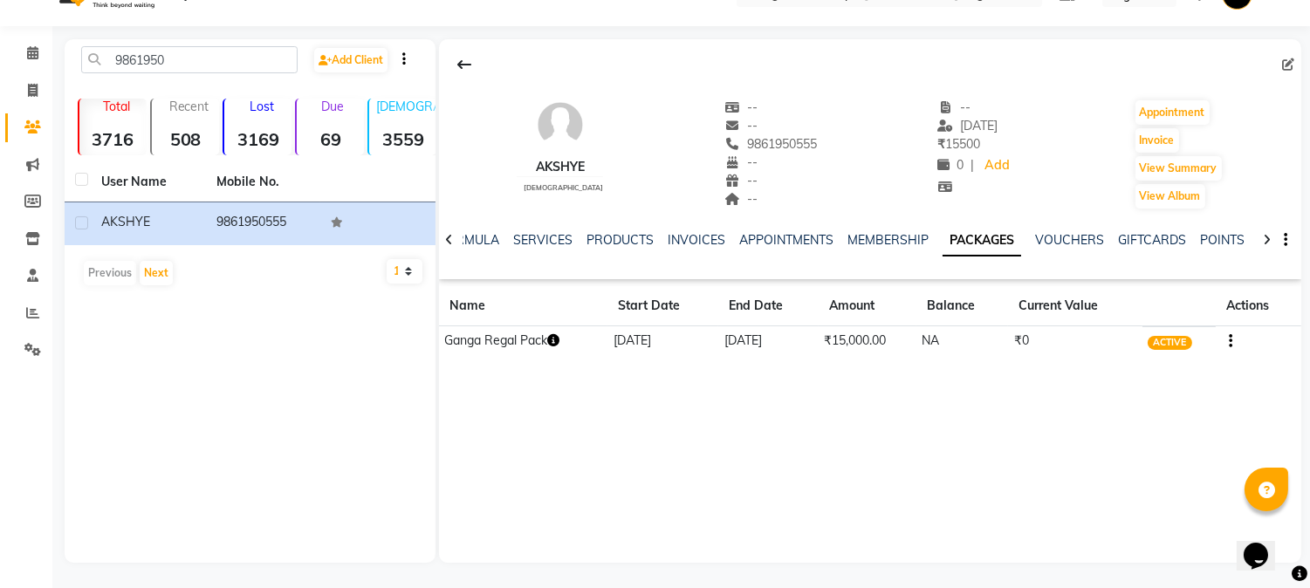
click at [557, 342] on icon "button" at bounding box center [553, 340] width 12 height 12
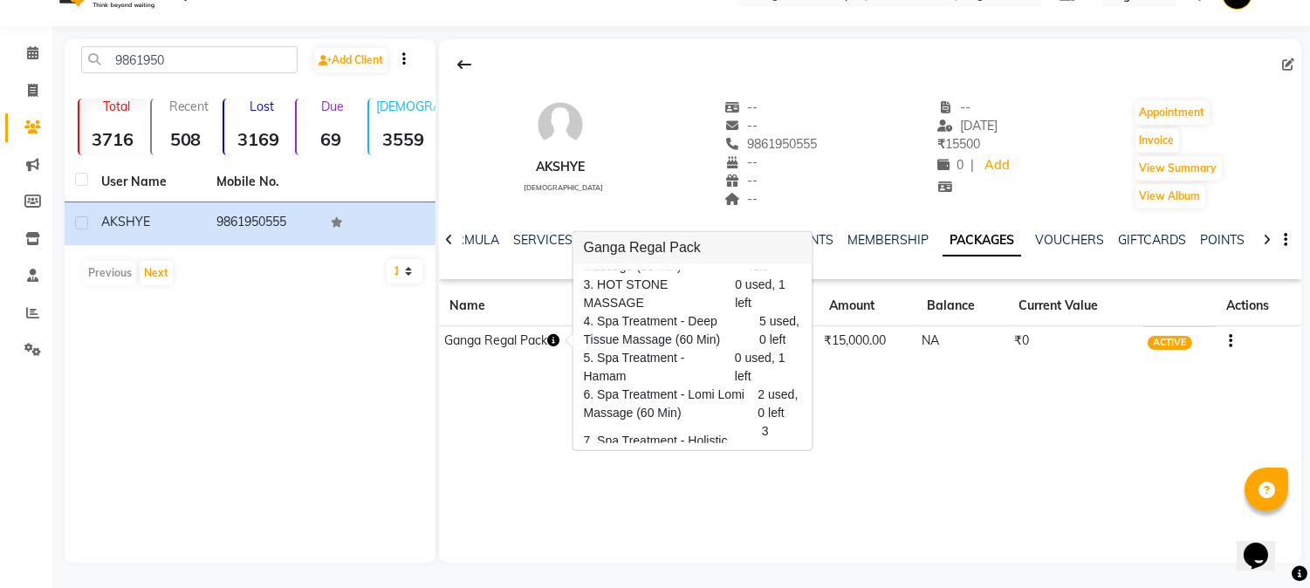
scroll to position [4, 0]
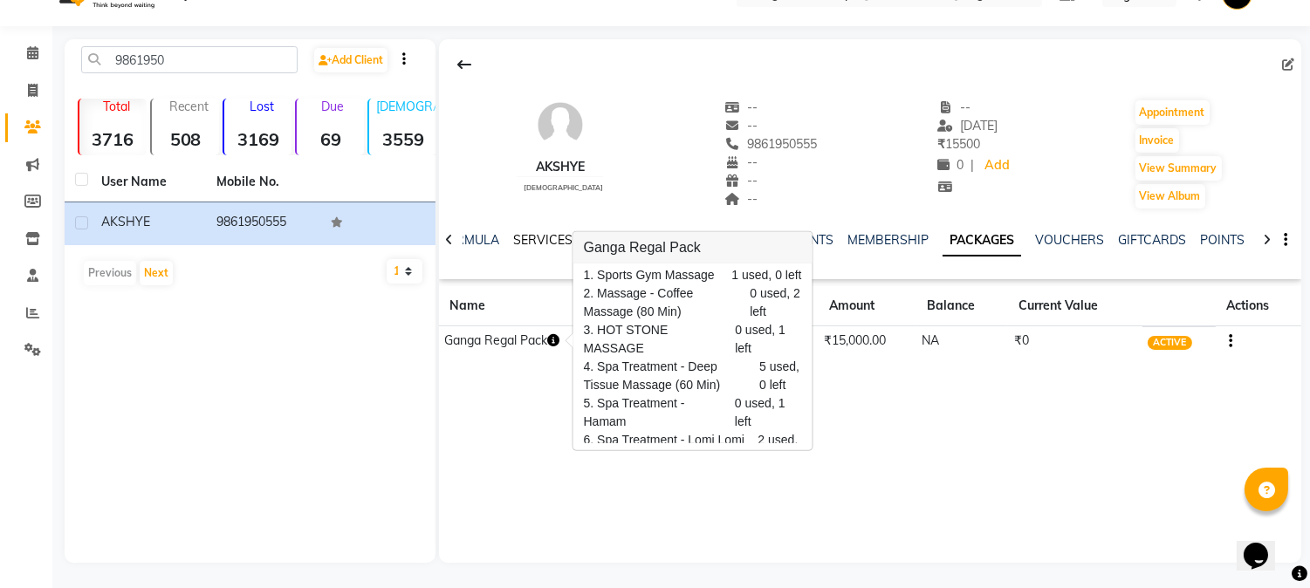
click at [552, 244] on link "SERVICES" at bounding box center [542, 240] width 59 height 16
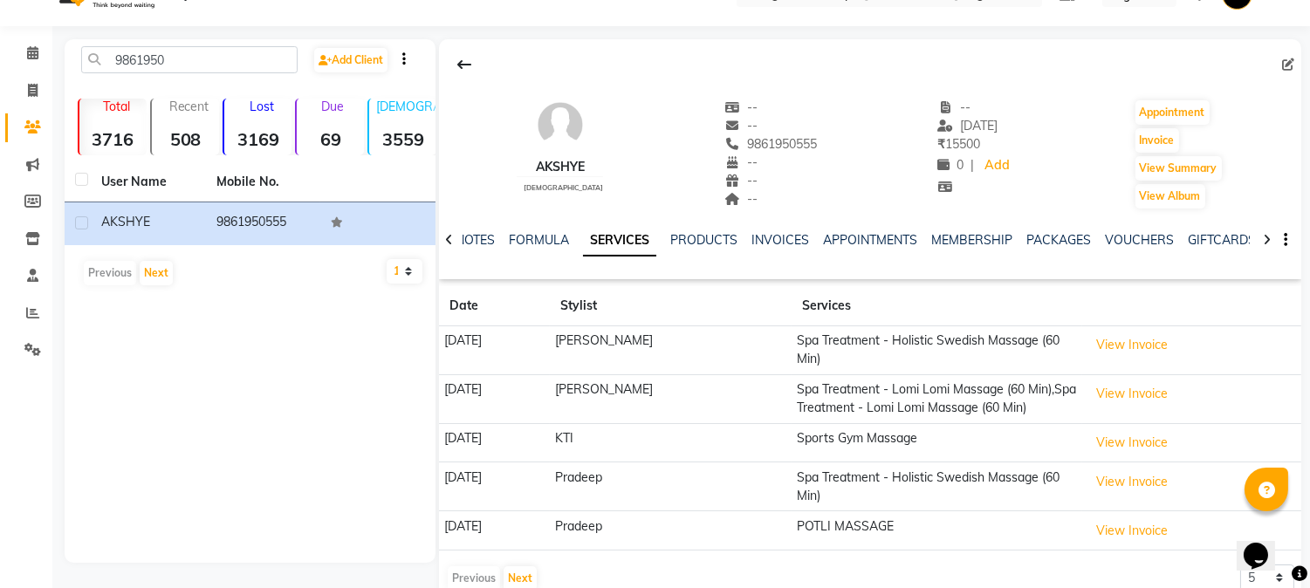
scroll to position [55, 0]
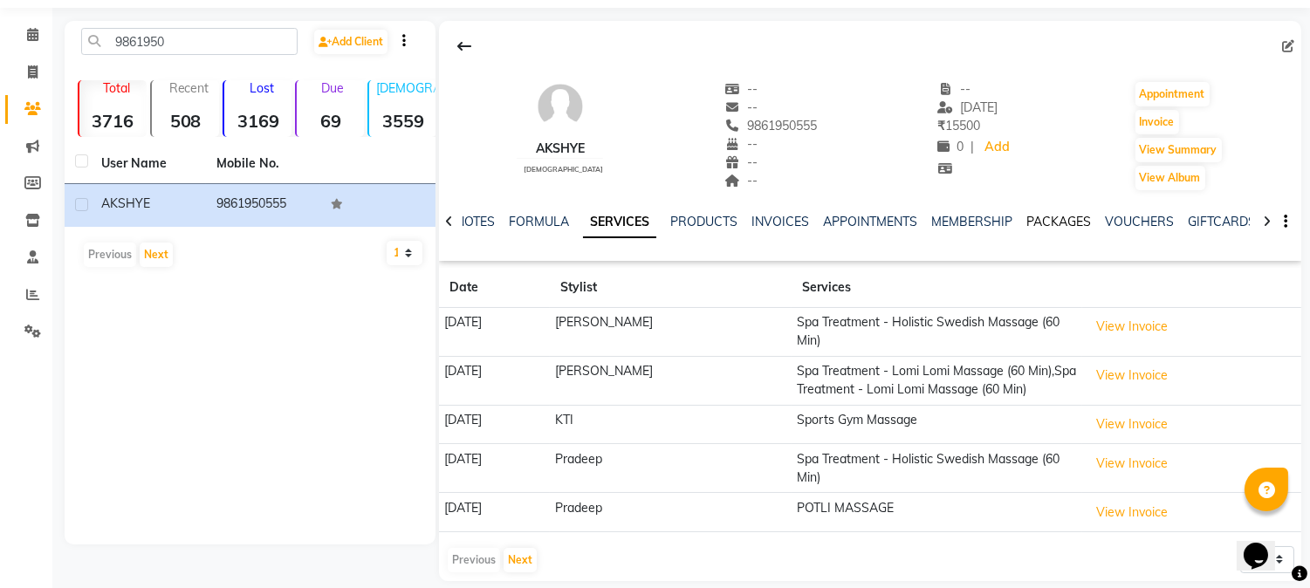
click at [1080, 222] on link "PACKAGES" at bounding box center [1058, 222] width 65 height 16
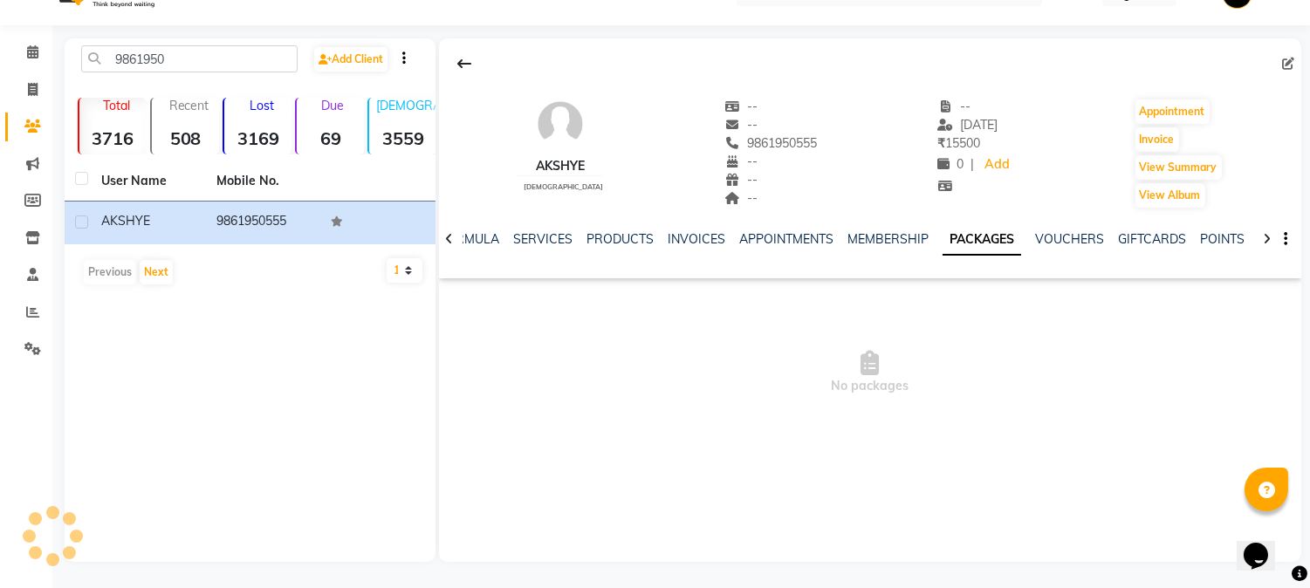
scroll to position [37, 0]
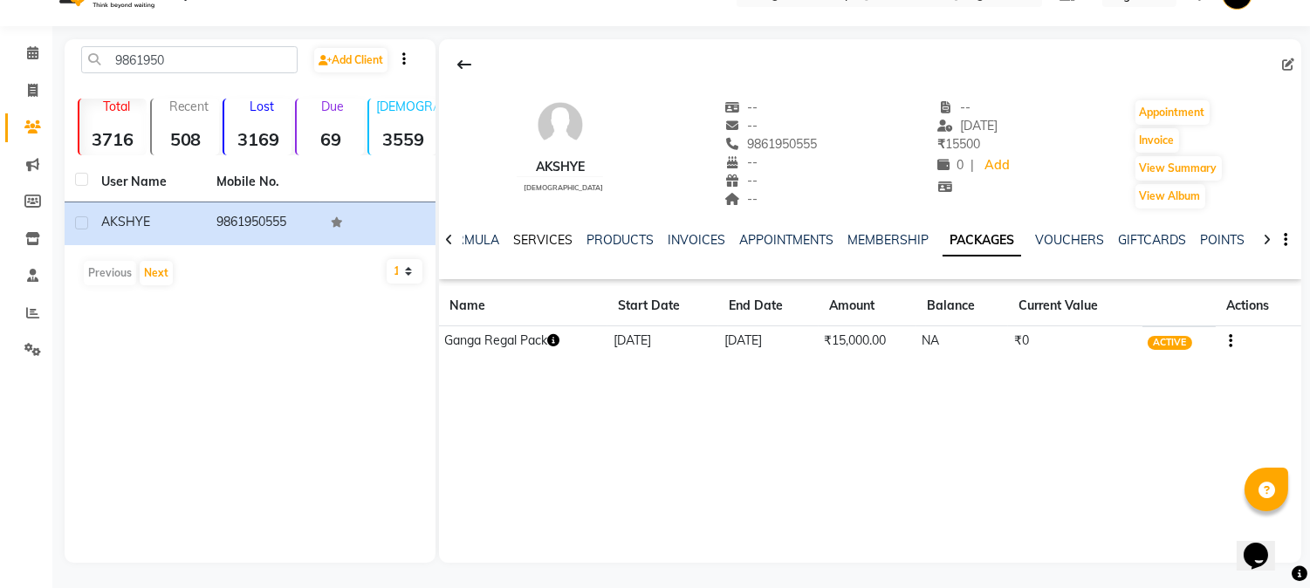
click at [531, 232] on link "SERVICES" at bounding box center [542, 240] width 59 height 16
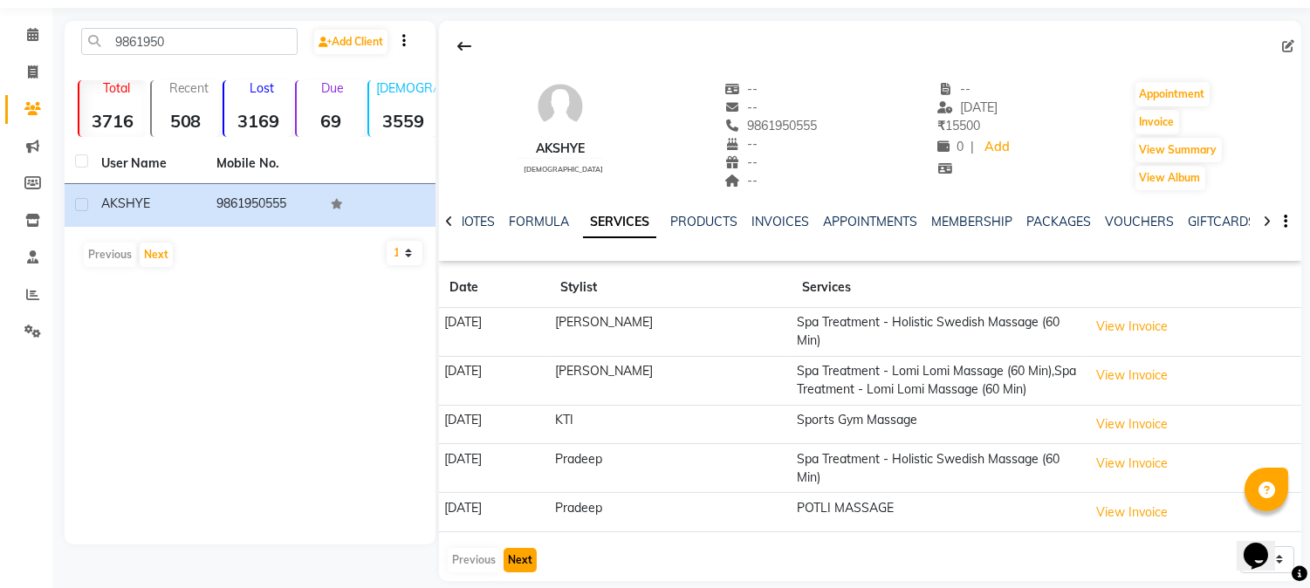
click at [509, 548] on button "Next" at bounding box center [519, 560] width 33 height 24
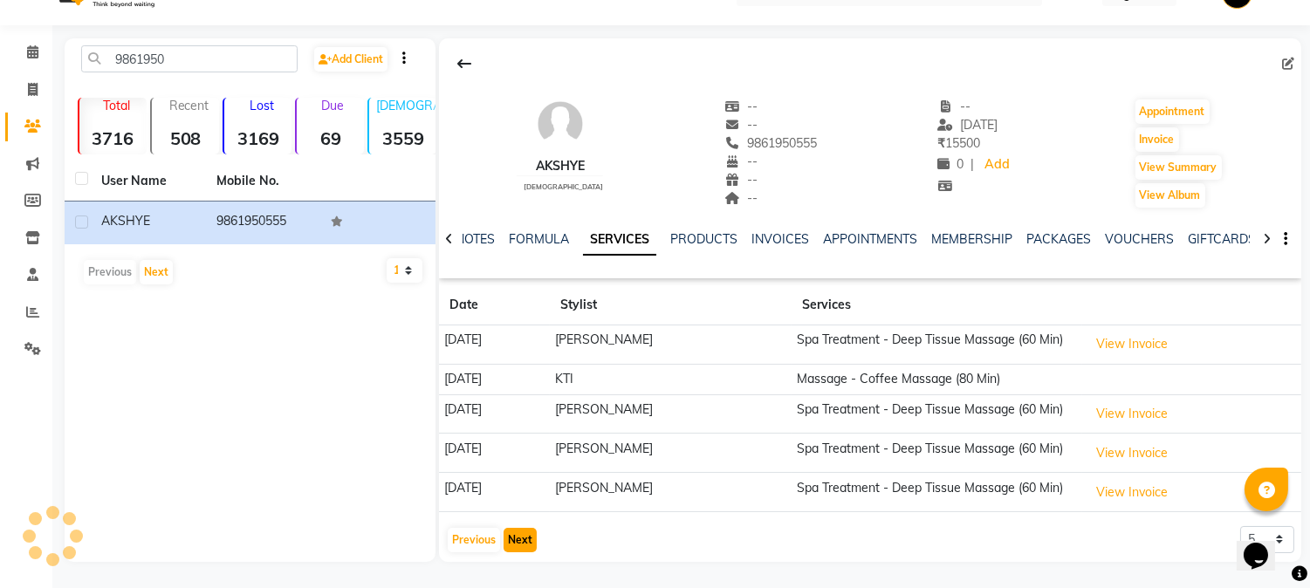
scroll to position [38, 0]
click at [509, 535] on button "Next" at bounding box center [519, 540] width 33 height 24
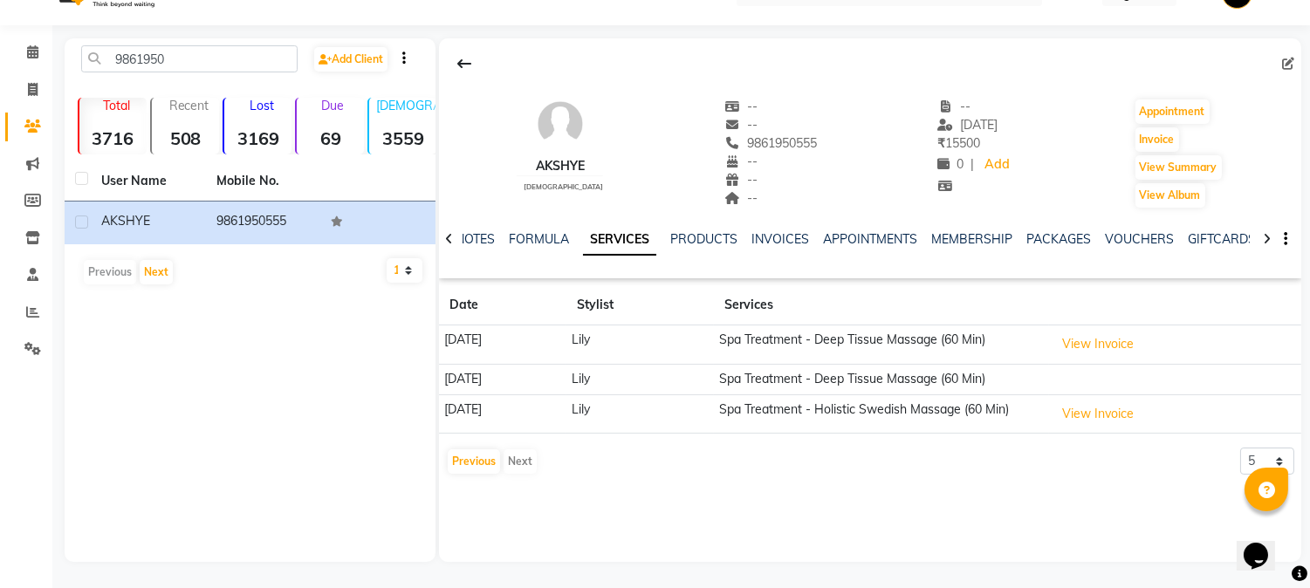
scroll to position [37, 0]
click at [475, 468] on button "Previous" at bounding box center [474, 462] width 52 height 24
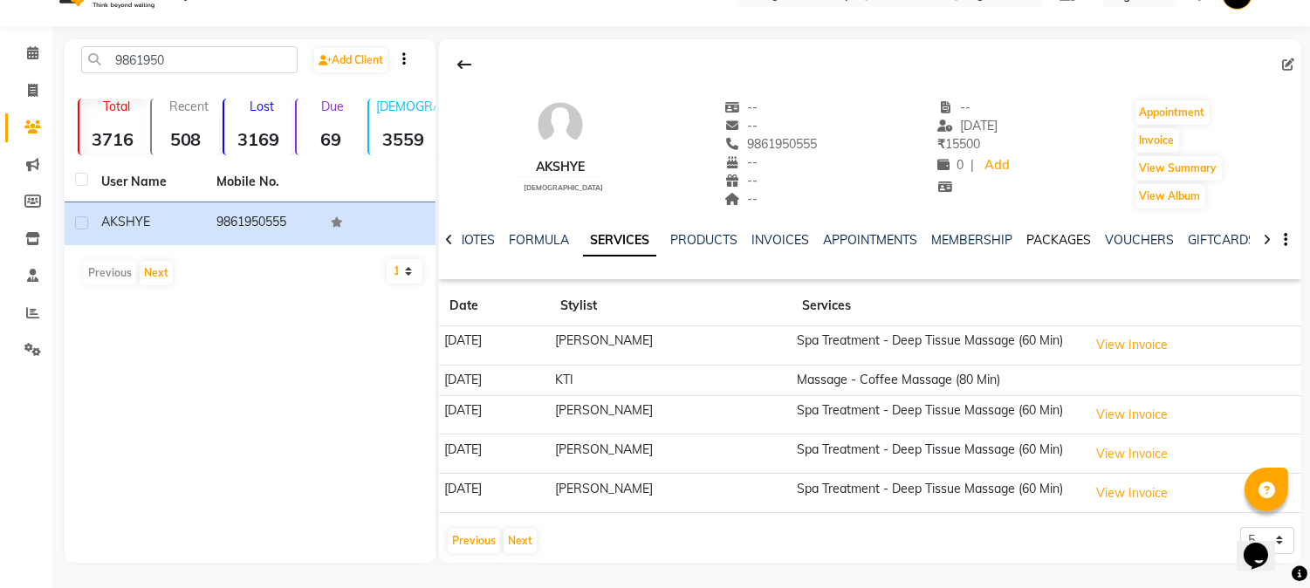
click at [1039, 238] on link "PACKAGES" at bounding box center [1058, 240] width 65 height 16
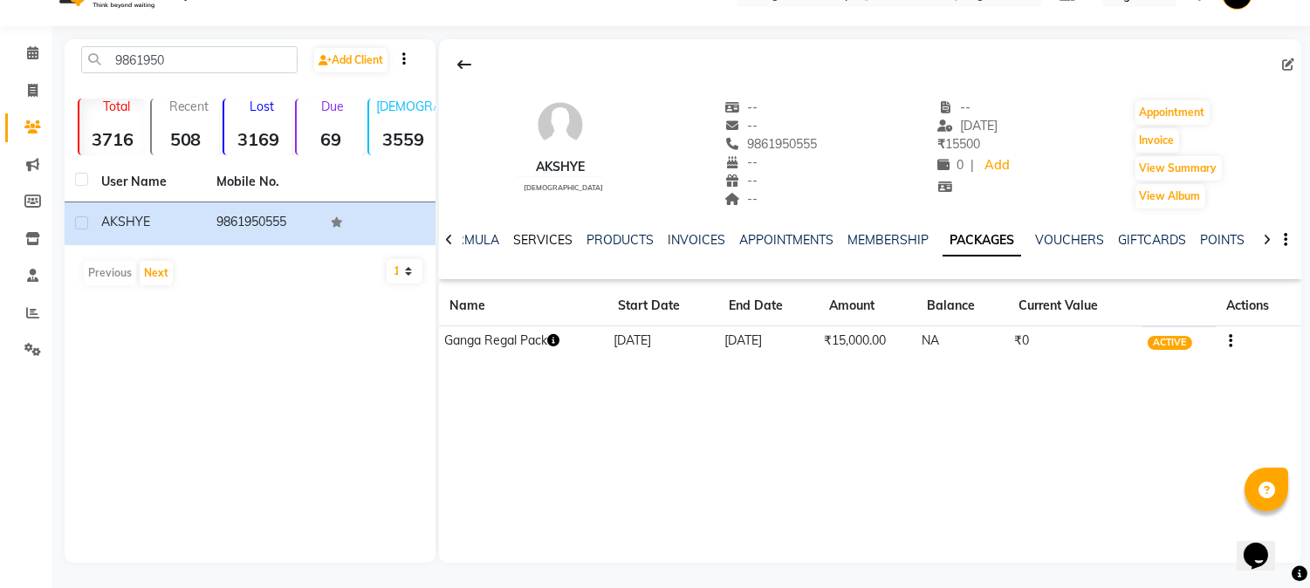
click at [548, 236] on link "SERVICES" at bounding box center [542, 240] width 59 height 16
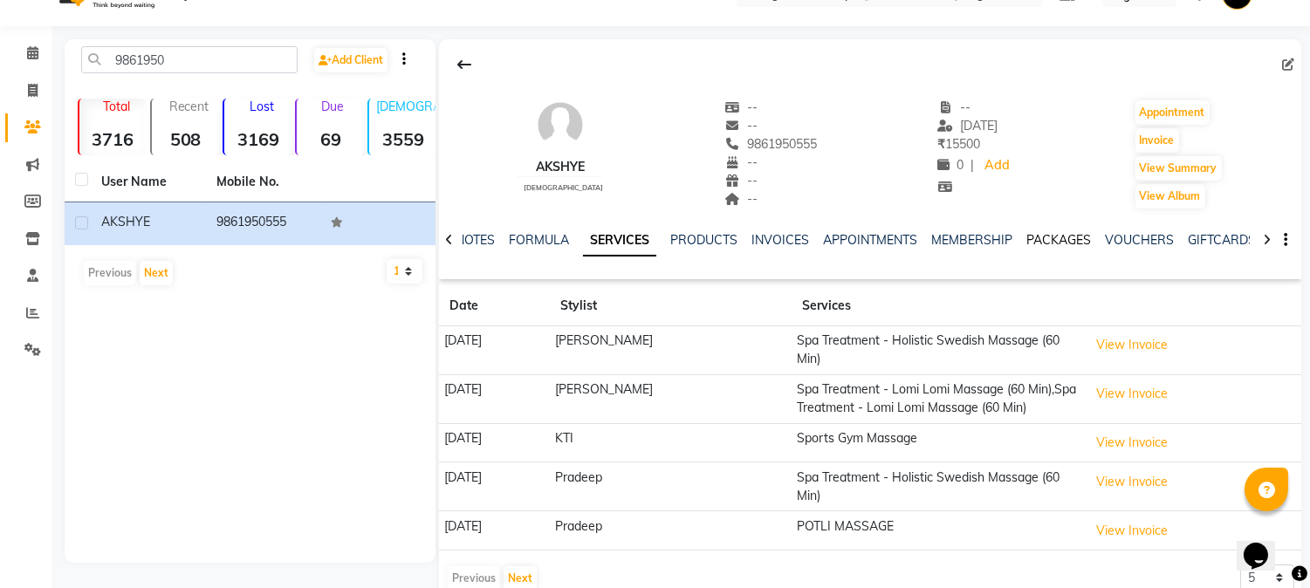
click at [1083, 236] on link "PACKAGES" at bounding box center [1058, 240] width 65 height 16
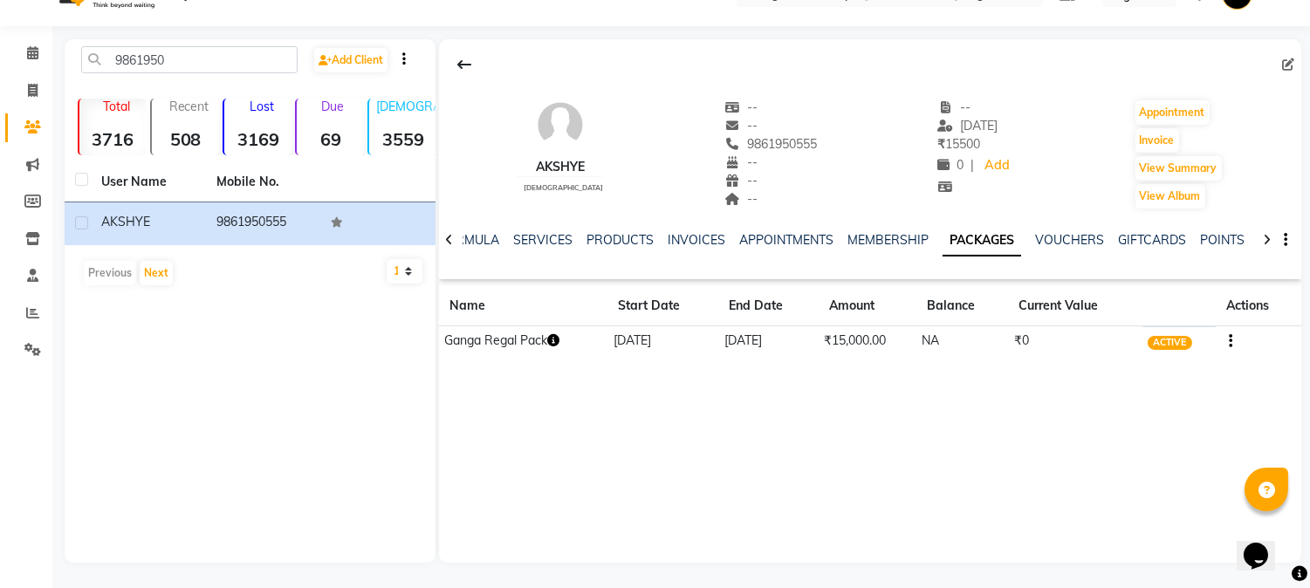
click at [558, 338] on icon "button" at bounding box center [553, 340] width 12 height 12
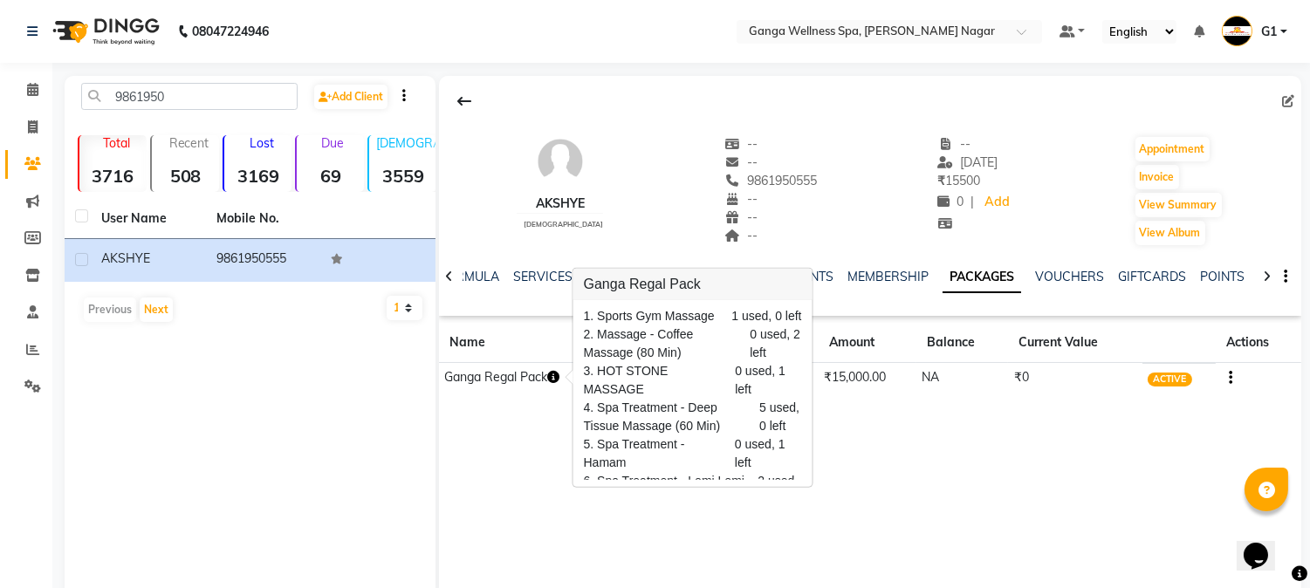
scroll to position [97, 0]
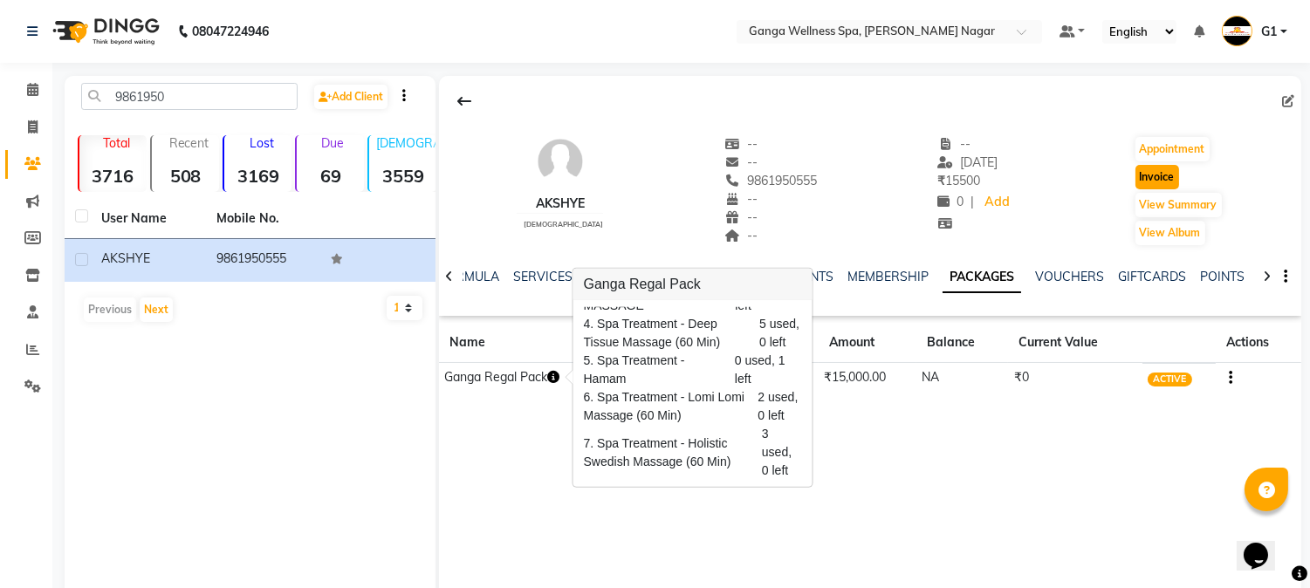
click at [1143, 175] on button "Invoice" at bounding box center [1157, 177] width 44 height 24
select select "762"
select select "service"
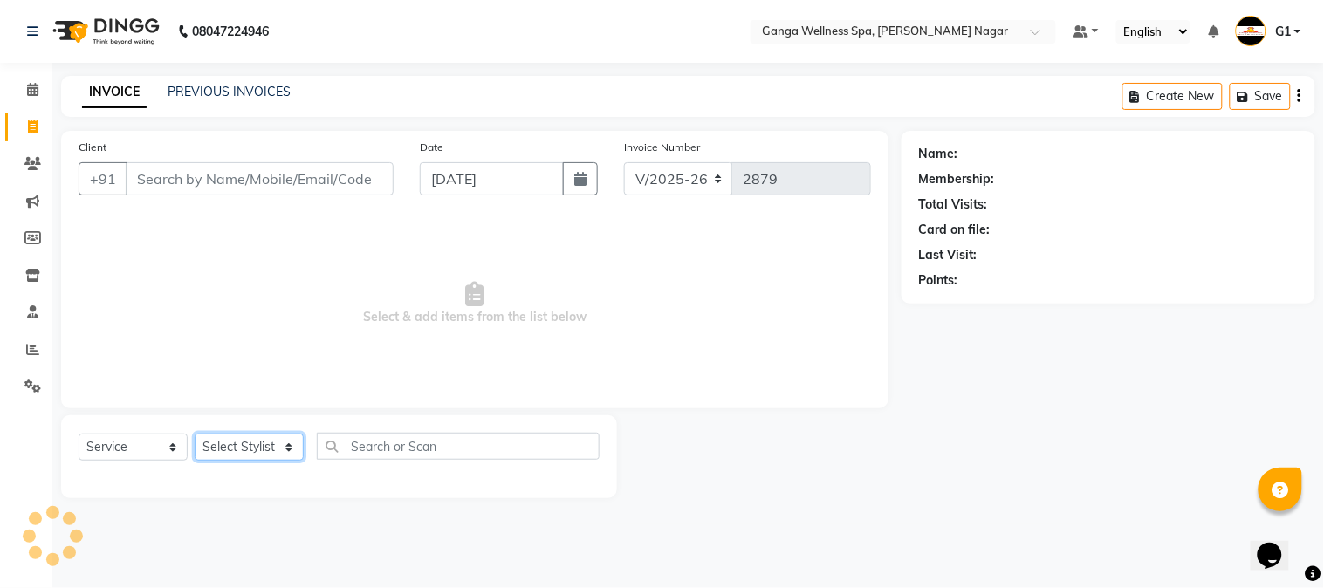
drag, startPoint x: 253, startPoint y: 443, endPoint x: 255, endPoint y: 428, distance: 14.9
click at [253, 443] on select "Select Stylist" at bounding box center [249, 447] width 109 height 27
type input "9861950555"
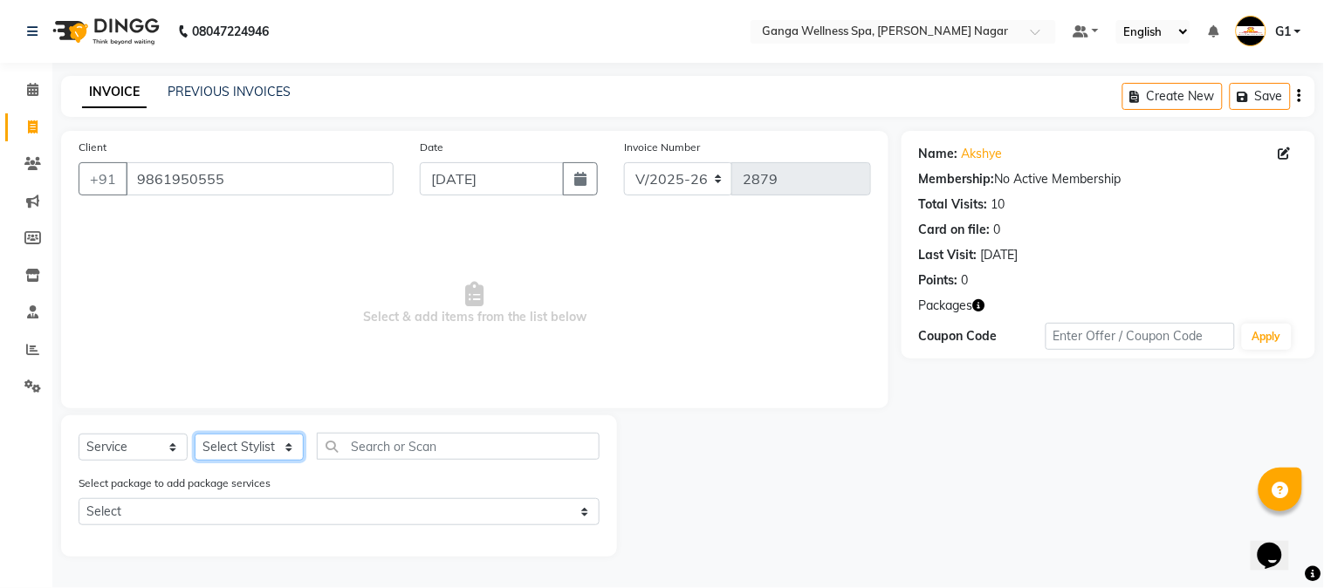
select select "16952"
click at [195, 435] on select "Select Stylist Abhi [PERSON_NAME] Alexa AMMY AMMY [PERSON_NAME] anya APPI [PERS…" at bounding box center [249, 447] width 109 height 27
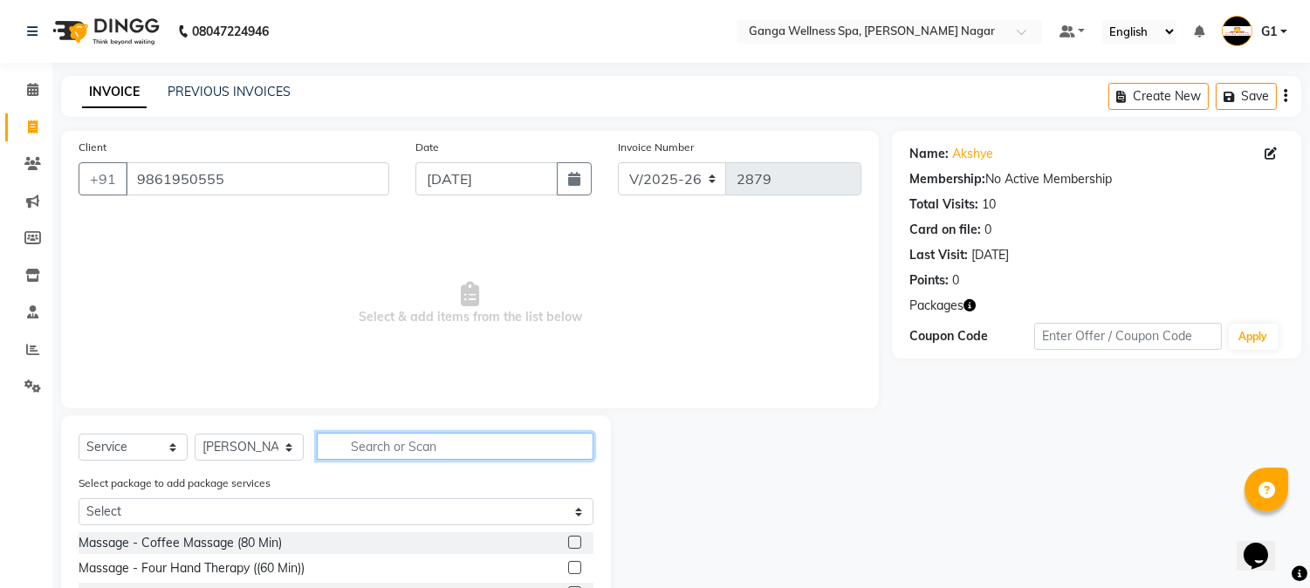
click at [336, 434] on input "text" at bounding box center [455, 446] width 277 height 27
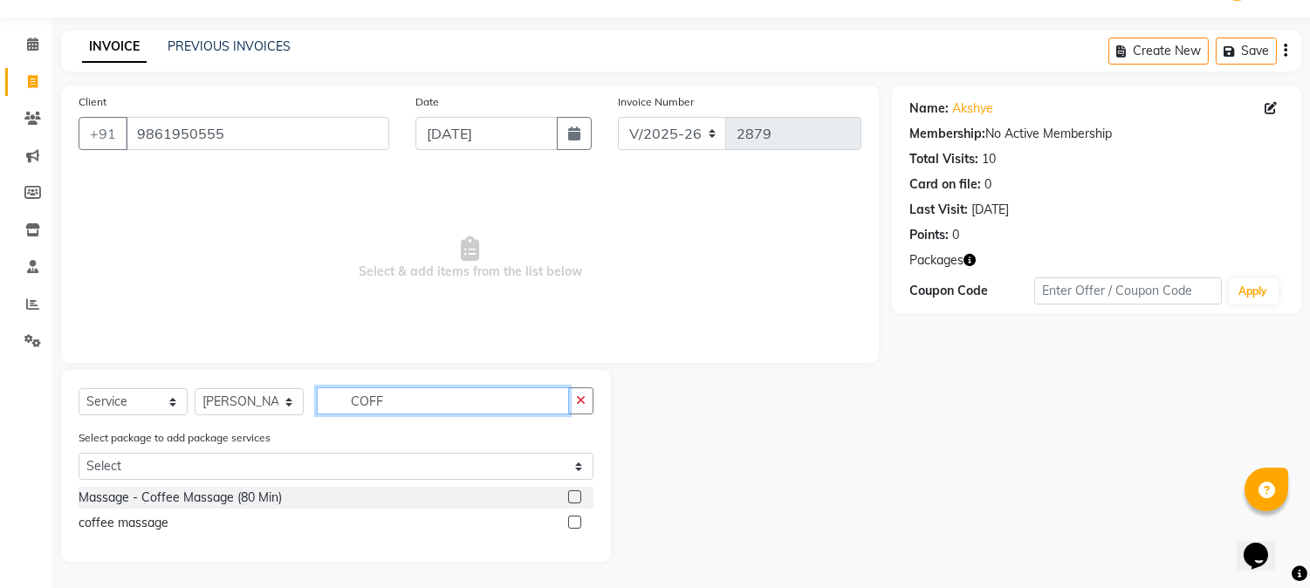
type input "COFF"
click at [568, 494] on label at bounding box center [574, 496] width 13 height 13
click at [568, 494] on input "checkbox" at bounding box center [573, 497] width 11 height 11
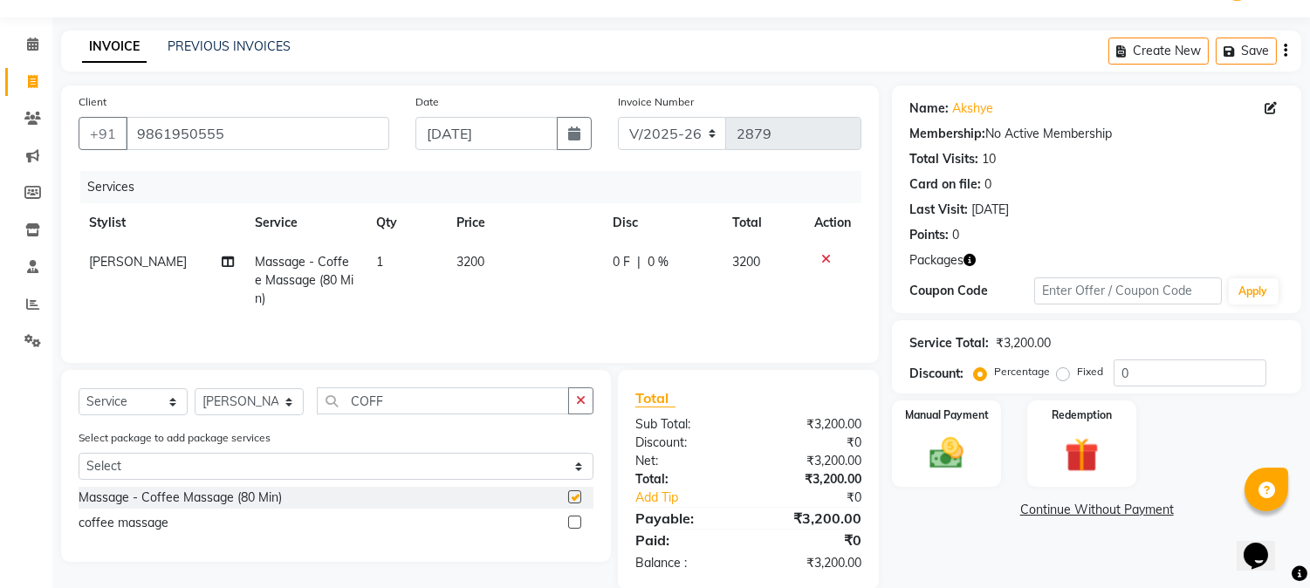
checkbox input "false"
click at [573, 403] on button "button" at bounding box center [580, 400] width 25 height 27
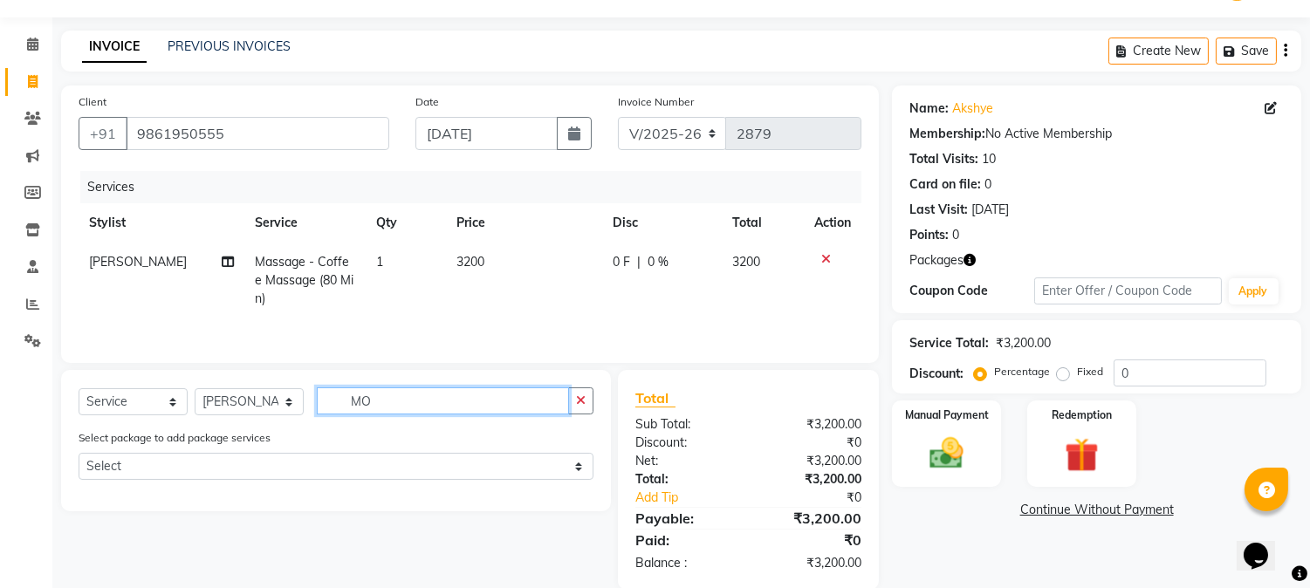
type input "M"
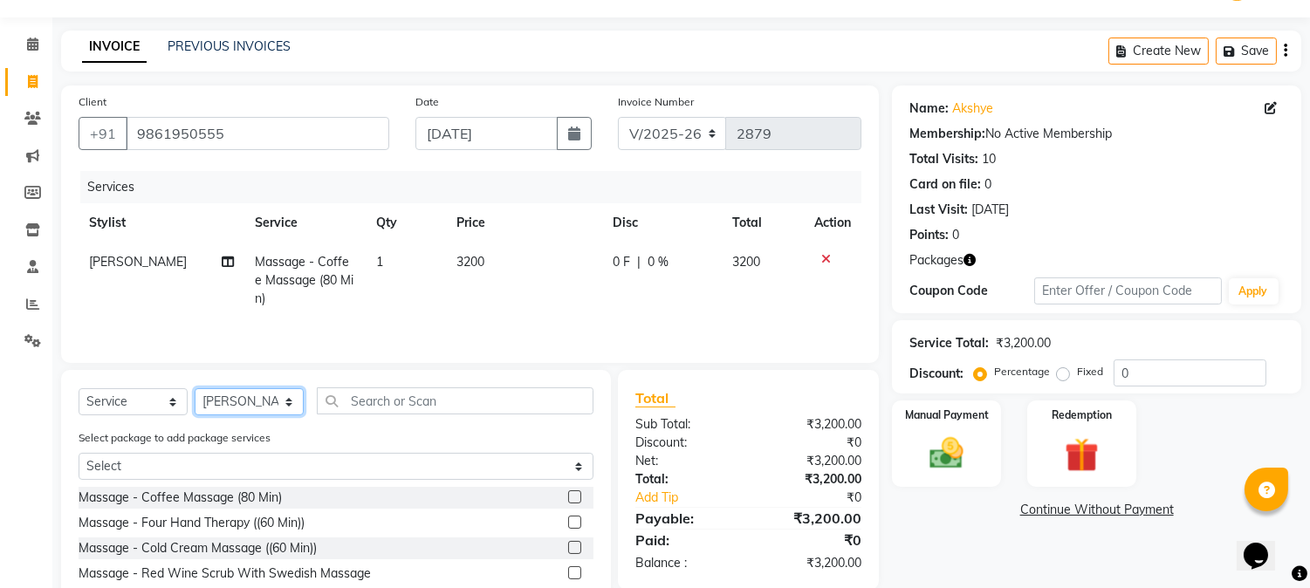
click at [257, 401] on select "Select Stylist Abhi [PERSON_NAME] Alexa AMMY AMMY [PERSON_NAME] anya APPI [PERS…" at bounding box center [249, 401] width 109 height 27
select select "90761"
drag, startPoint x: 257, startPoint y: 401, endPoint x: 337, endPoint y: 401, distance: 79.4
click at [257, 401] on select "Select Stylist Abhi [PERSON_NAME] Alexa AMMY AMMY [PERSON_NAME] anya APPI [PERS…" at bounding box center [249, 401] width 109 height 27
click at [346, 401] on input "text" at bounding box center [455, 400] width 277 height 27
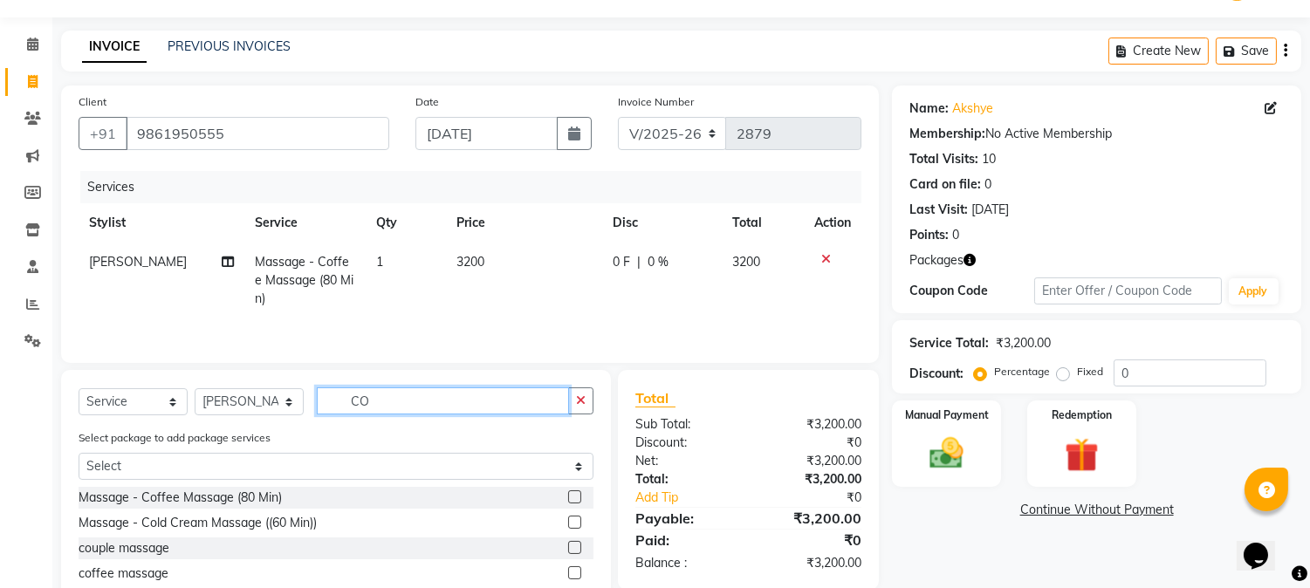
type input "CO"
click at [574, 495] on label at bounding box center [574, 496] width 13 height 13
click at [574, 495] on input "checkbox" at bounding box center [573, 497] width 11 height 11
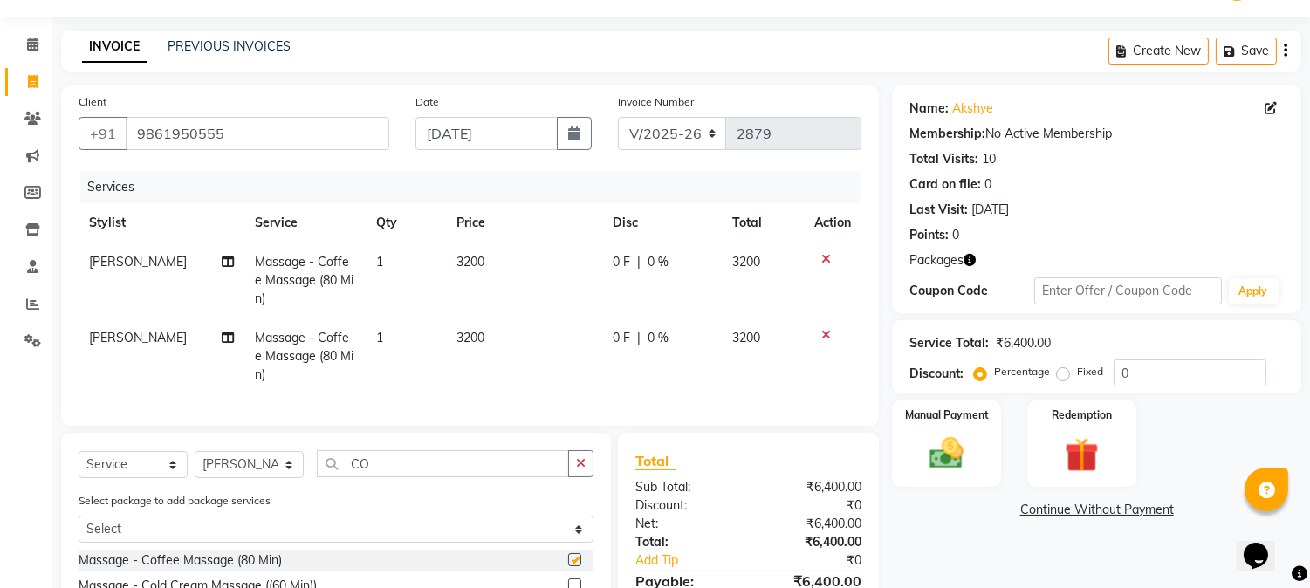
checkbox input "false"
click at [1086, 439] on img at bounding box center [1081, 456] width 58 height 44
click at [1149, 516] on span "Package 1" at bounding box center [1156, 512] width 60 height 20
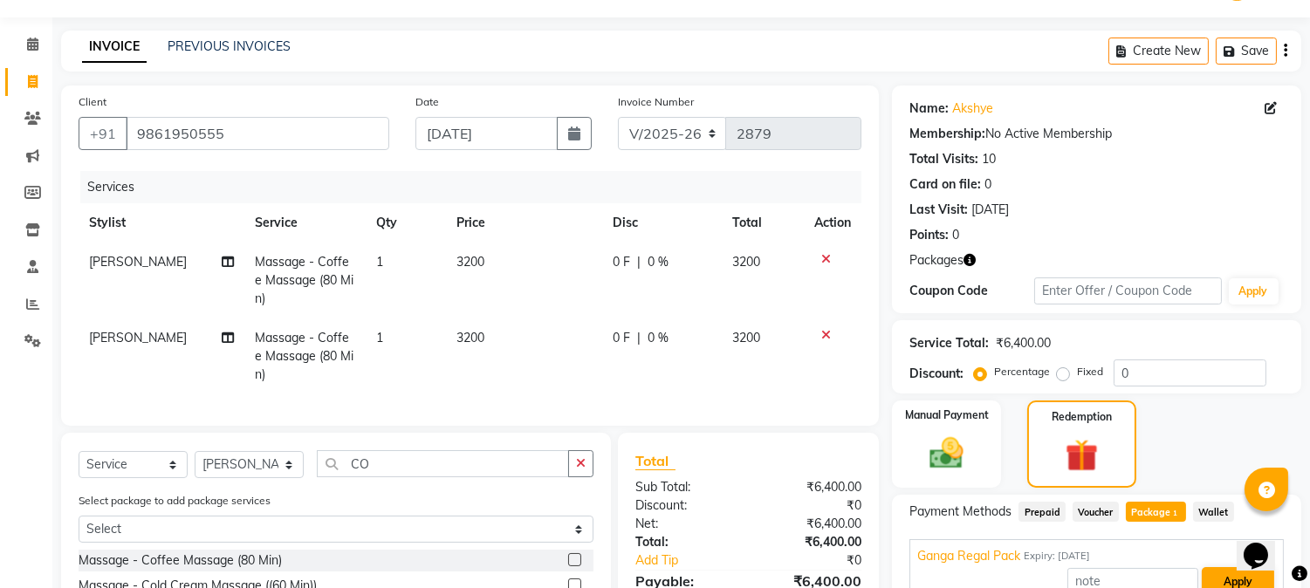
scroll to position [257, 0]
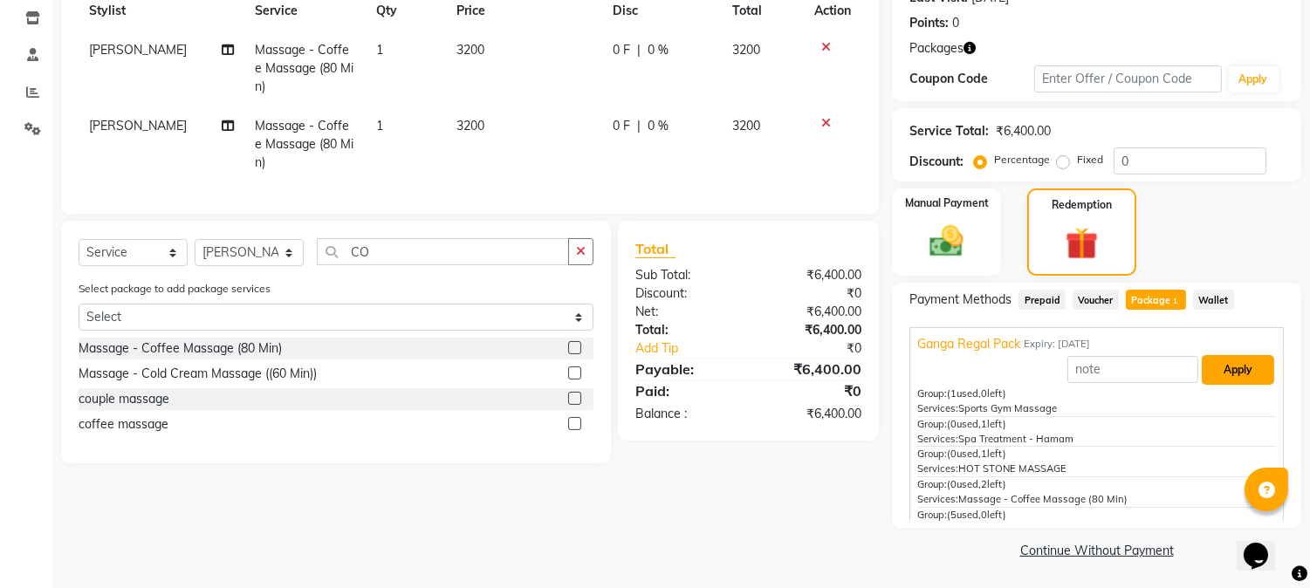
click at [1227, 364] on button "Apply" at bounding box center [1238, 370] width 72 height 30
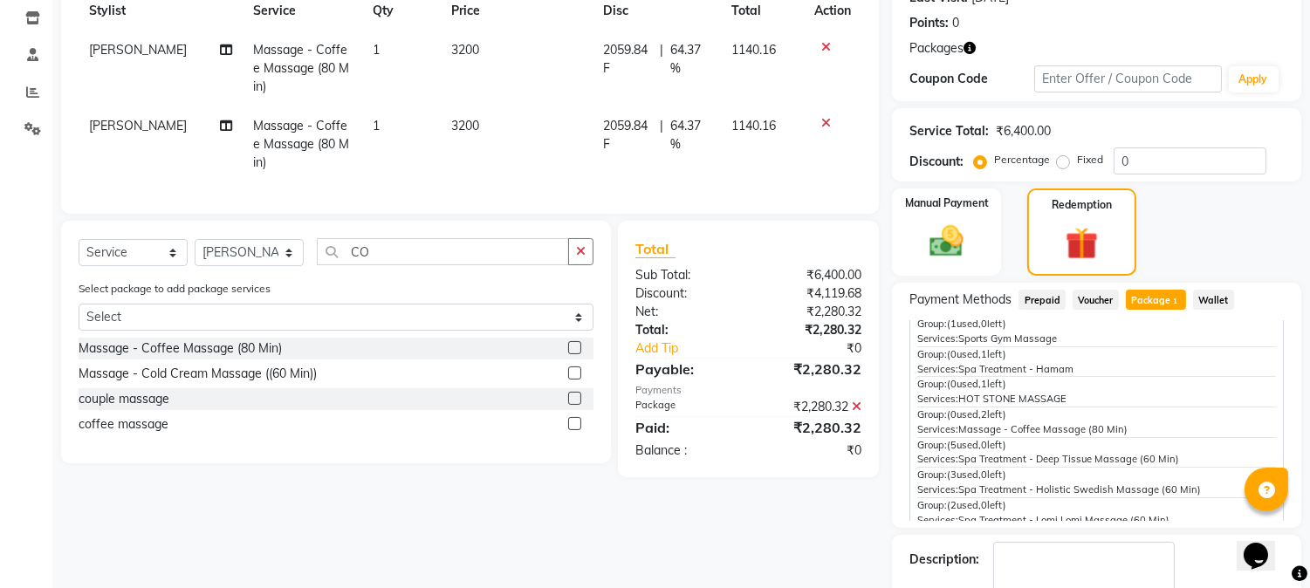
scroll to position [84, 0]
